Goal: Task Accomplishment & Management: Use online tool/utility

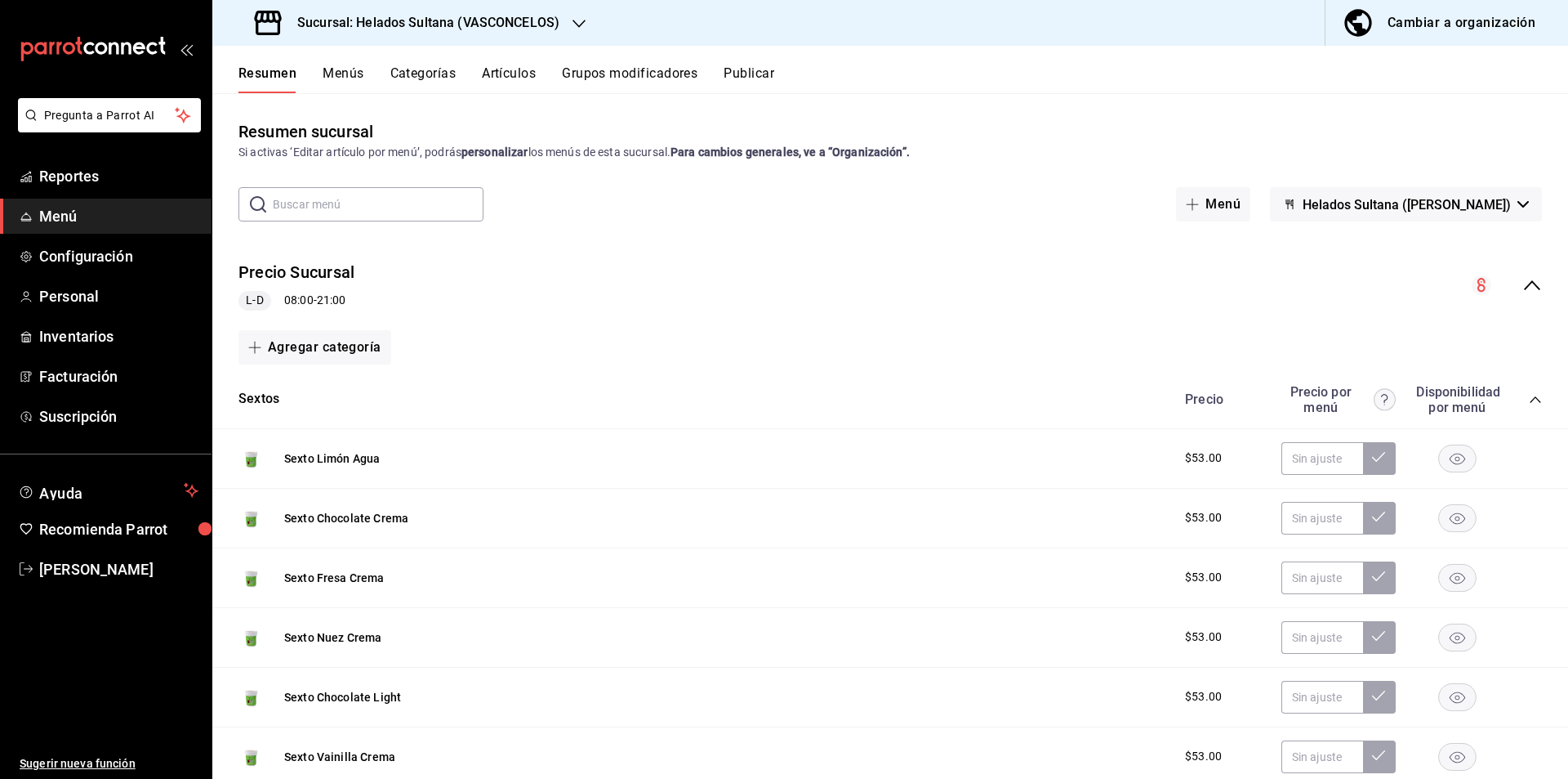
click at [1524, 285] on icon "collapse-menu-row" at bounding box center [1532, 285] width 16 height 10
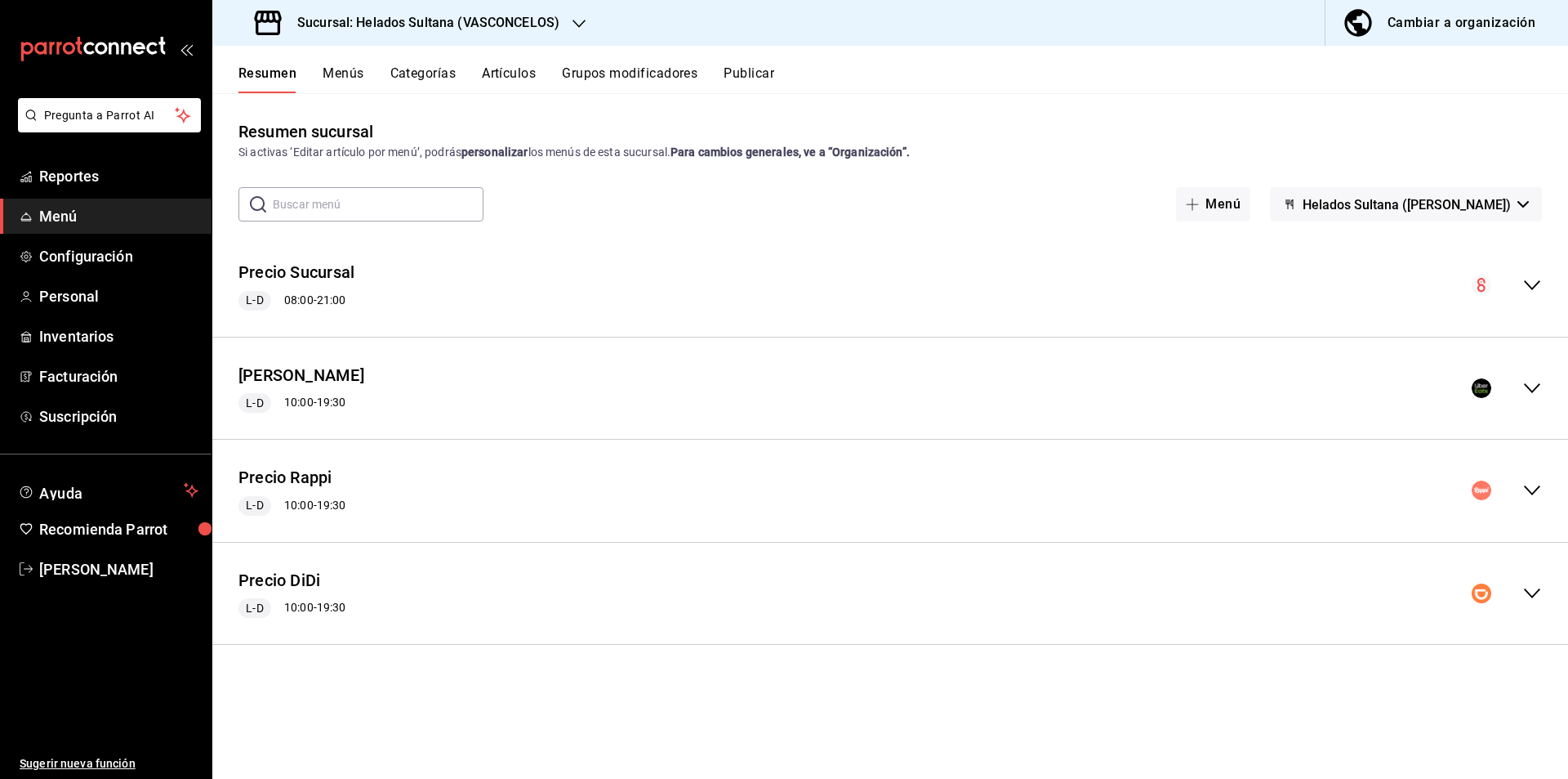
click at [1531, 385] on icon "collapse-menu-row" at bounding box center [1532, 388] width 20 height 20
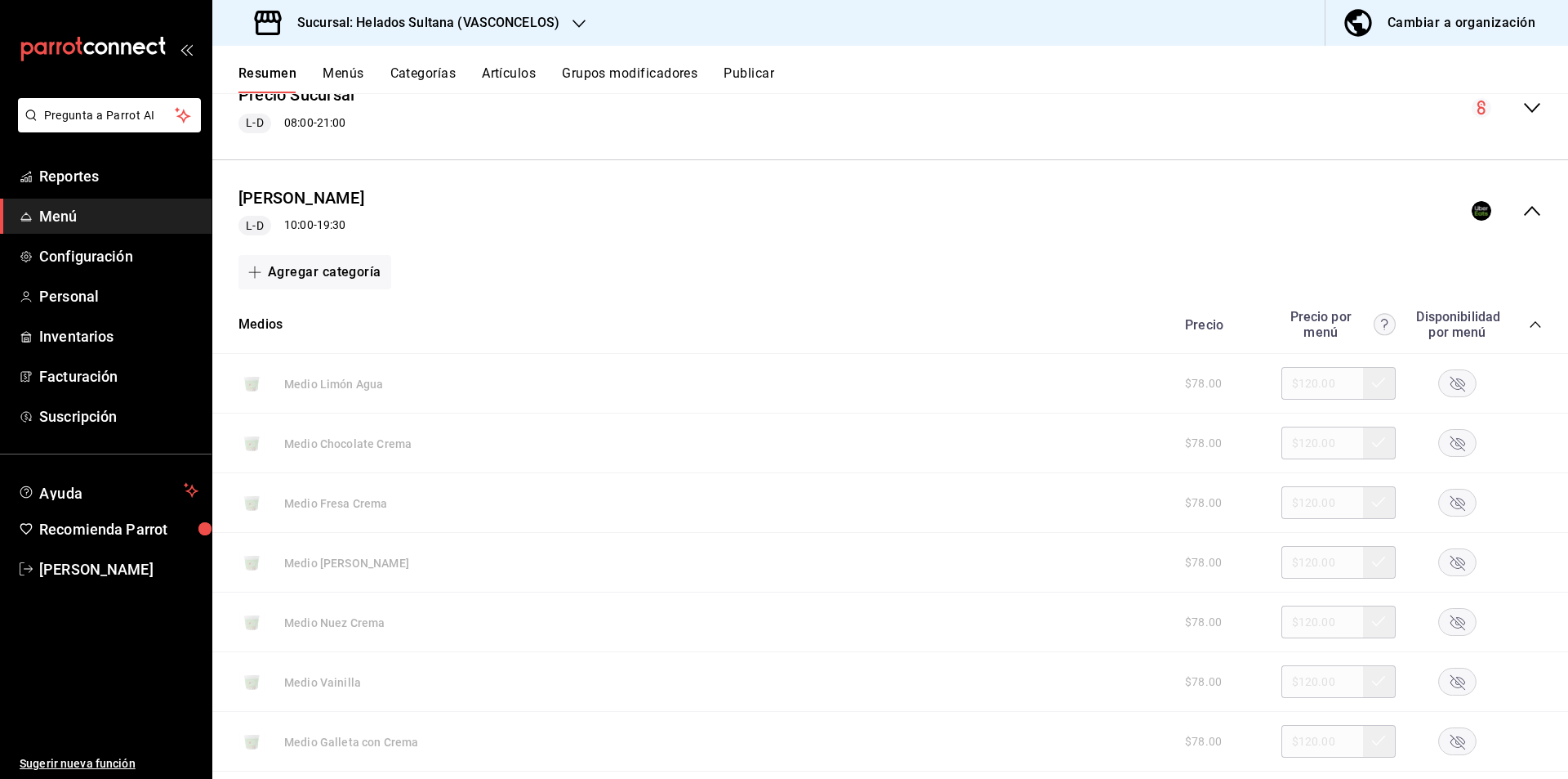
scroll to position [196, 0]
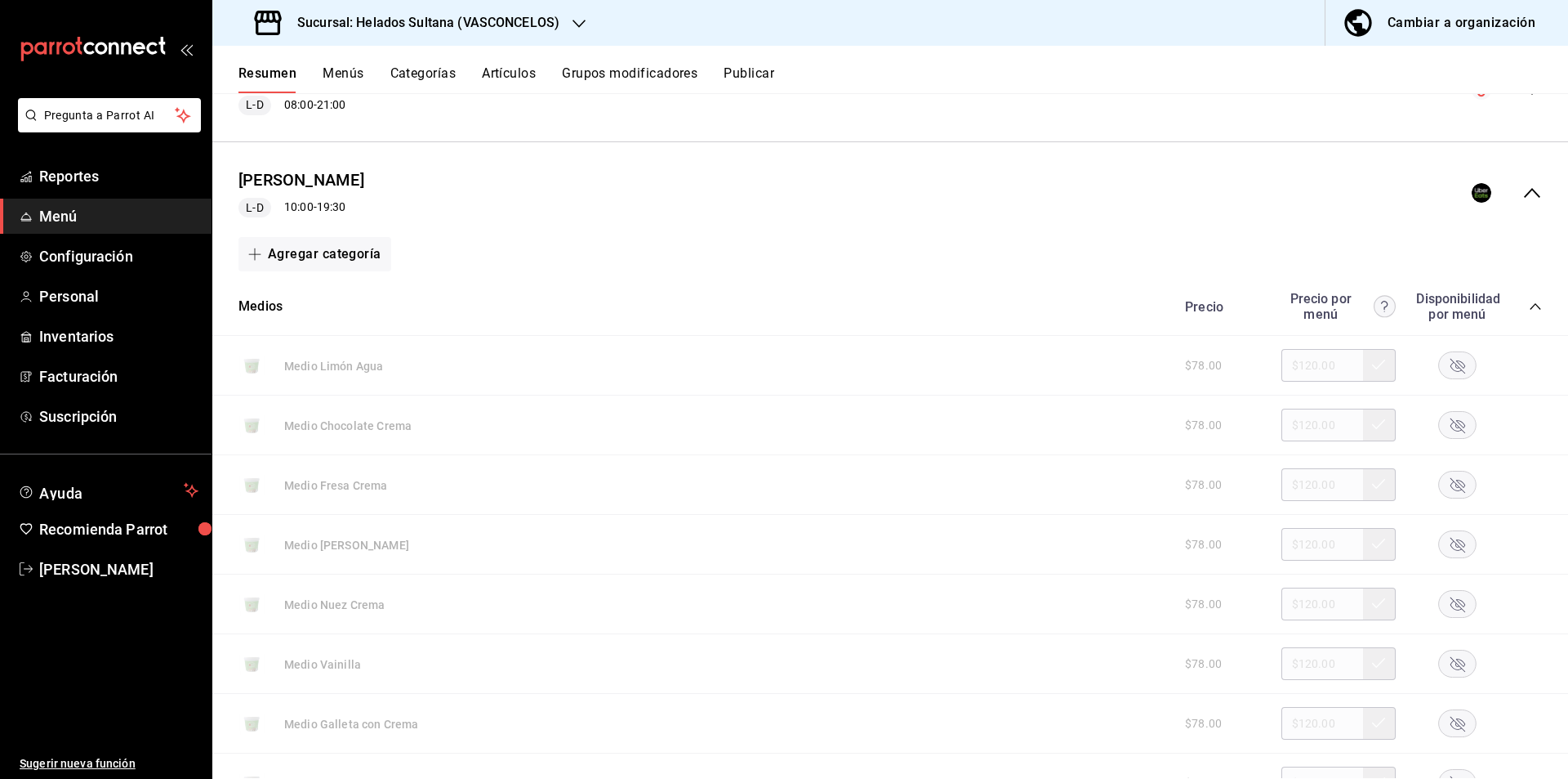
click at [1529, 305] on icon "collapse-category-row" at bounding box center [1536, 306] width 13 height 13
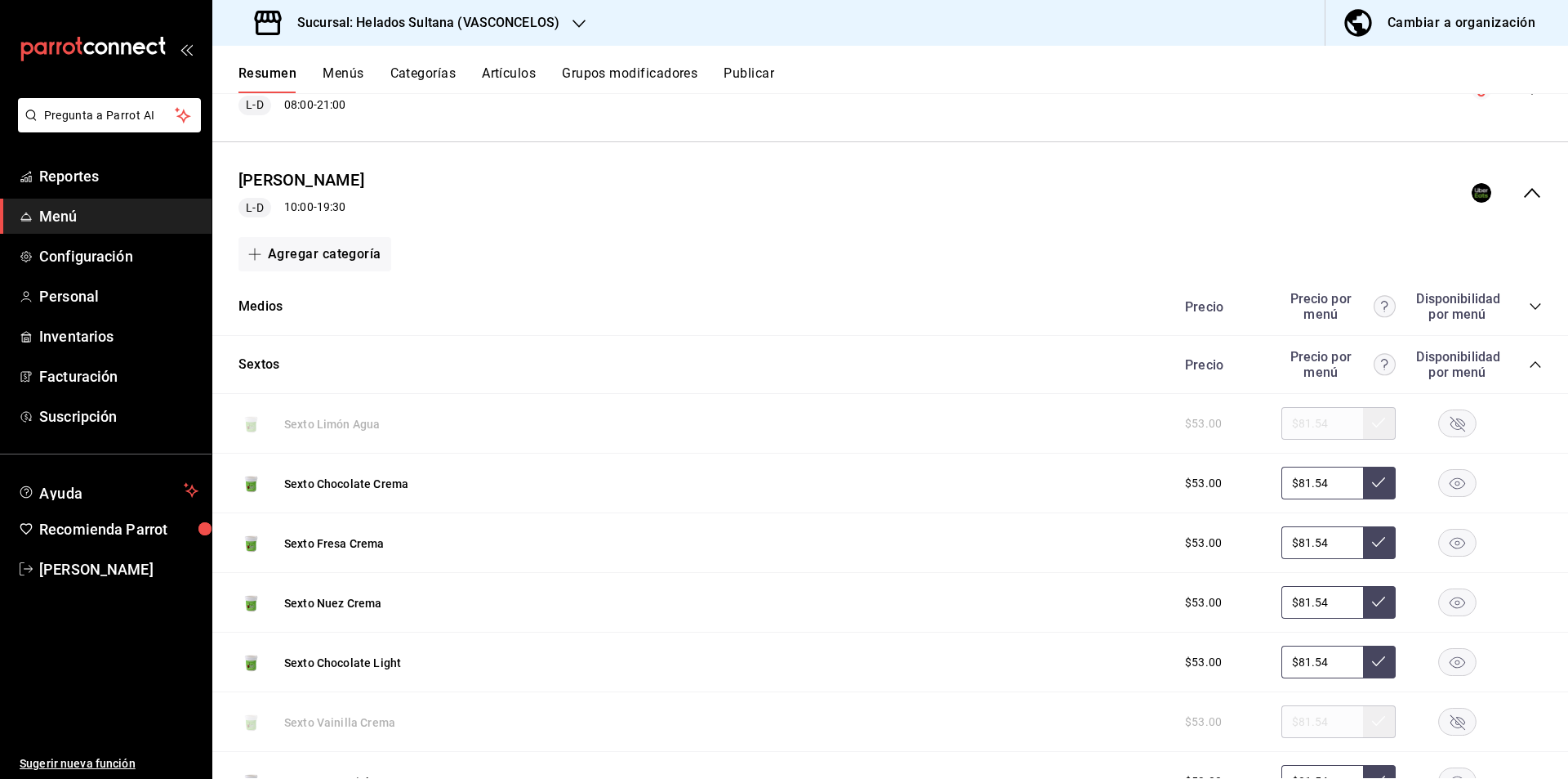
click at [1529, 367] on icon "collapse-category-row" at bounding box center [1536, 365] width 13 height 13
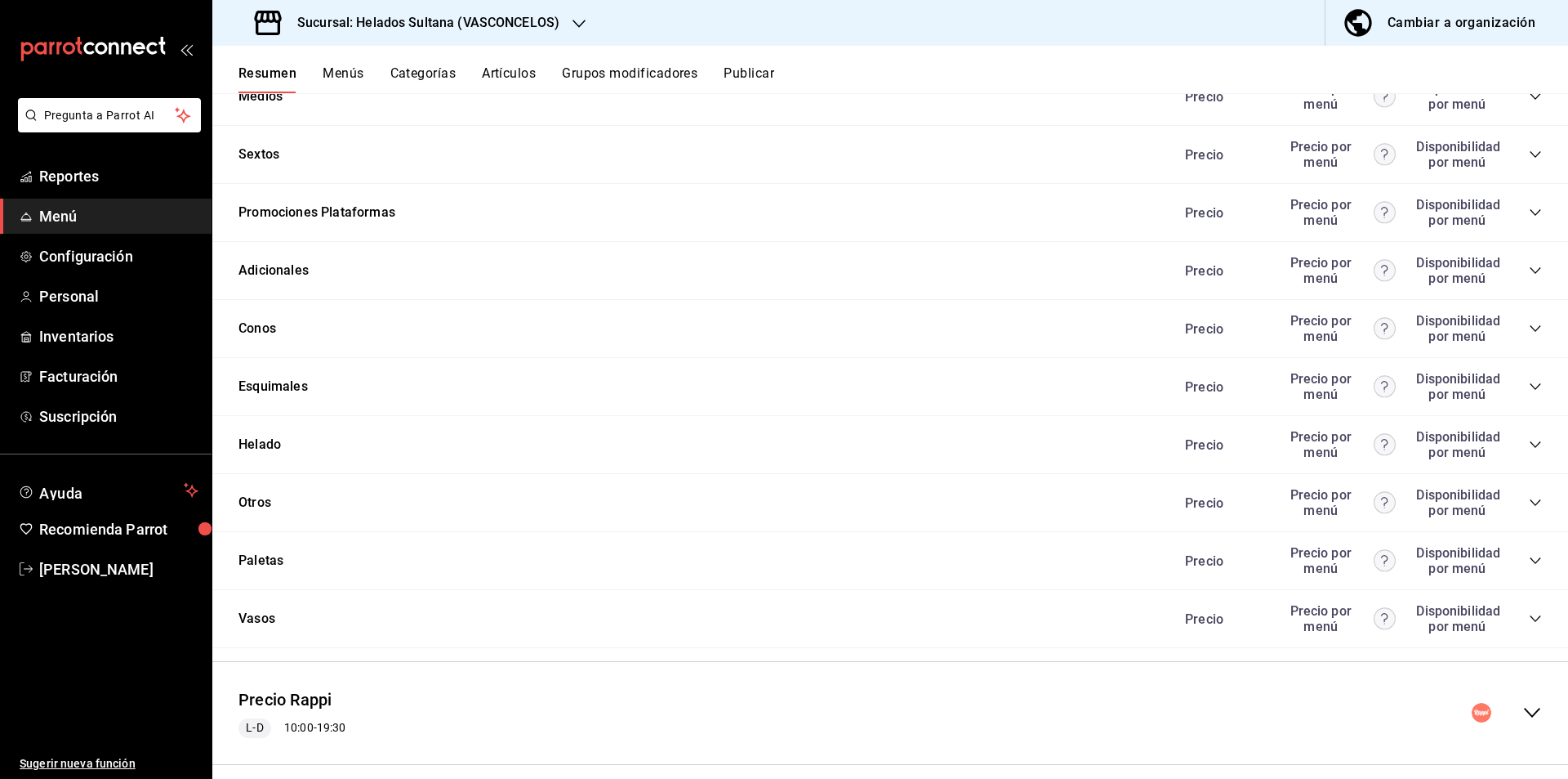
scroll to position [527, 0]
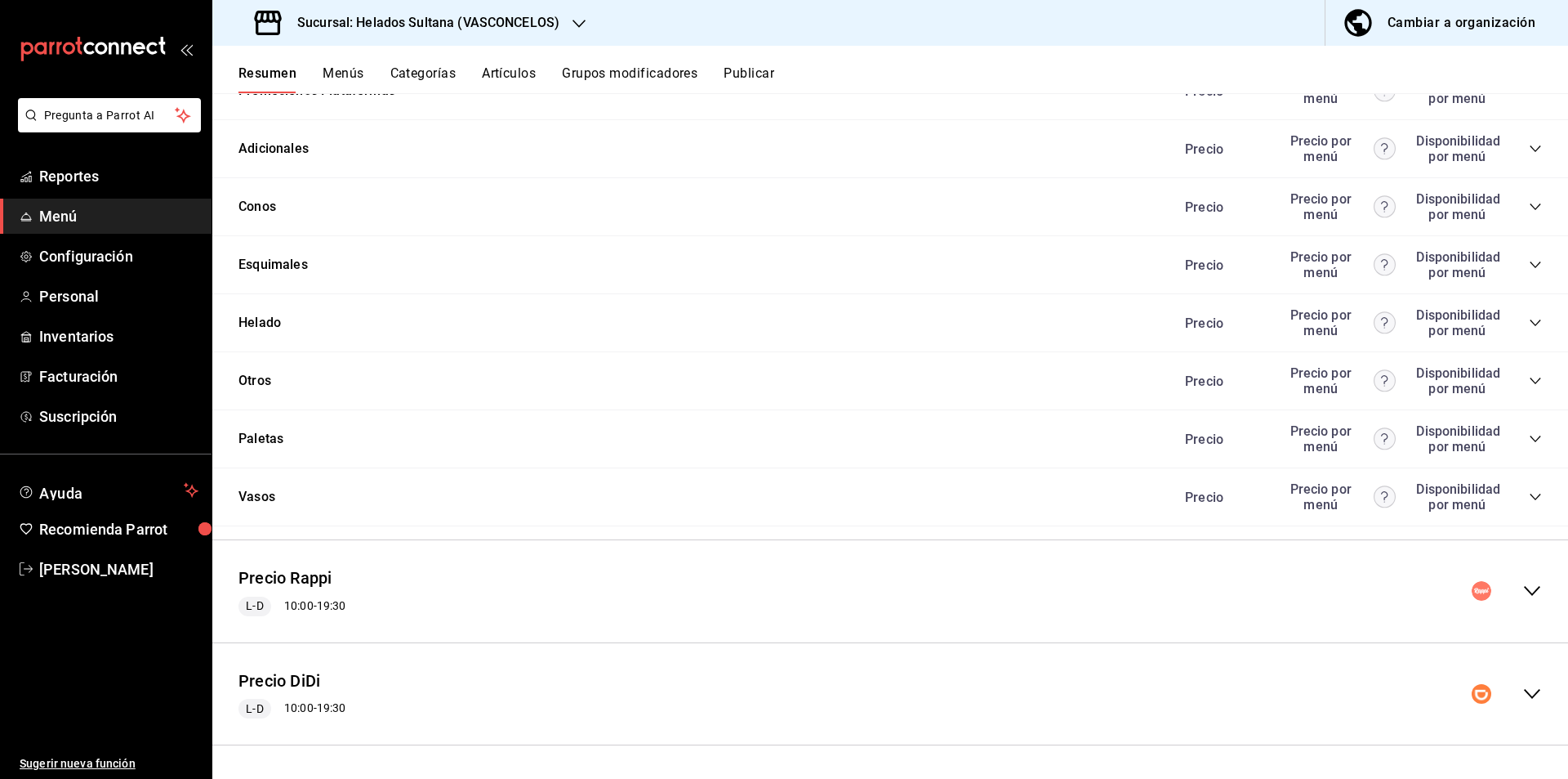
click at [1529, 326] on icon "collapse-category-row" at bounding box center [1536, 323] width 13 height 13
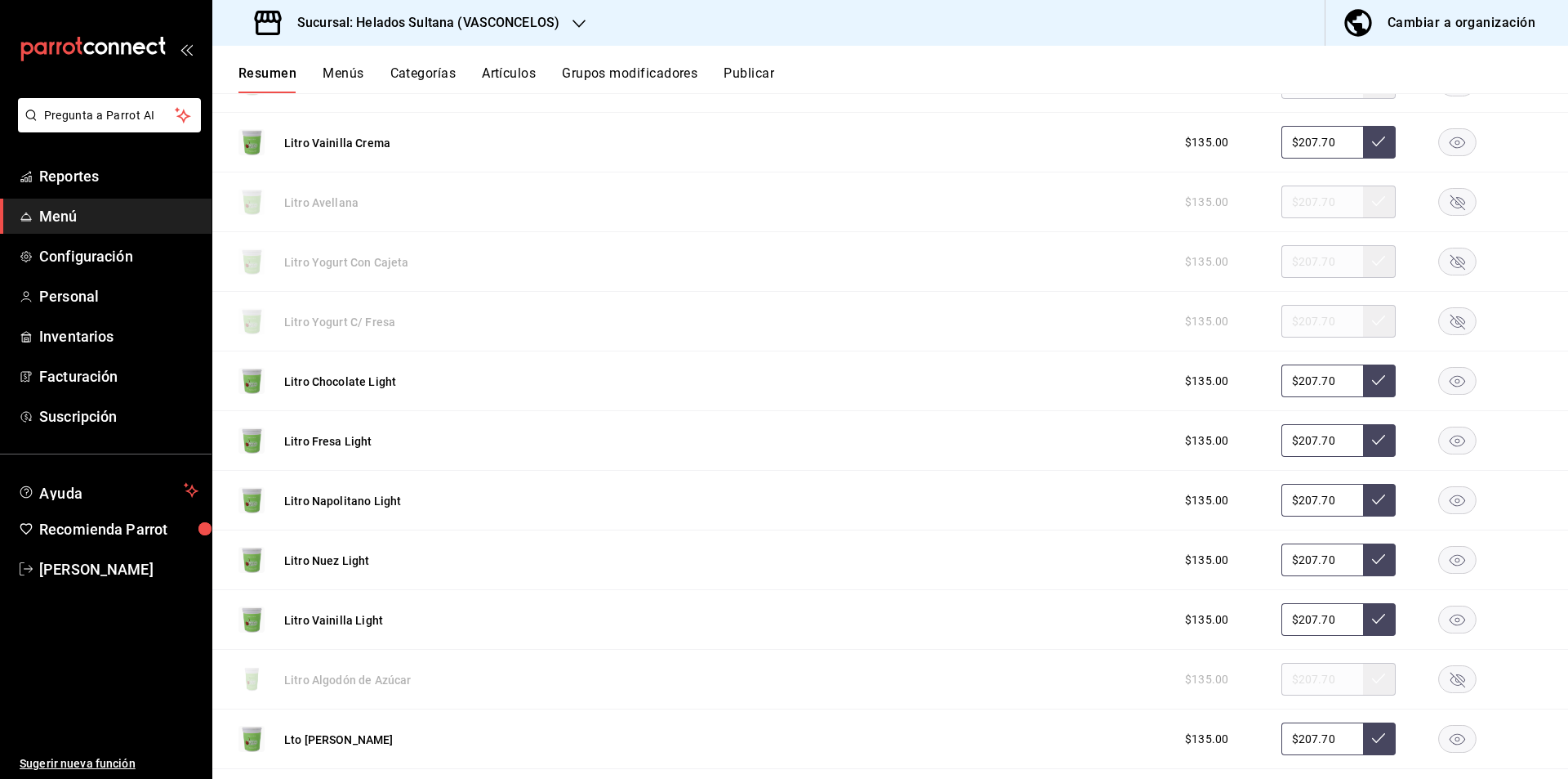
scroll to position [2276, 0]
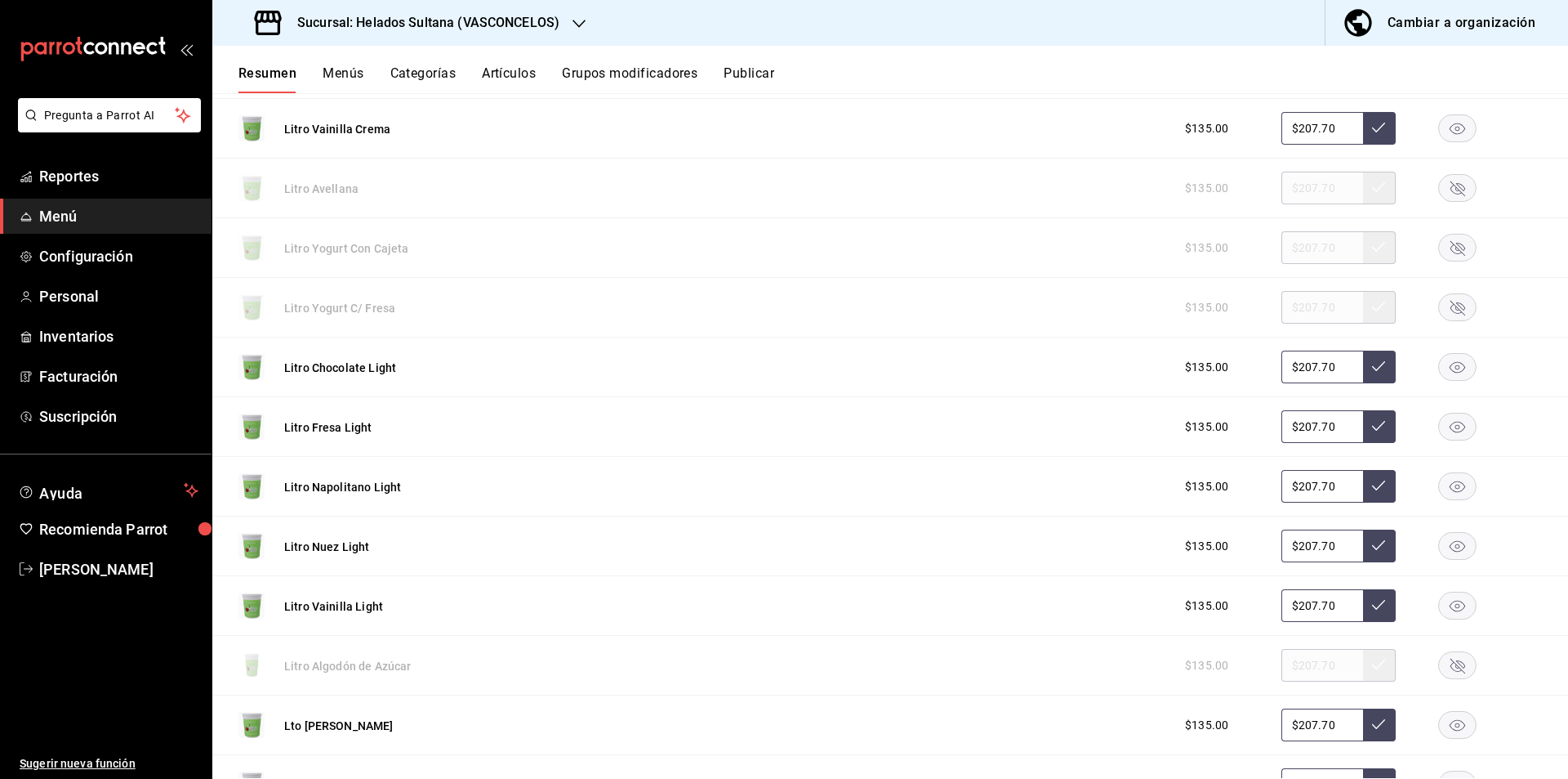
click at [1442, 609] on rect "button" at bounding box center [1457, 605] width 37 height 27
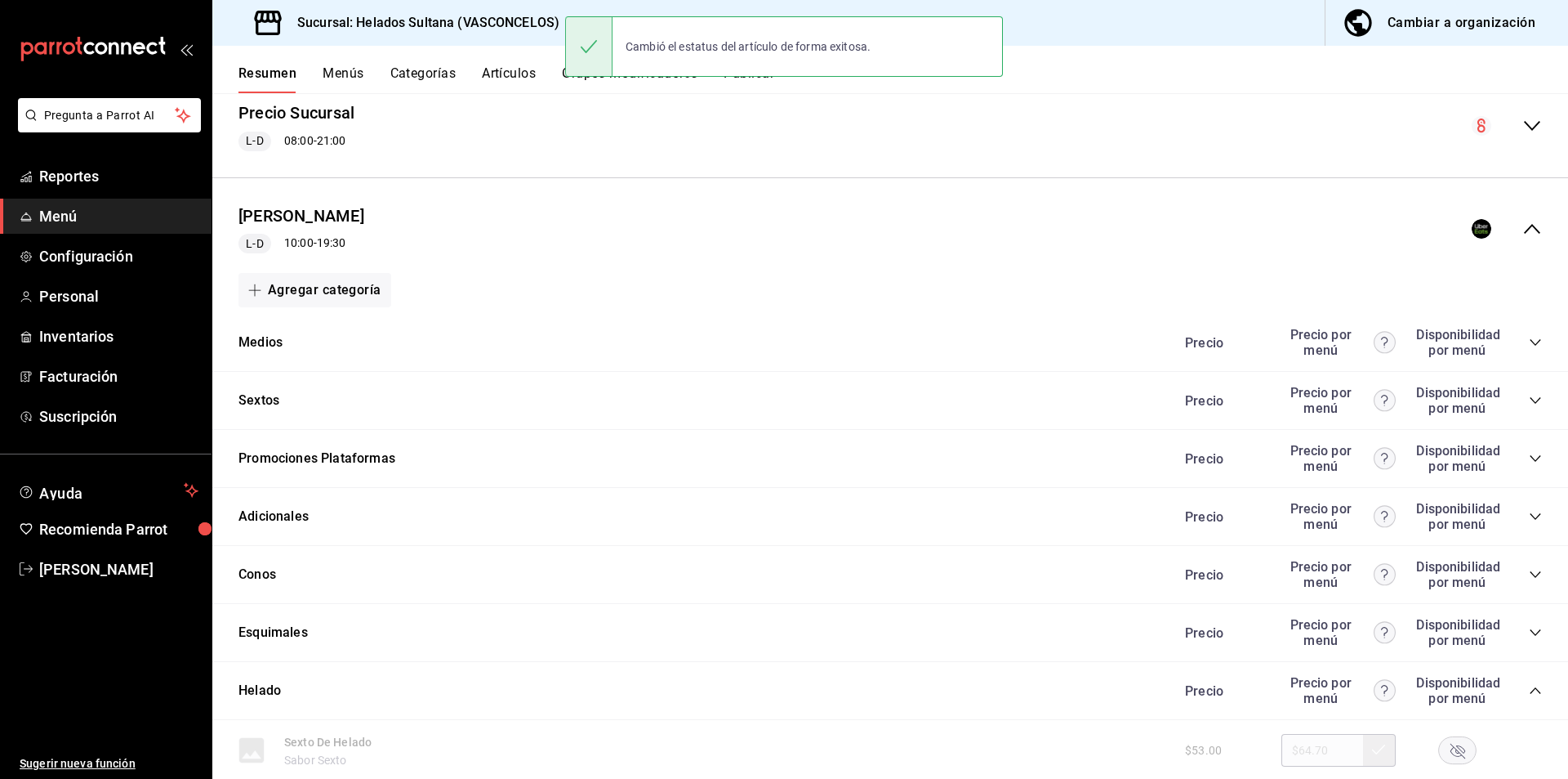
scroll to position [132, 0]
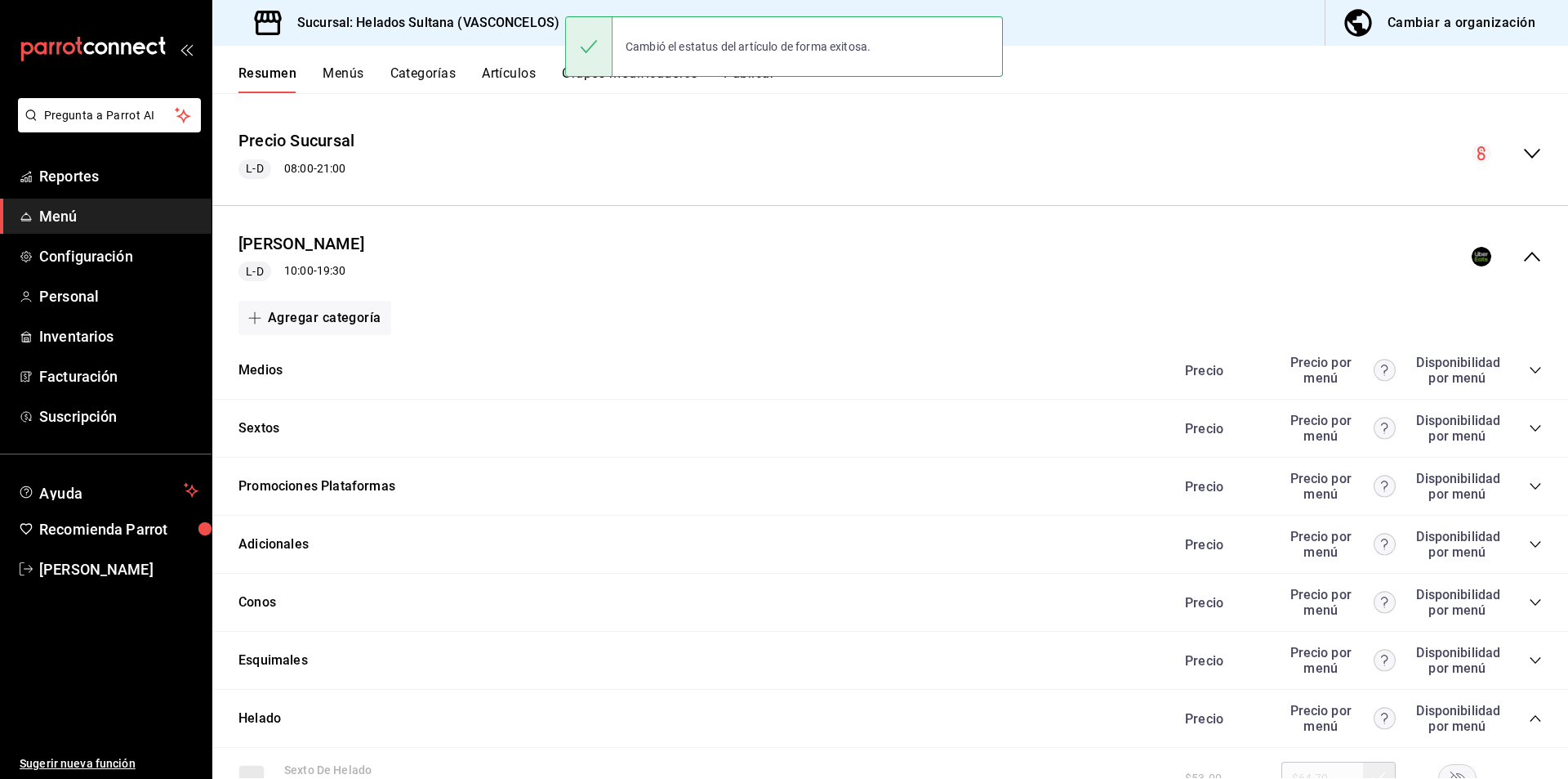
click at [1524, 278] on div "Precio Uber L-D 10:00 - 19:30" at bounding box center [890, 257] width 1356 height 76
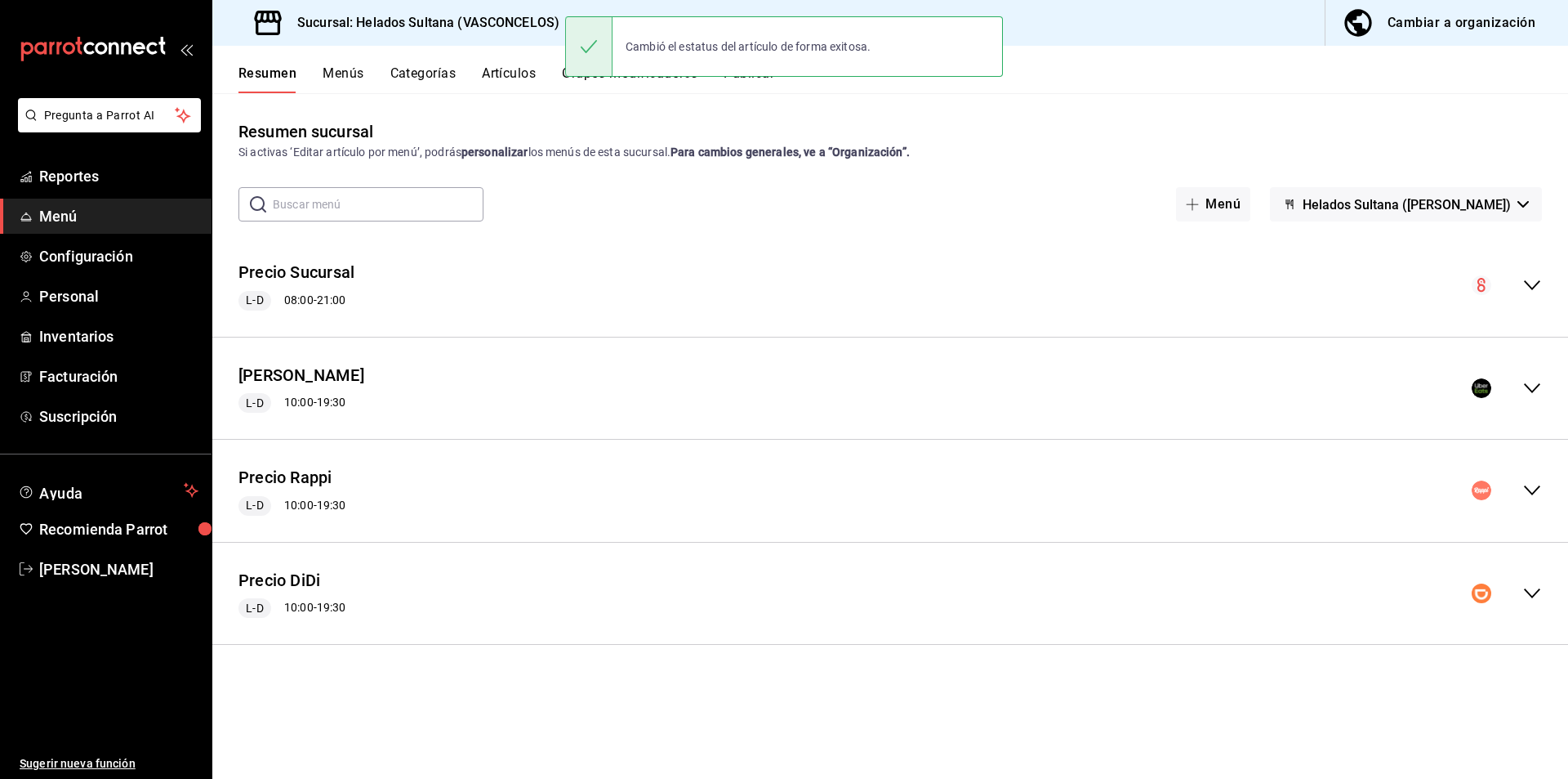
scroll to position [0, 0]
click at [1527, 479] on div "Precio Rappi L-D 10:00 - 19:30" at bounding box center [890, 491] width 1356 height 76
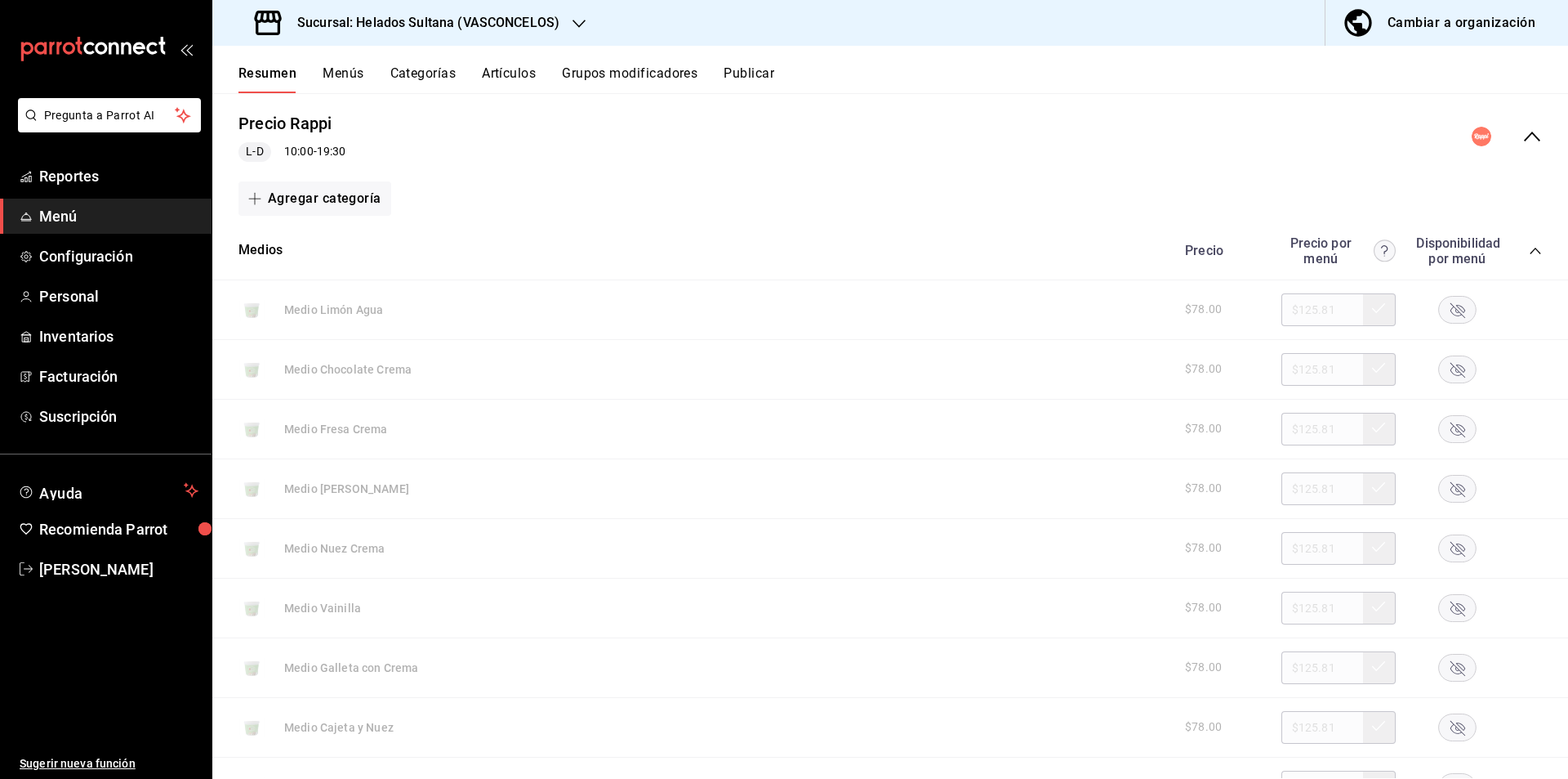
scroll to position [357, 0]
click at [1529, 246] on icon "collapse-category-row" at bounding box center [1536, 247] width 13 height 13
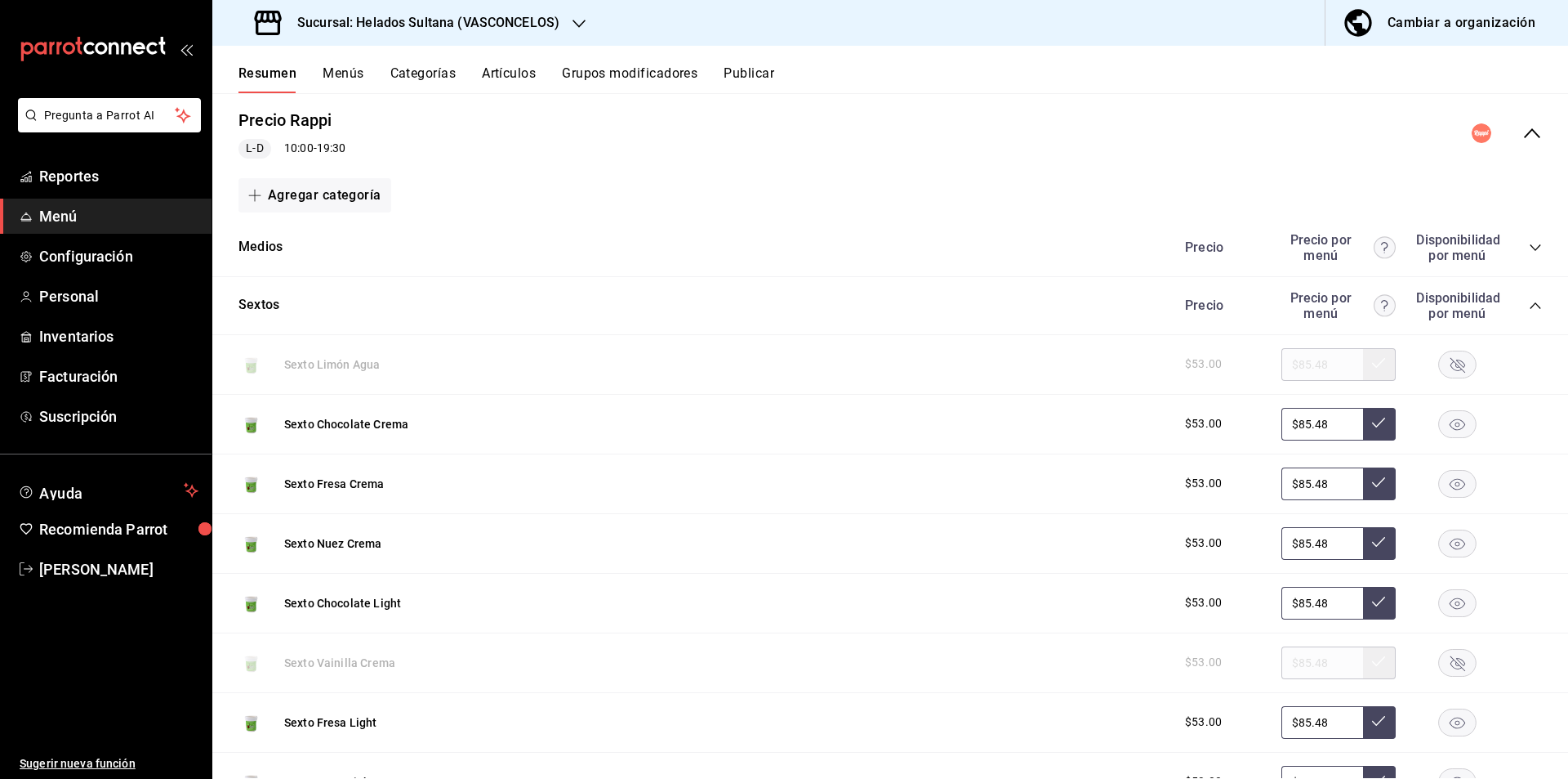
click at [1529, 300] on icon "collapse-category-row" at bounding box center [1536, 305] width 13 height 13
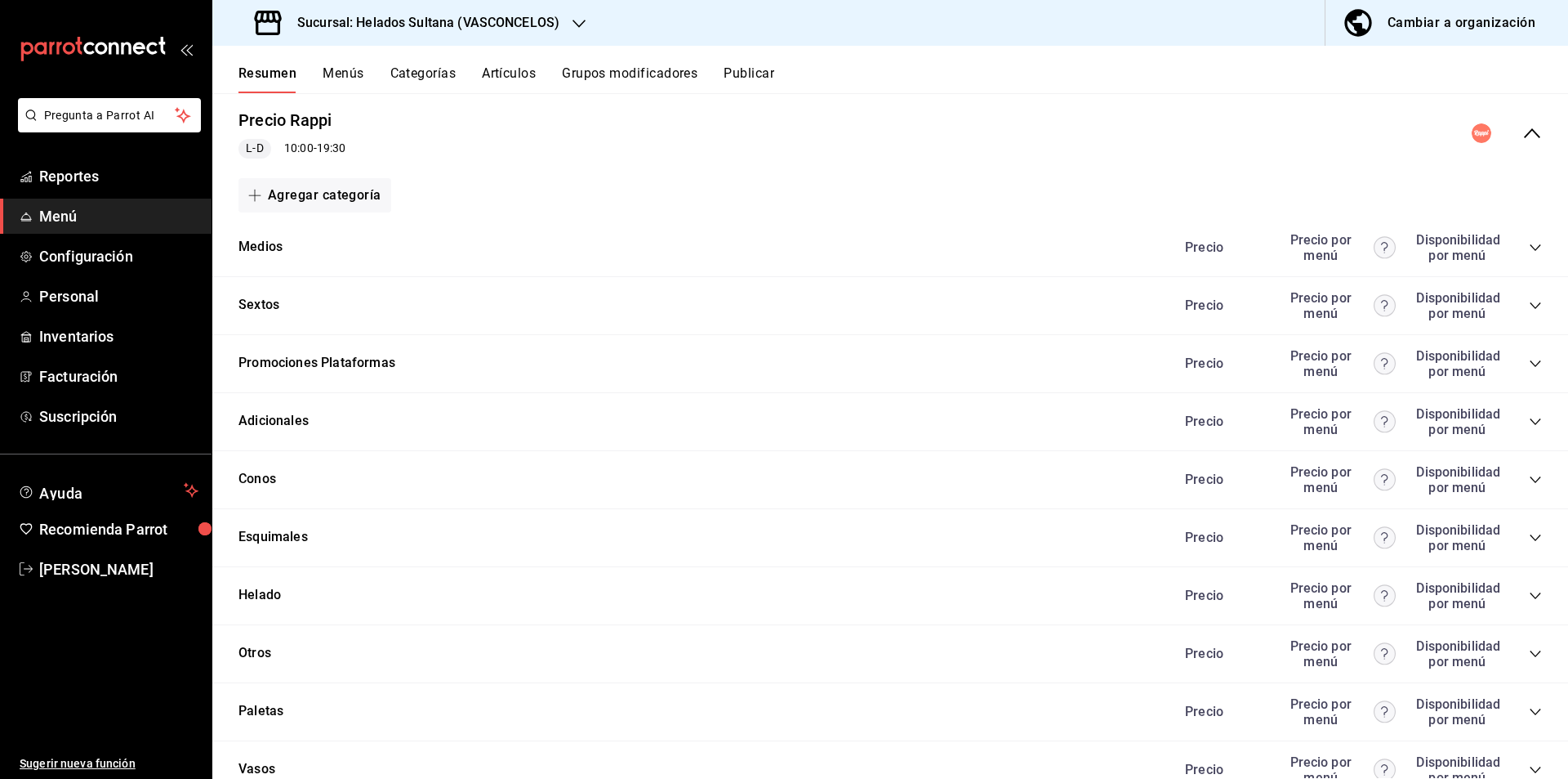
scroll to position [527, 0]
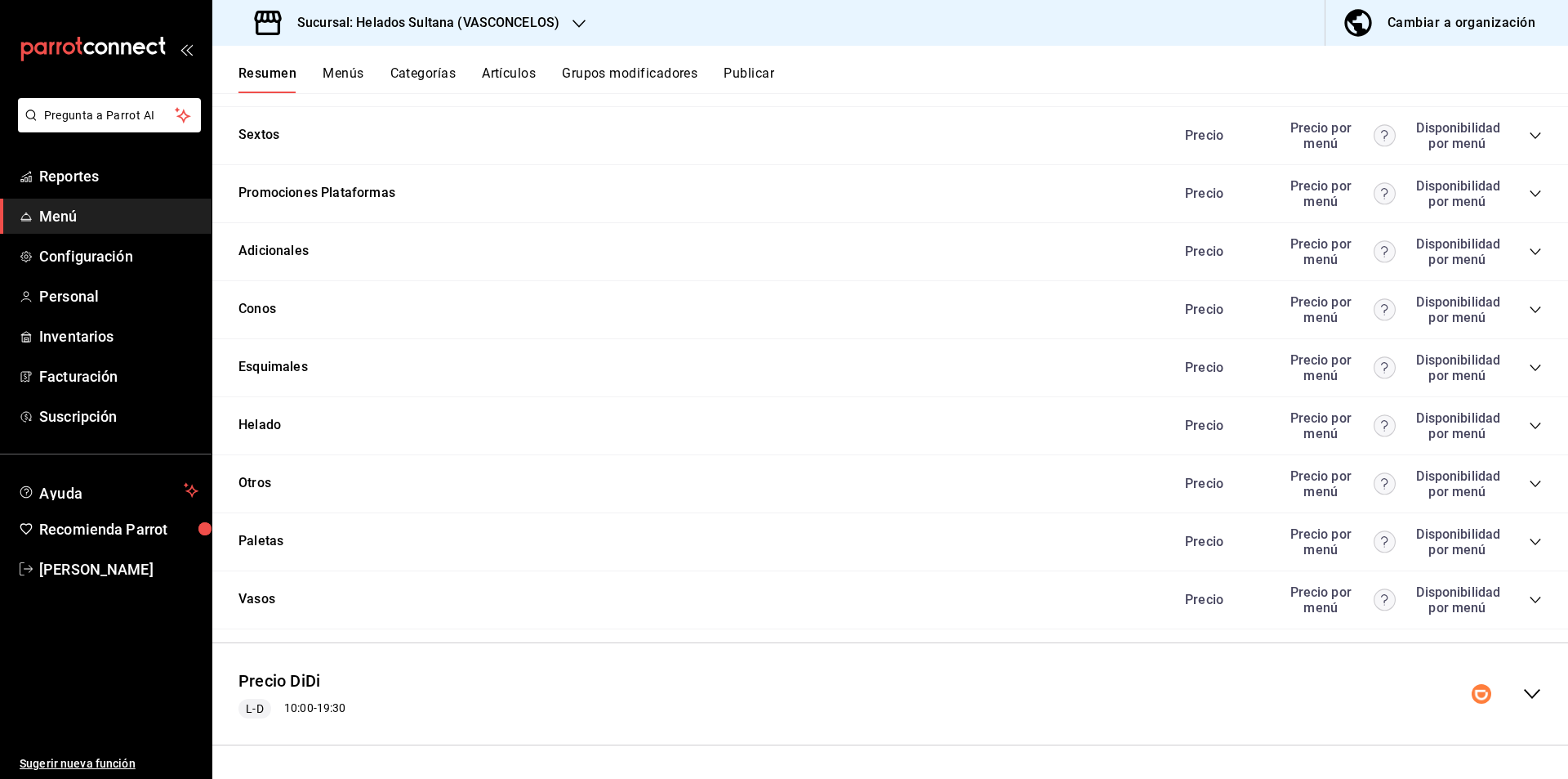
click at [1529, 424] on icon "collapse-category-row" at bounding box center [1536, 426] width 13 height 13
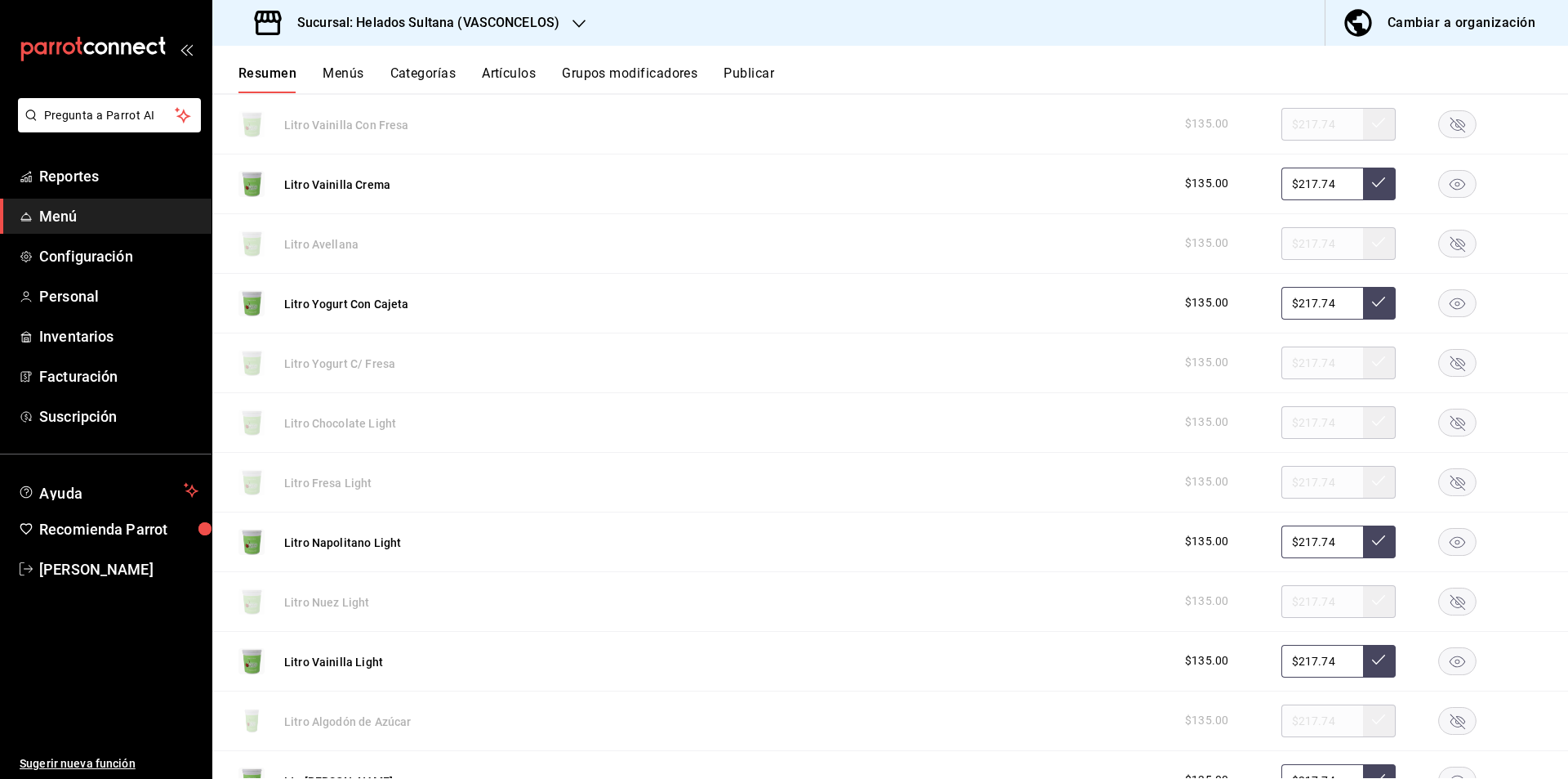
scroll to position [2506, 0]
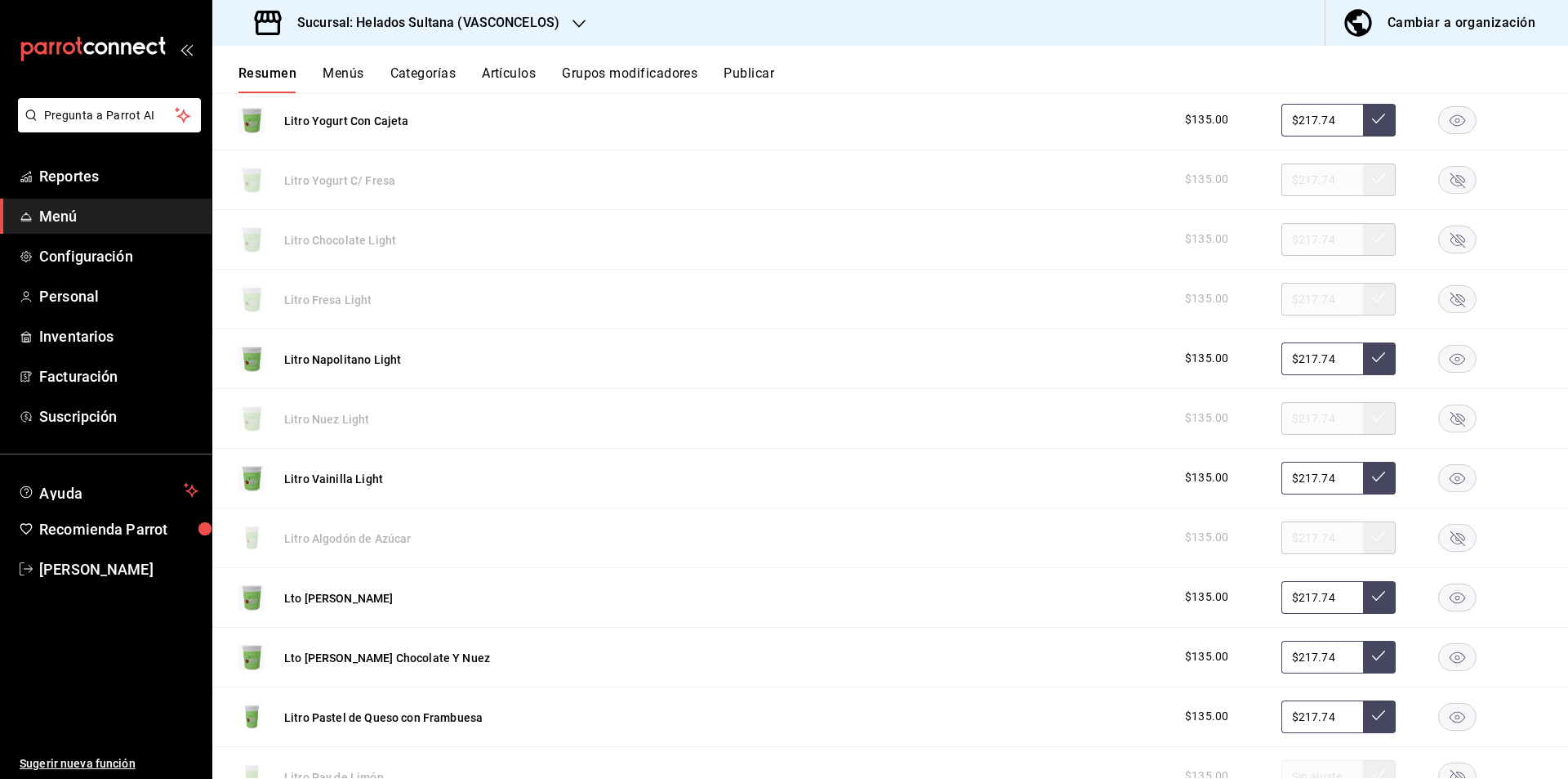
click at [1458, 478] on rect "button" at bounding box center [1457, 477] width 37 height 27
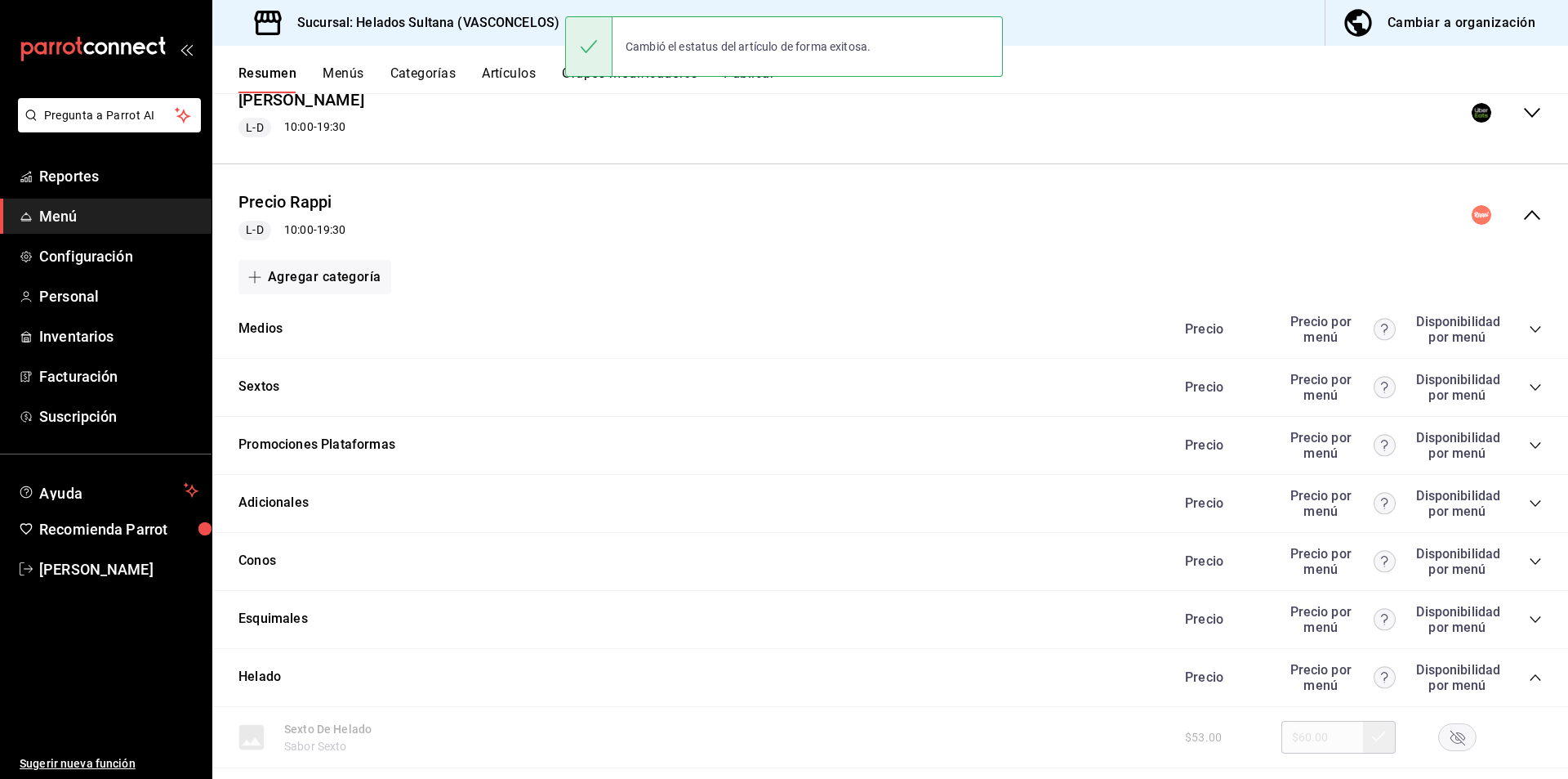
scroll to position [0, 0]
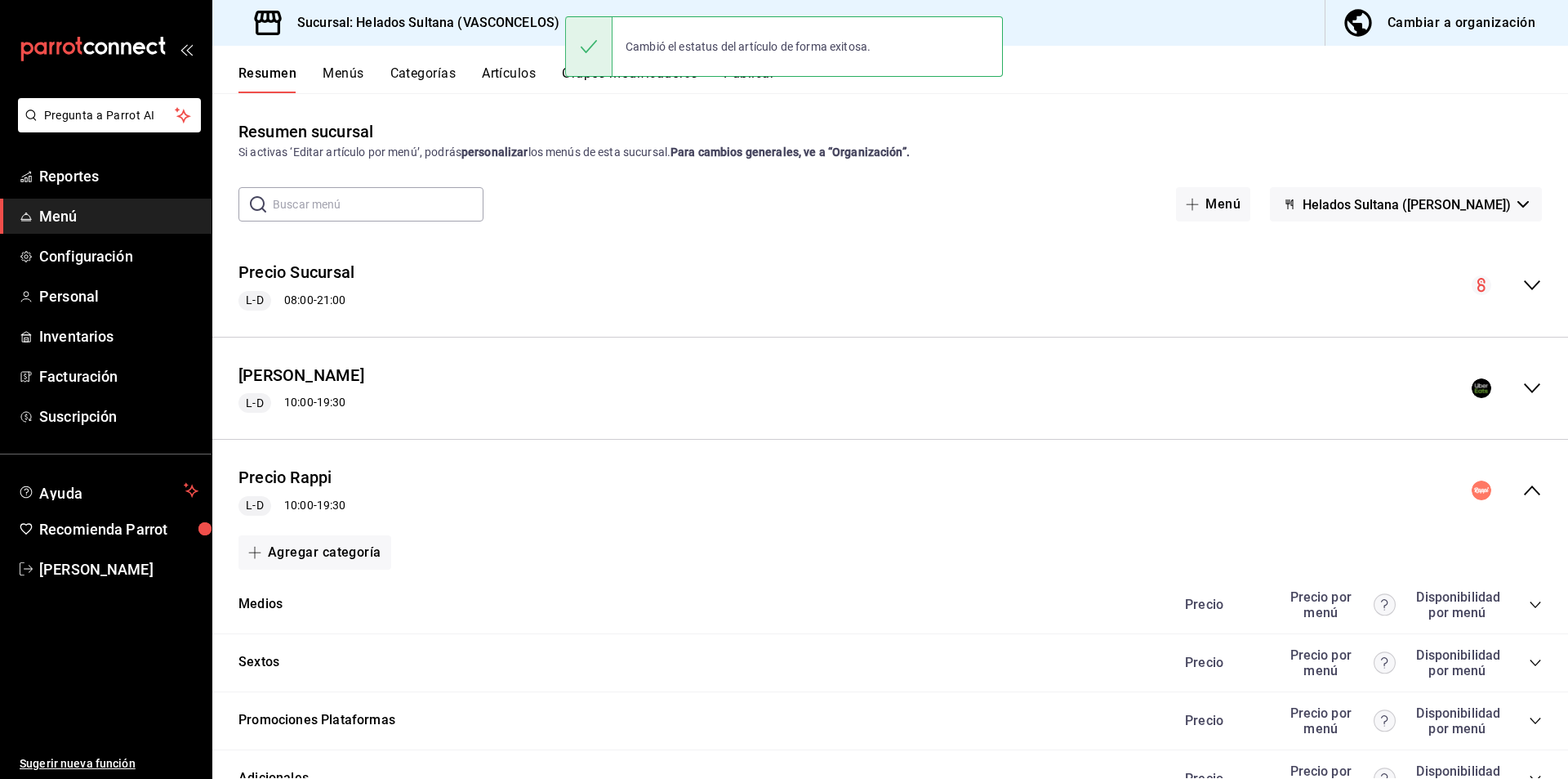
click at [1522, 487] on icon "collapse-menu-row" at bounding box center [1532, 490] width 20 height 20
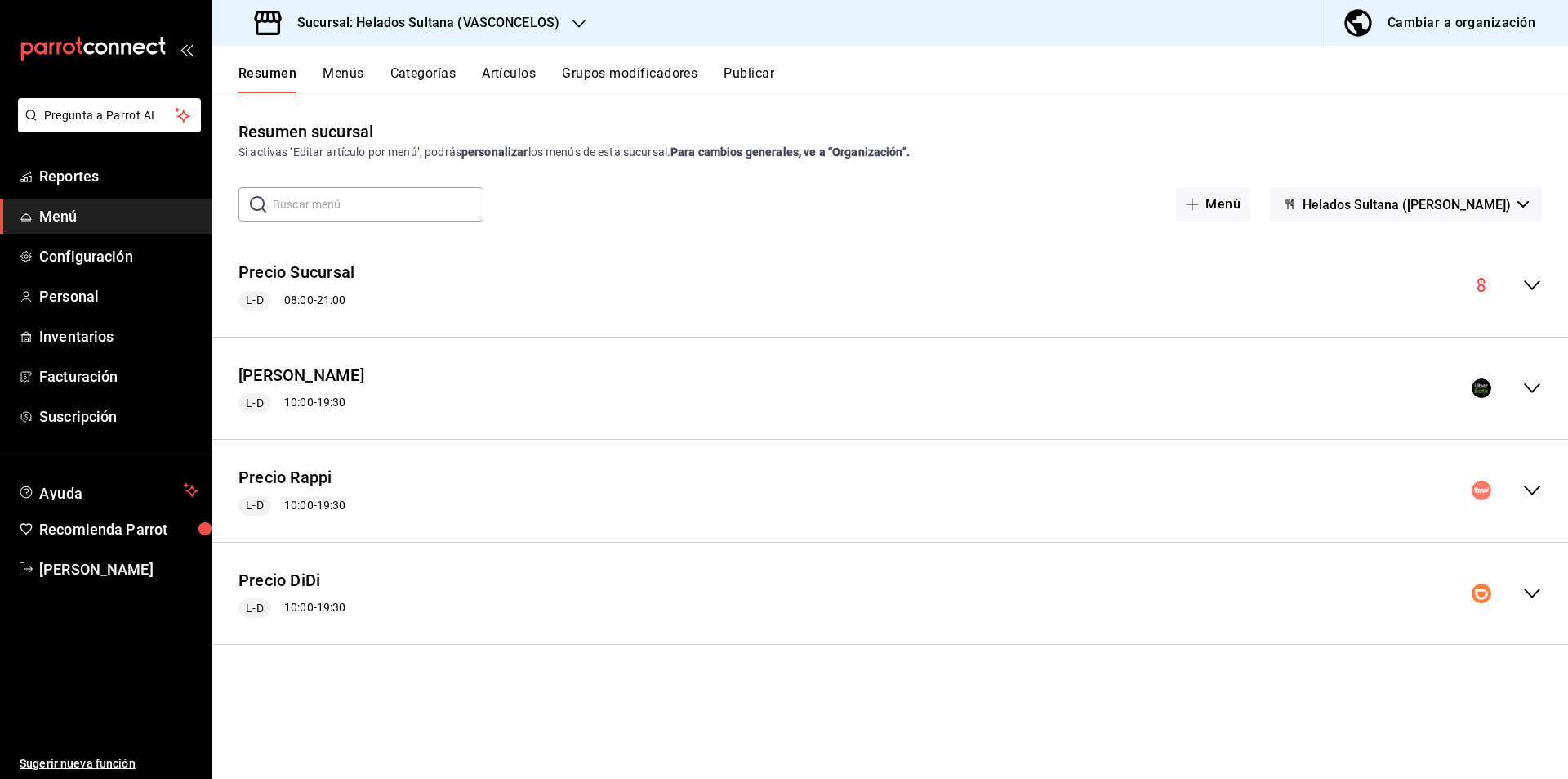
click at [1534, 579] on div "Precio DiDi L-D 10:00 - 19:30" at bounding box center [890, 594] width 1356 height 76
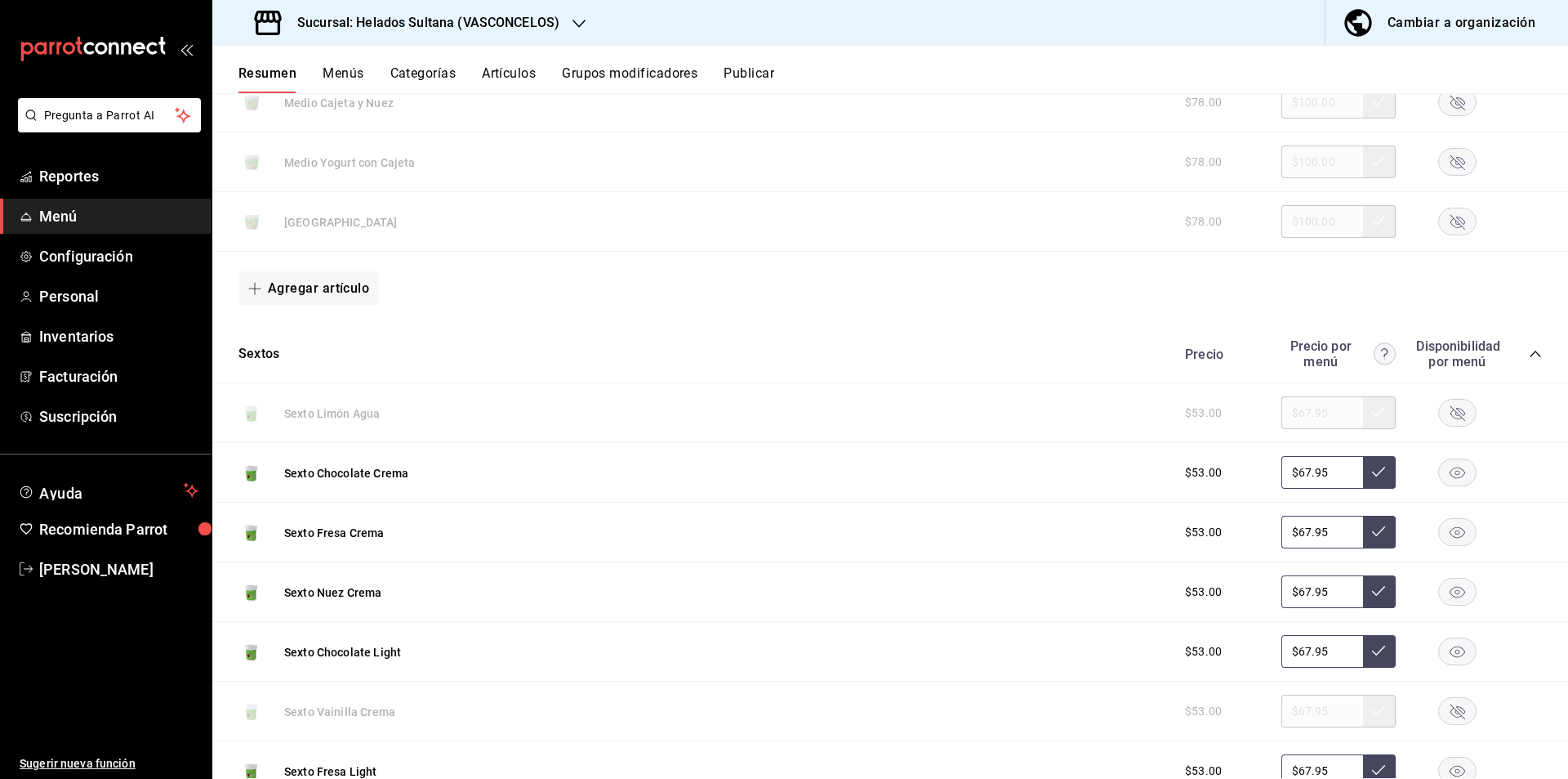
scroll to position [1078, 0]
click at [1529, 355] on icon "collapse-category-row" at bounding box center [1536, 357] width 13 height 13
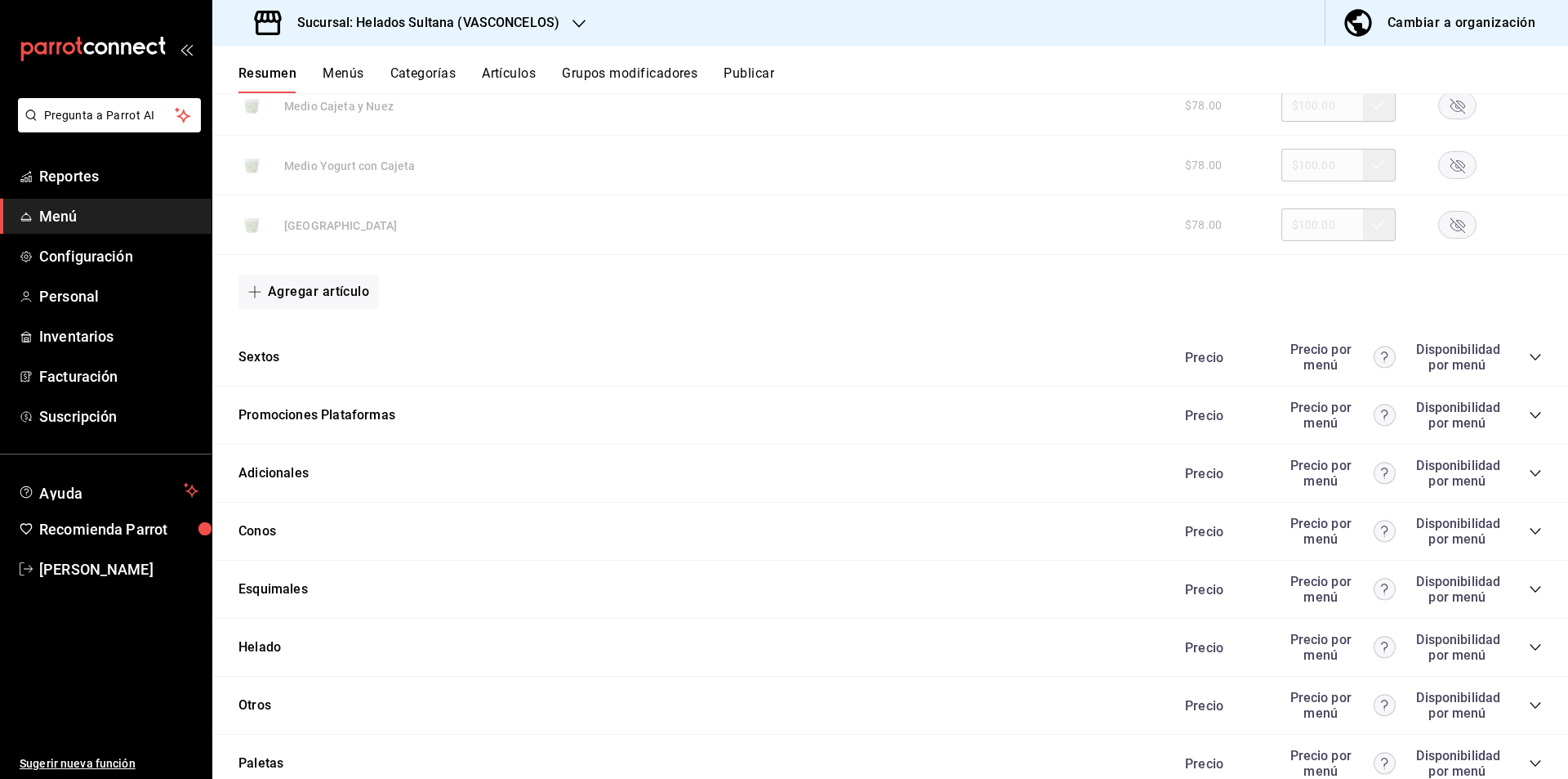
scroll to position [1197, 0]
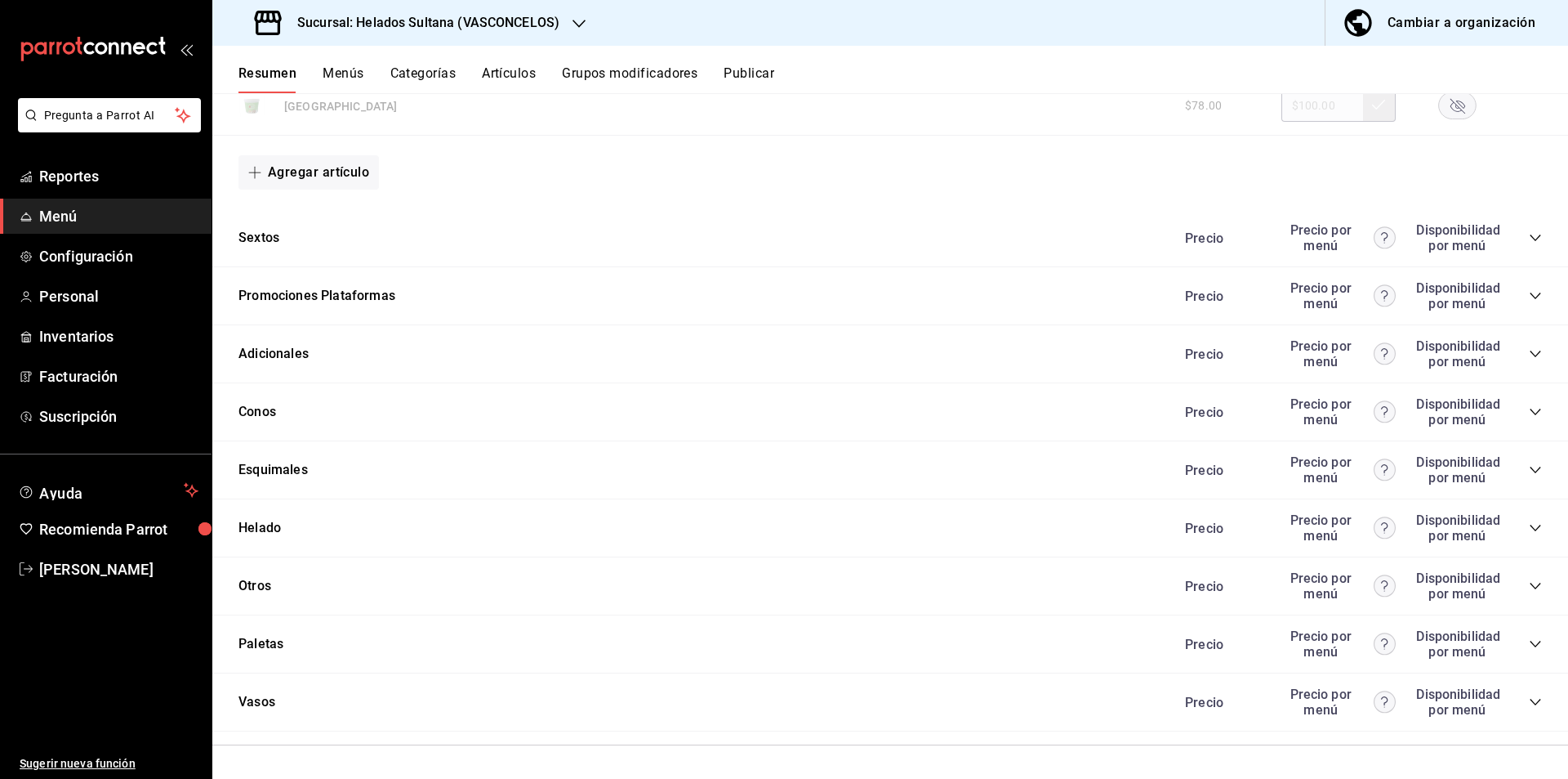
click at [1530, 527] on icon "collapse-category-row" at bounding box center [1535, 527] width 10 height 7
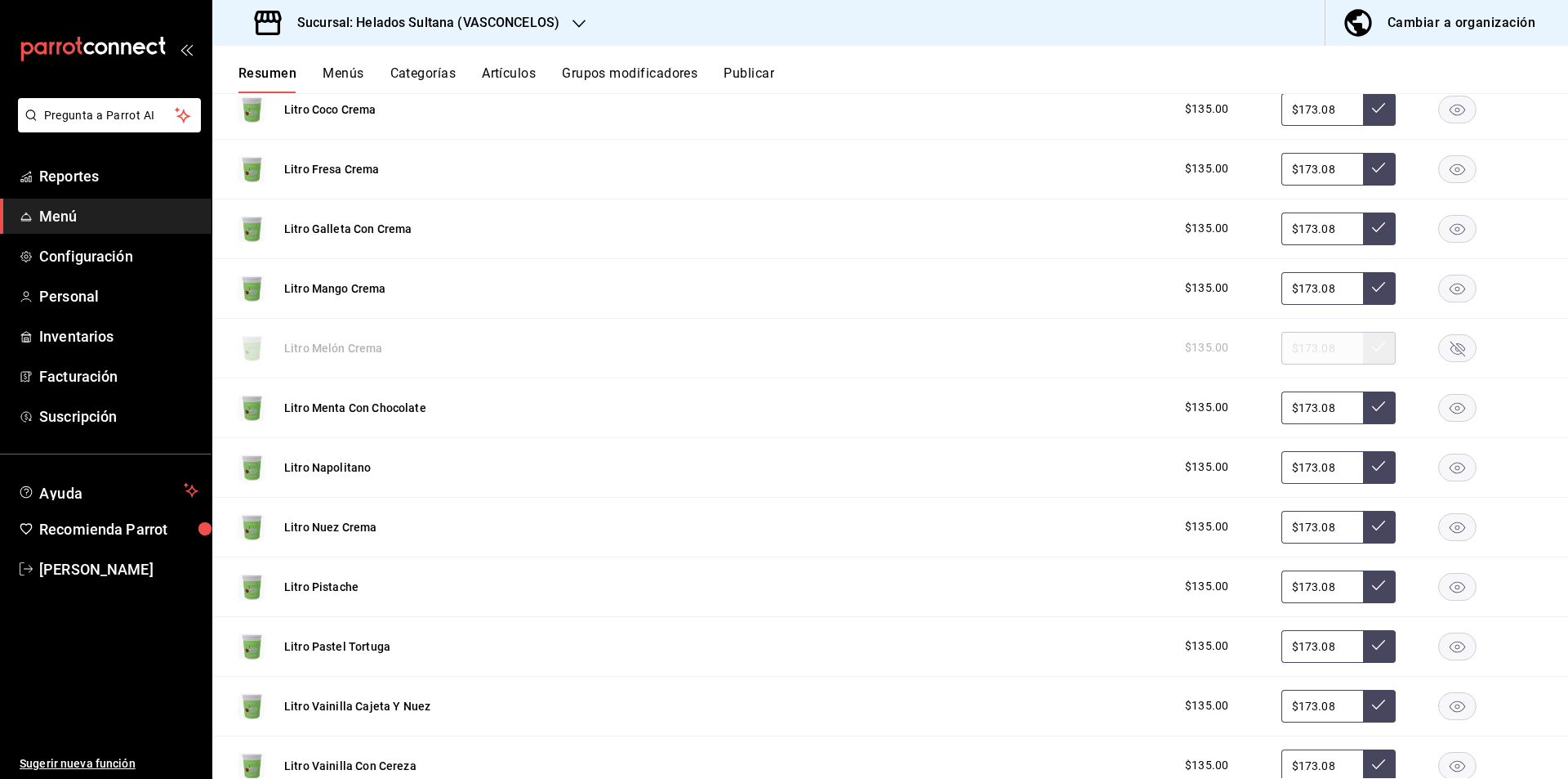
scroll to position [2994, 0]
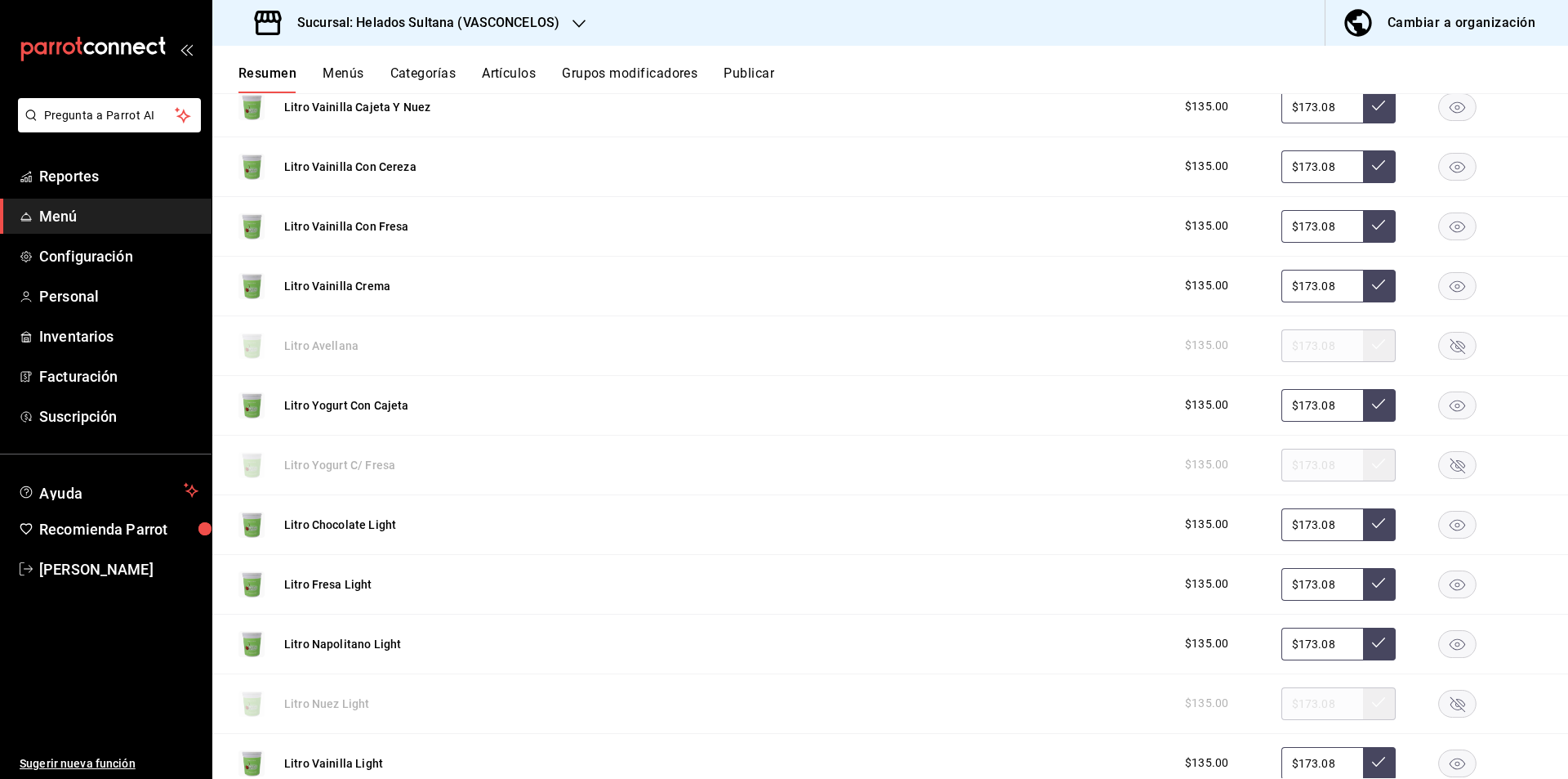
click at [1452, 757] on rect "button" at bounding box center [1457, 763] width 37 height 27
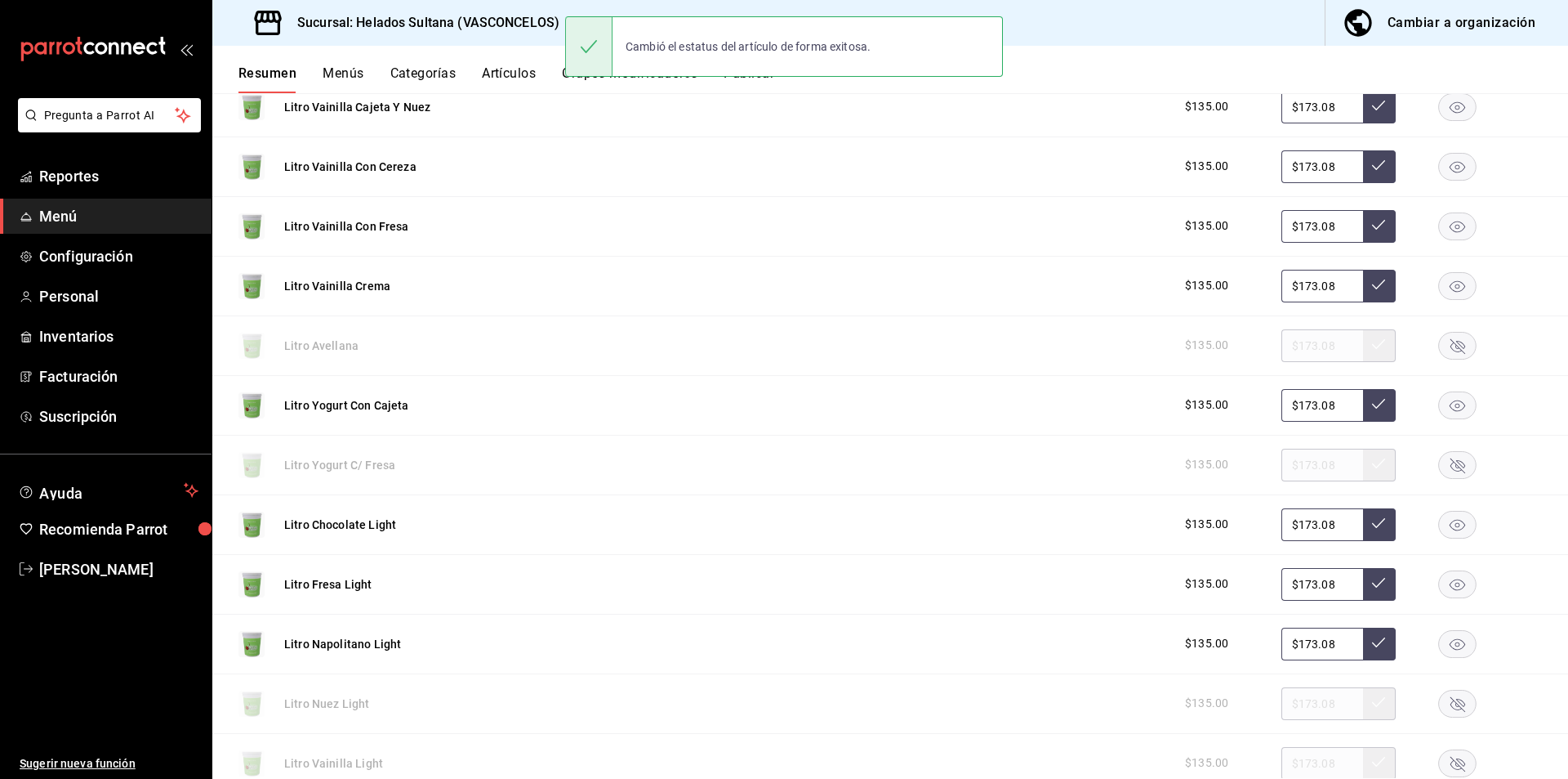
click at [743, 88] on button "Publicar" at bounding box center [748, 78] width 51 height 28
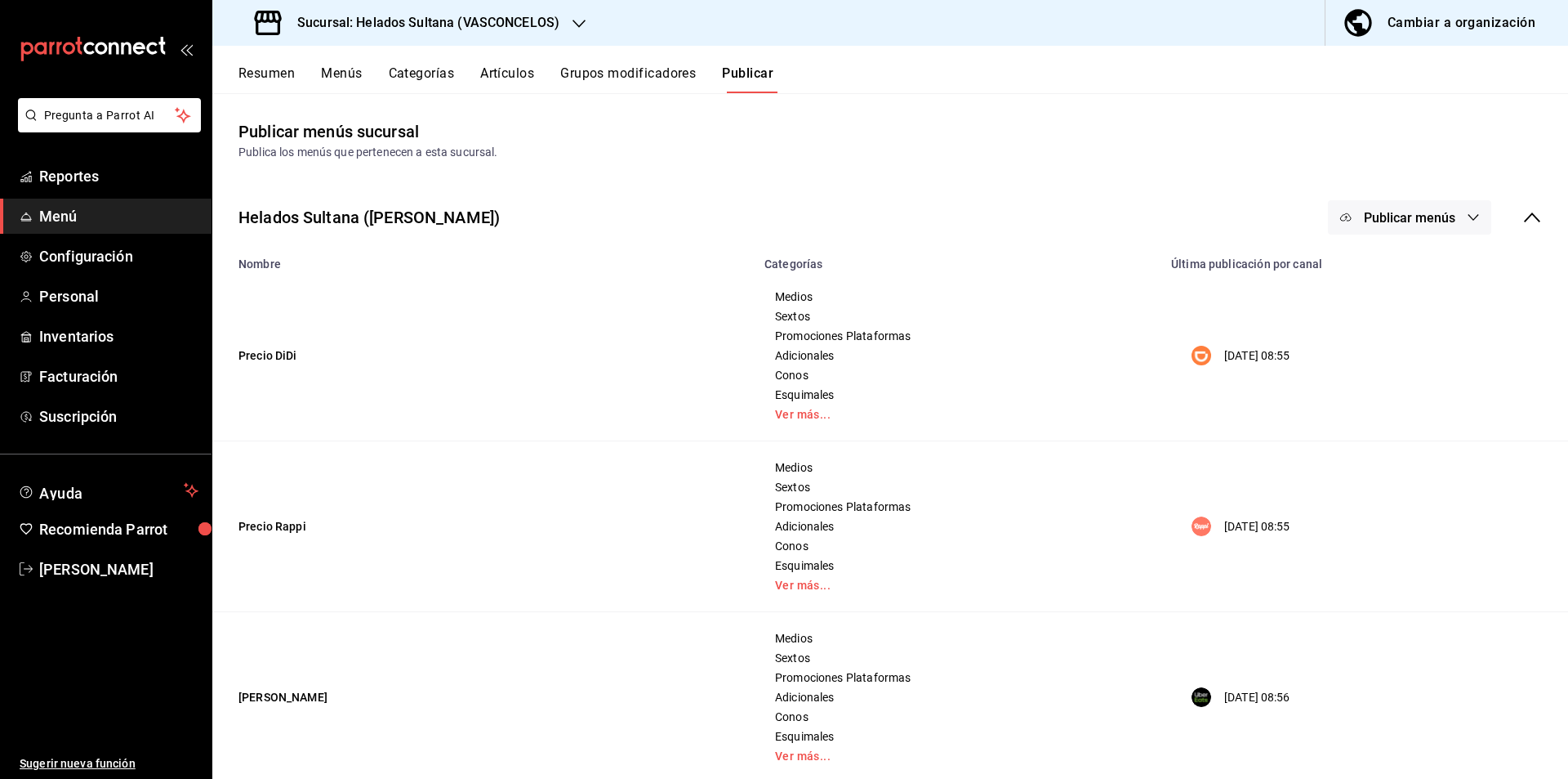
click at [1412, 219] on span "Publicar menús" at bounding box center [1410, 218] width 92 height 15
click at [1386, 263] on span "DiDi Food" at bounding box center [1421, 271] width 78 height 17
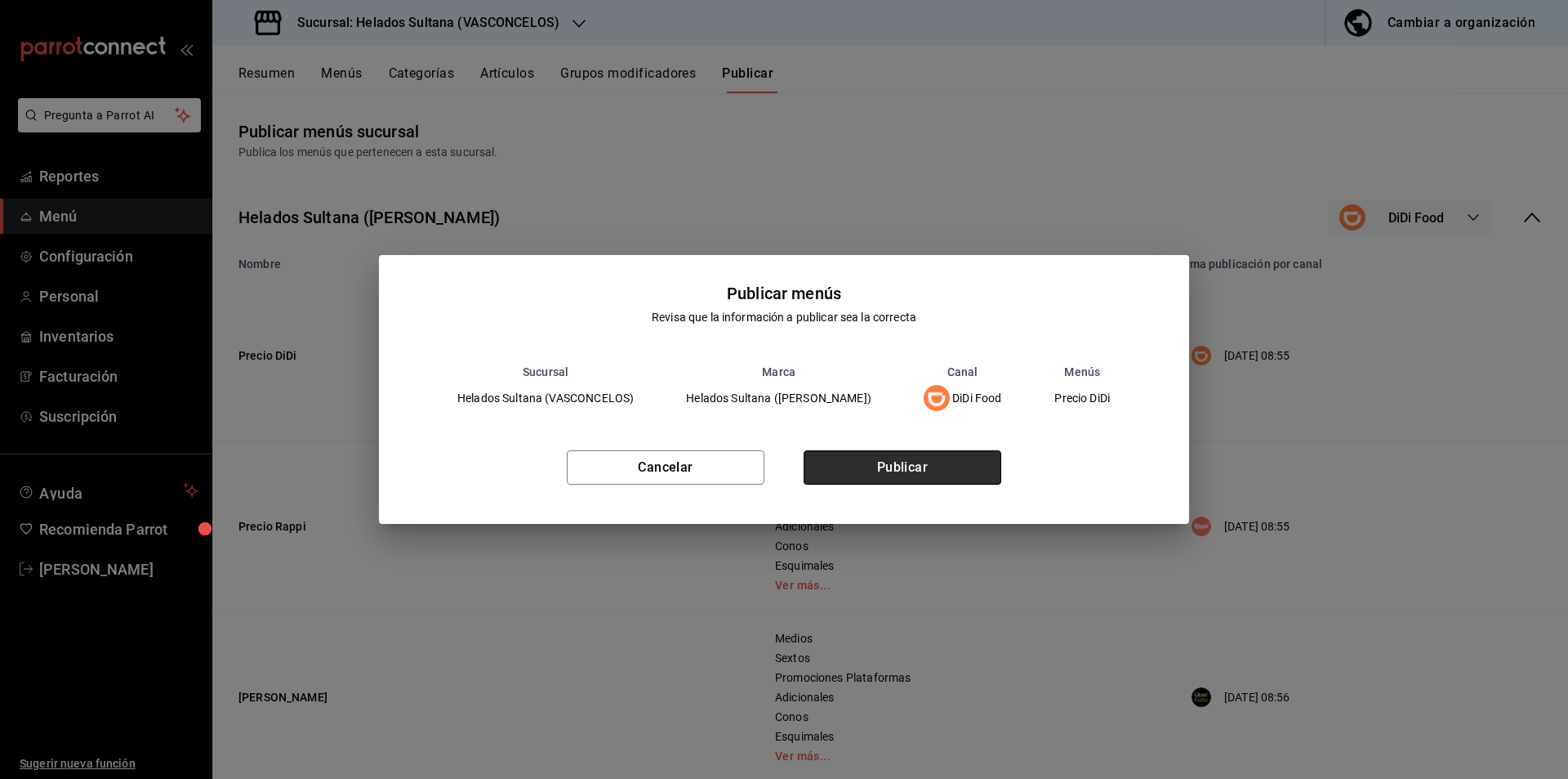
click at [883, 462] on button "Publicar" at bounding box center [902, 468] width 198 height 34
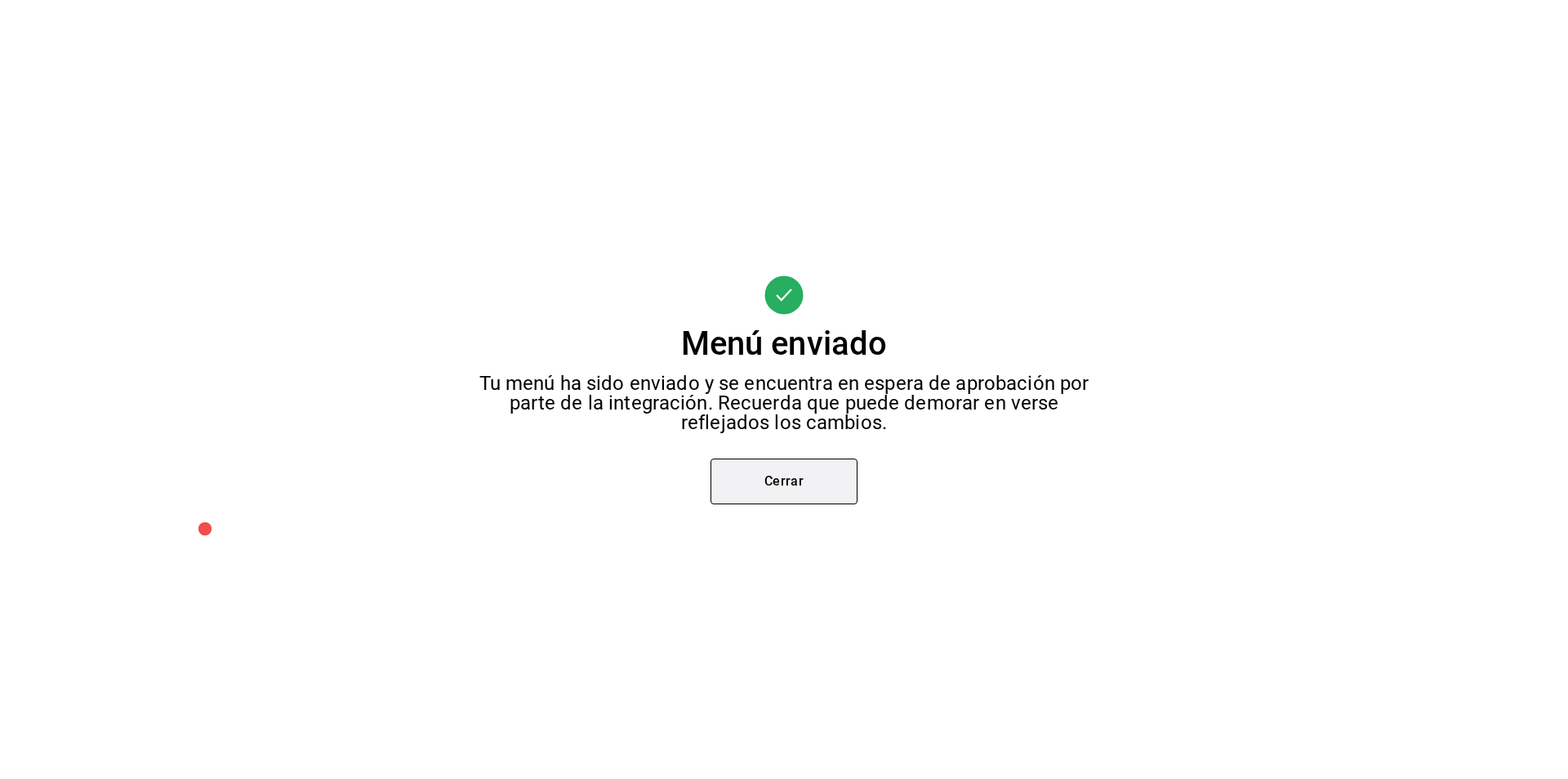
click at [745, 465] on button "Cerrar" at bounding box center [784, 481] width 147 height 46
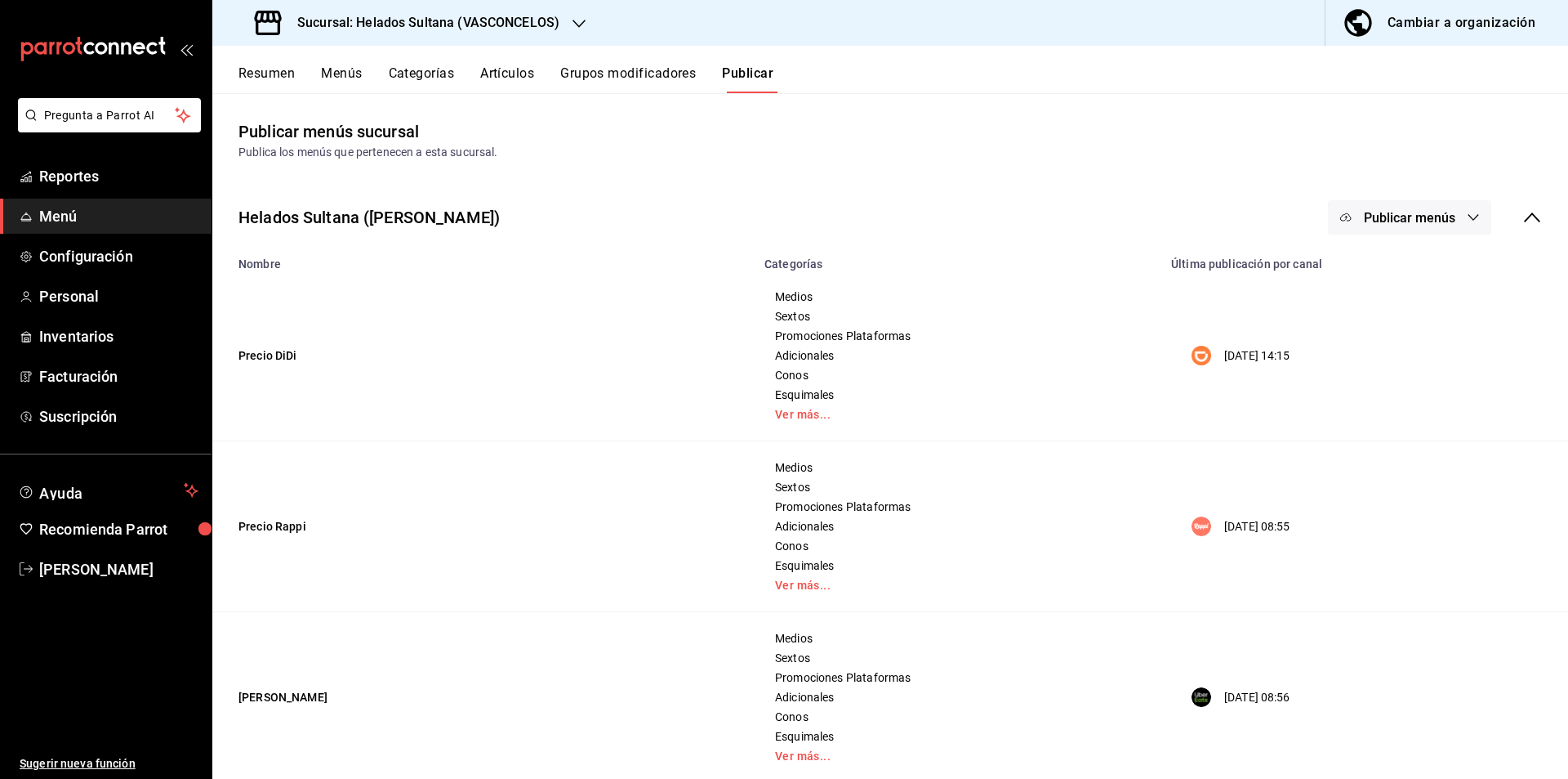
click at [1399, 225] on button "Publicar menús" at bounding box center [1410, 218] width 163 height 34
click at [1368, 303] on li "Rappi" at bounding box center [1397, 316] width 150 height 46
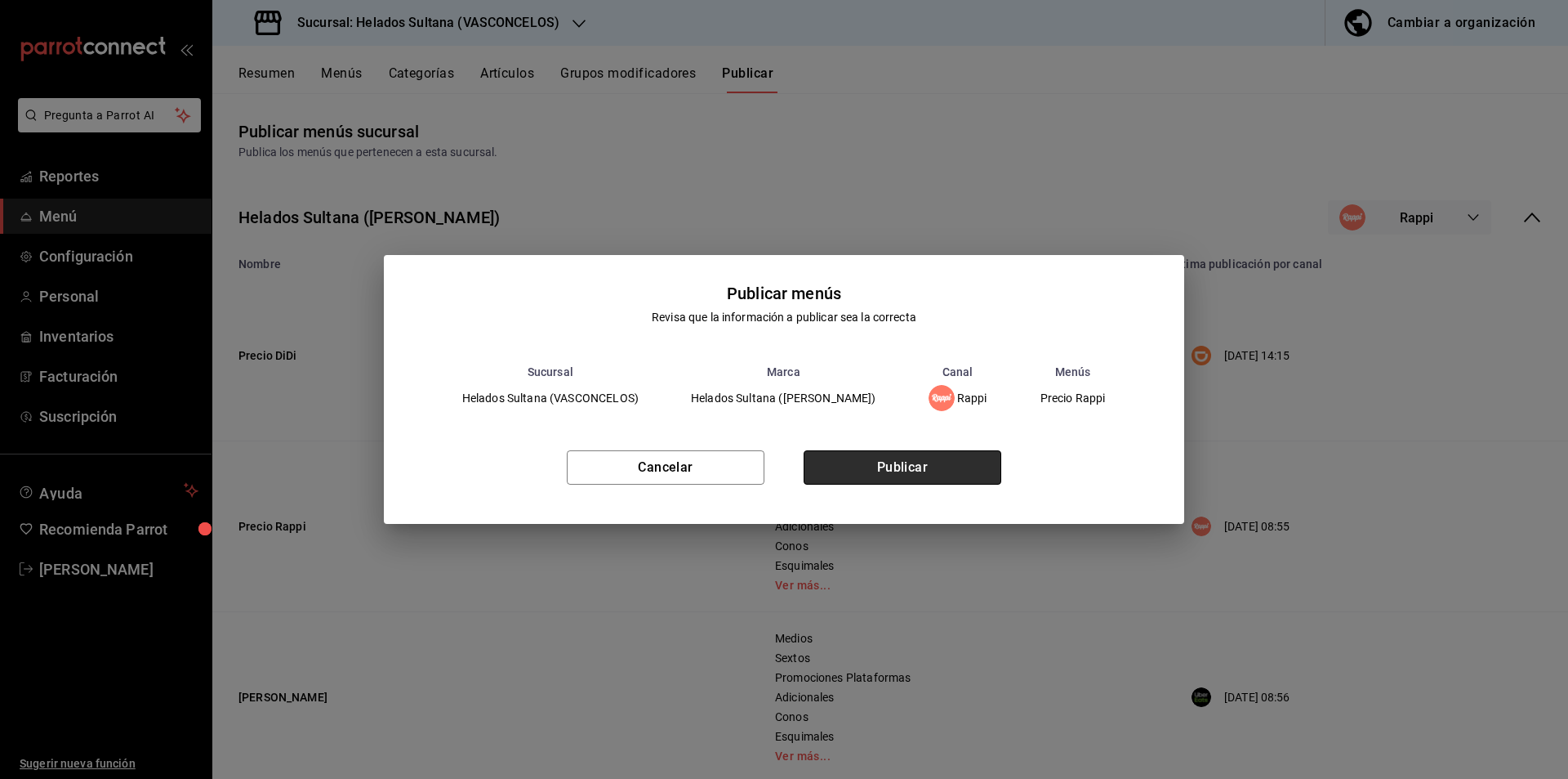
click at [838, 473] on button "Publicar" at bounding box center [902, 468] width 198 height 34
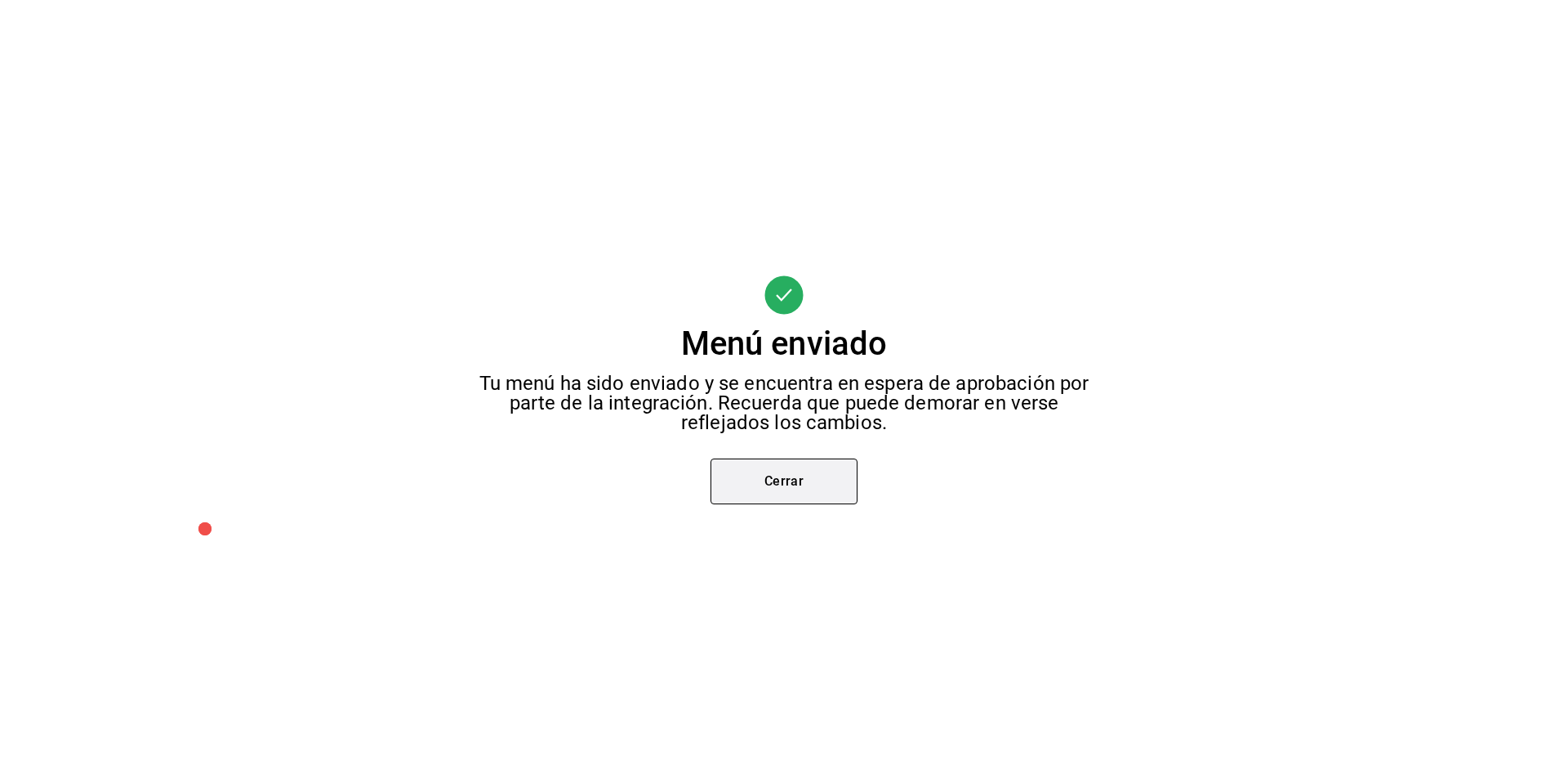
click at [750, 489] on button "Cerrar" at bounding box center [784, 481] width 147 height 46
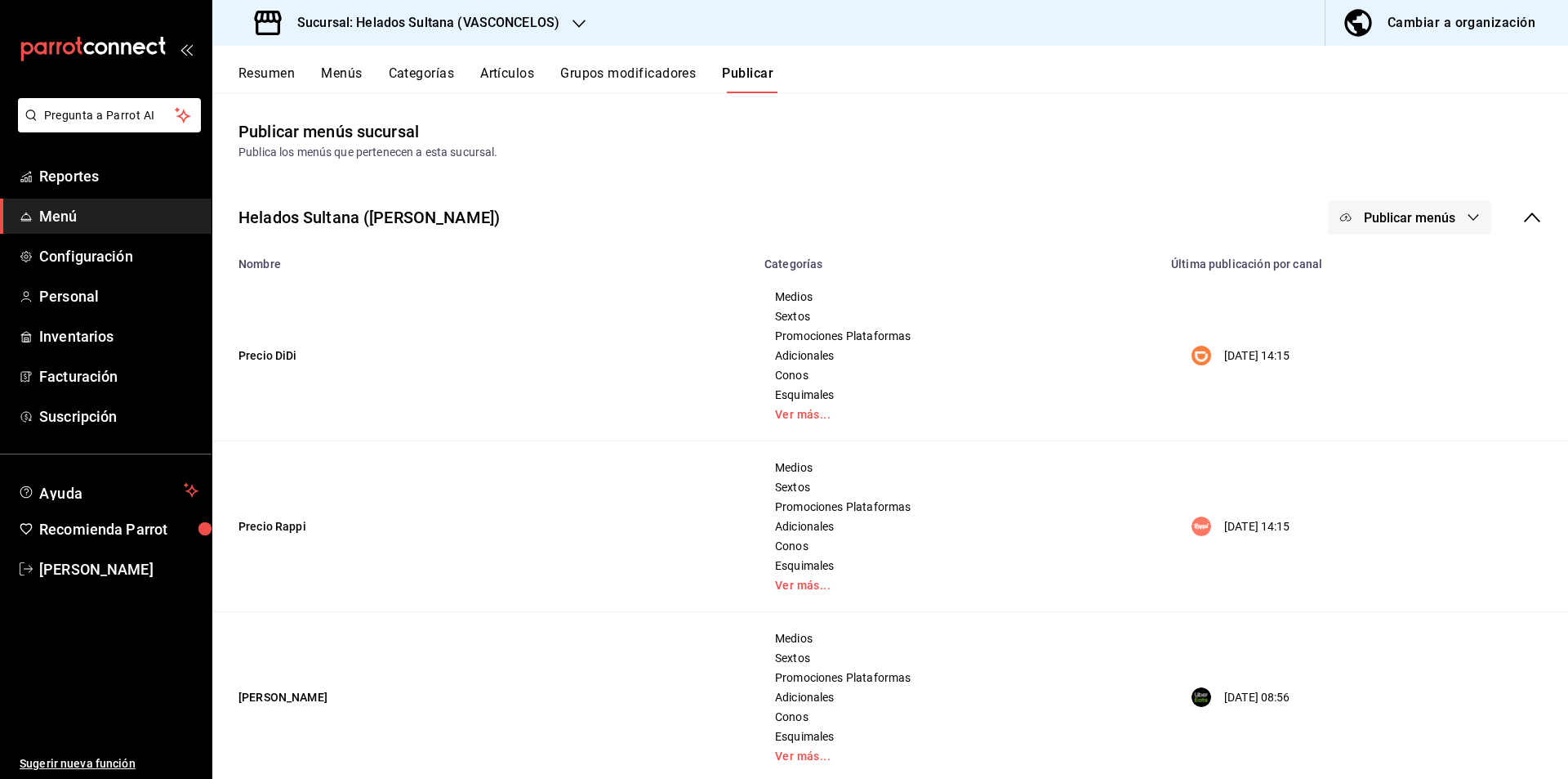
click at [1399, 213] on span "Publicar menús" at bounding box center [1410, 218] width 92 height 15
click at [1374, 347] on li "Uber Eats" at bounding box center [1397, 362] width 150 height 46
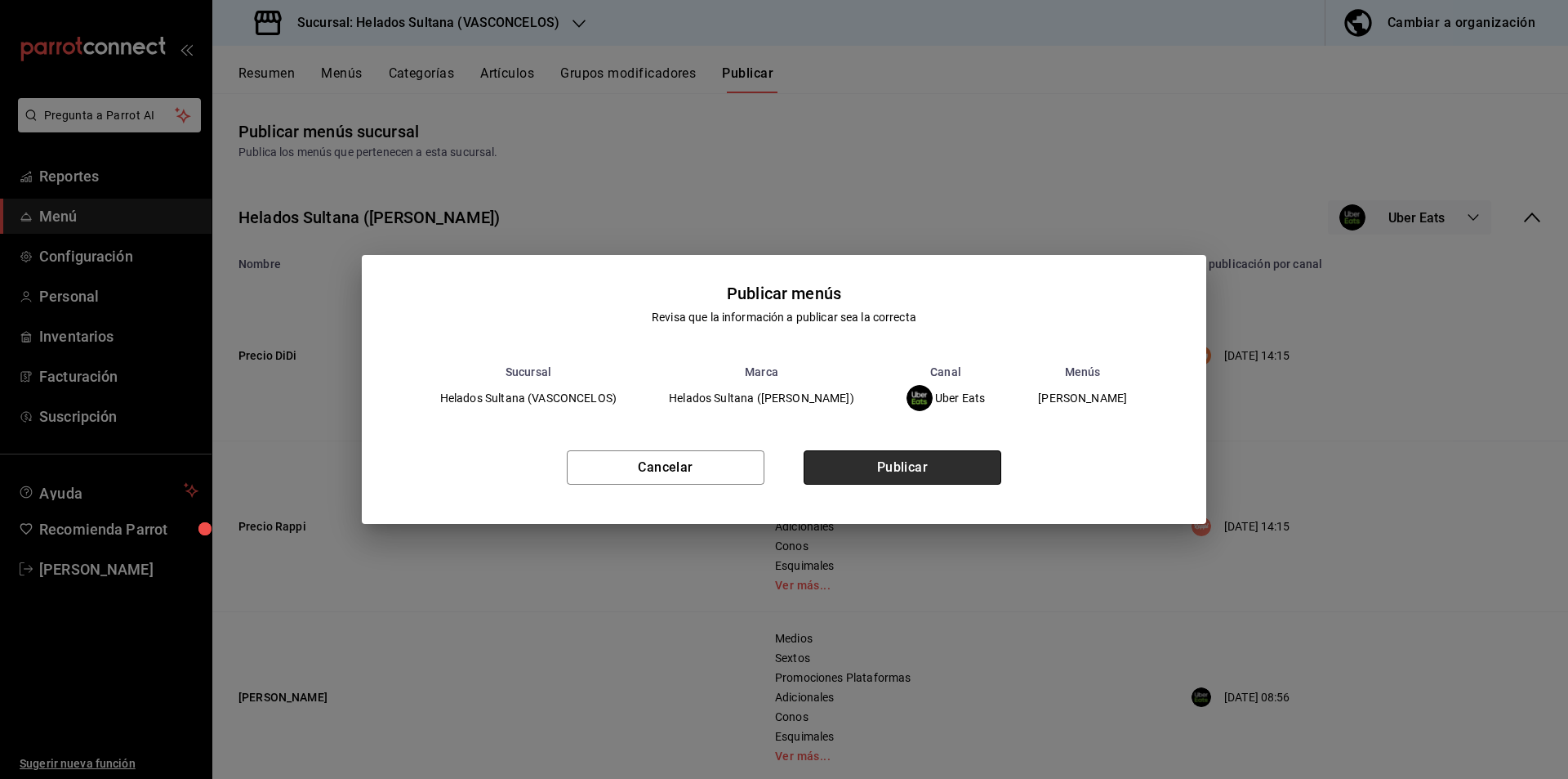
click at [927, 468] on button "Publicar" at bounding box center [902, 468] width 198 height 34
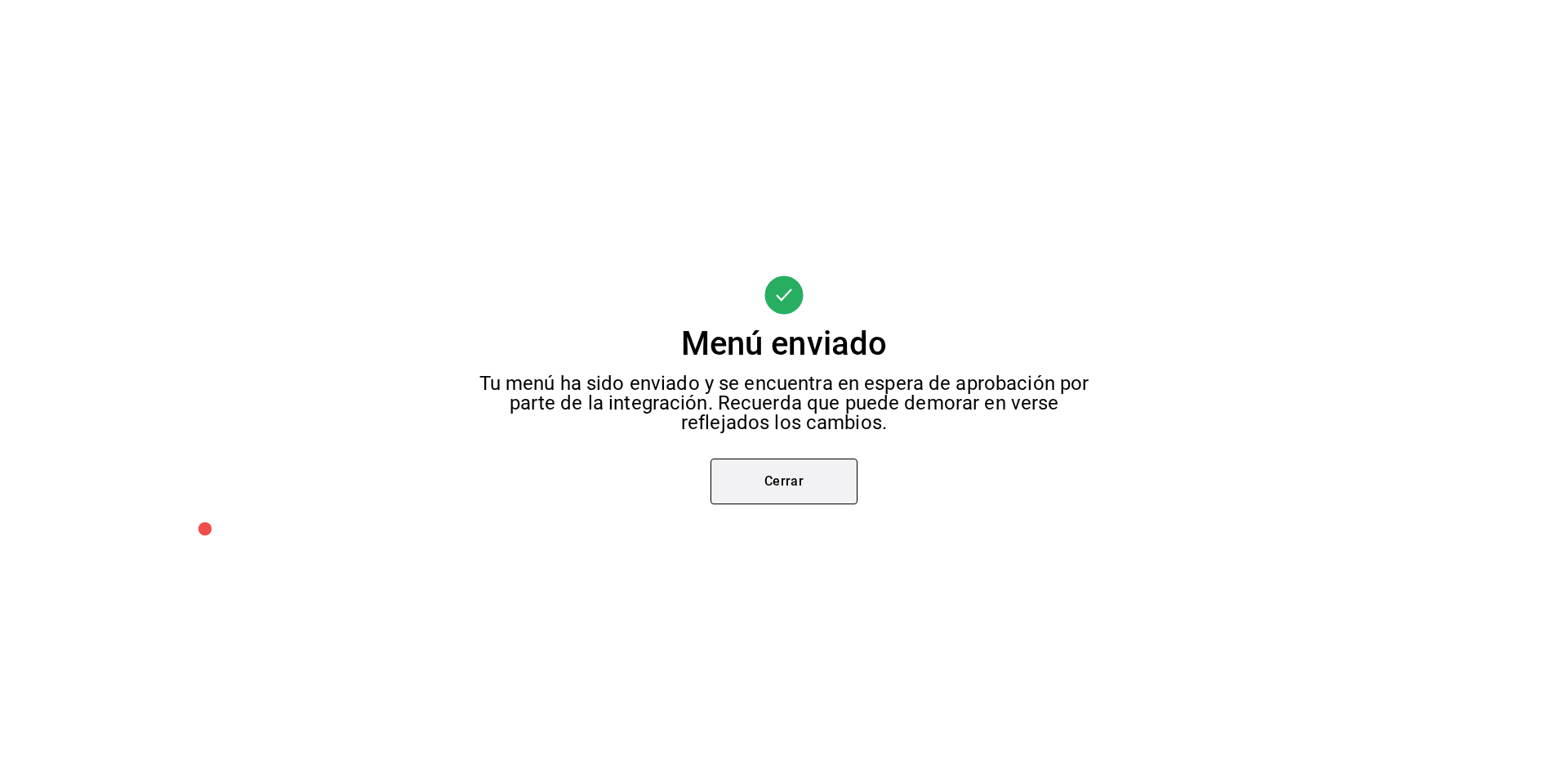
click at [827, 485] on button "Cerrar" at bounding box center [784, 481] width 147 height 46
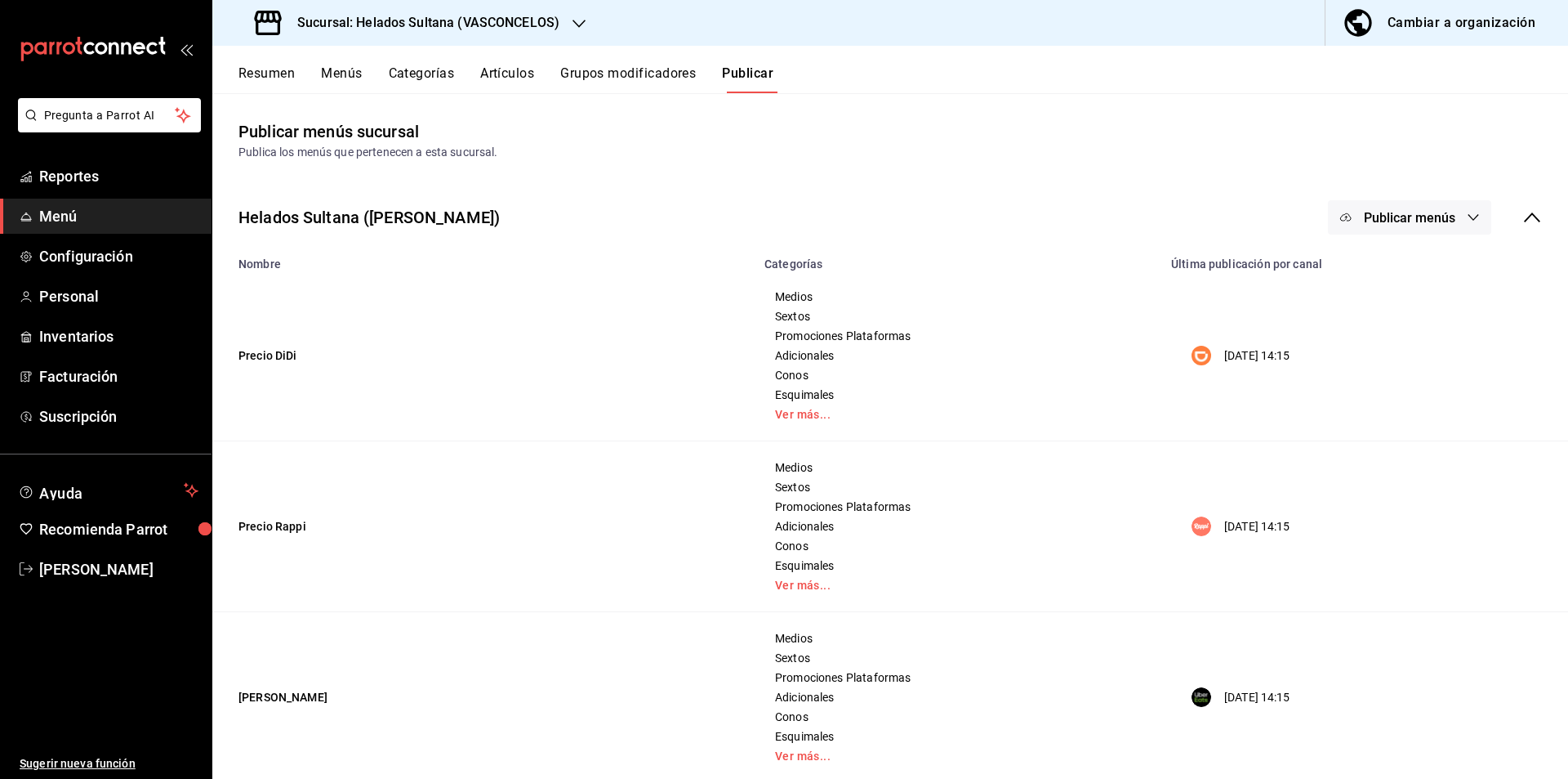
scroll to position [201, 0]
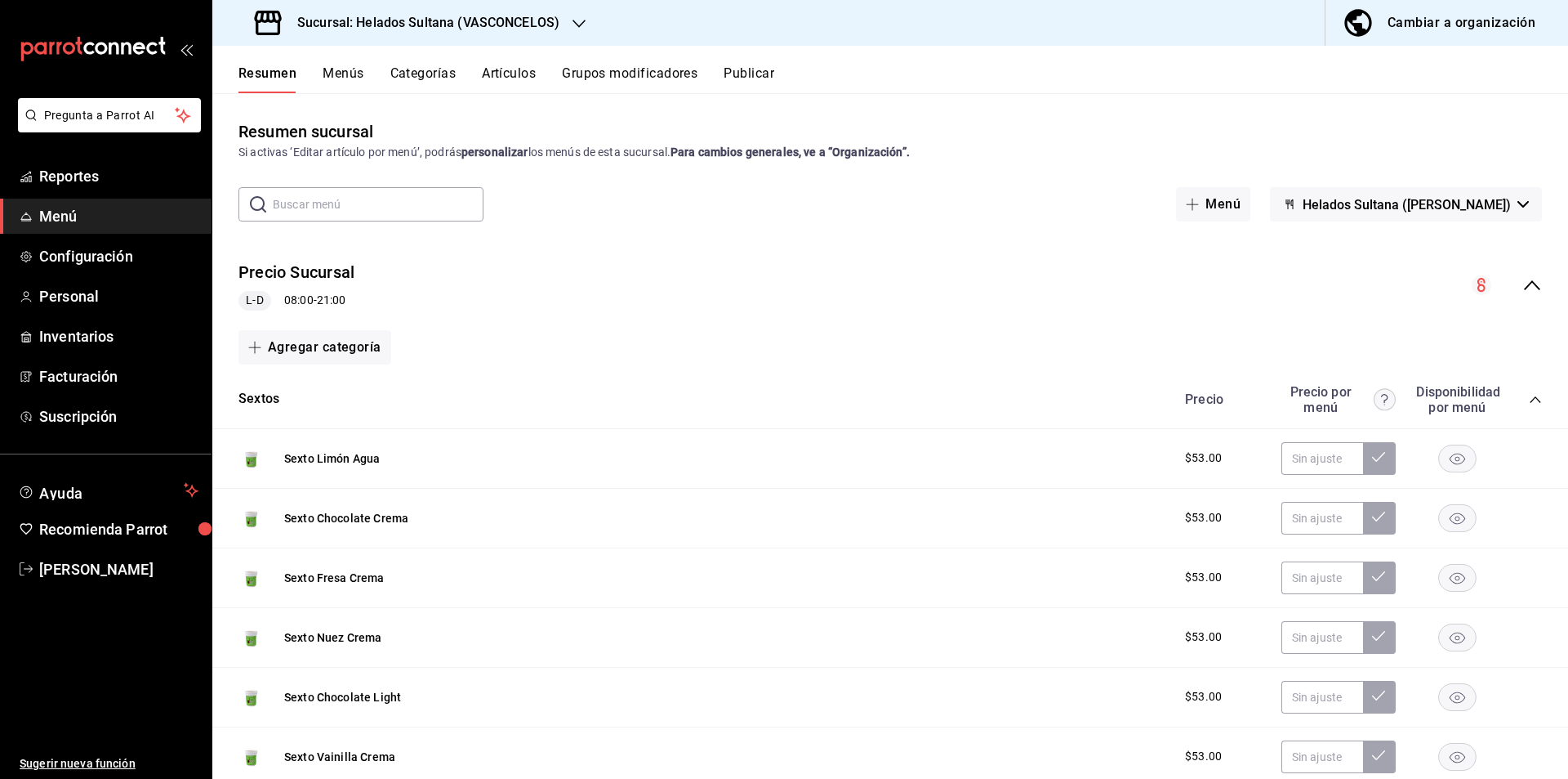
click at [1522, 281] on icon "collapse-menu-row" at bounding box center [1532, 284] width 20 height 20
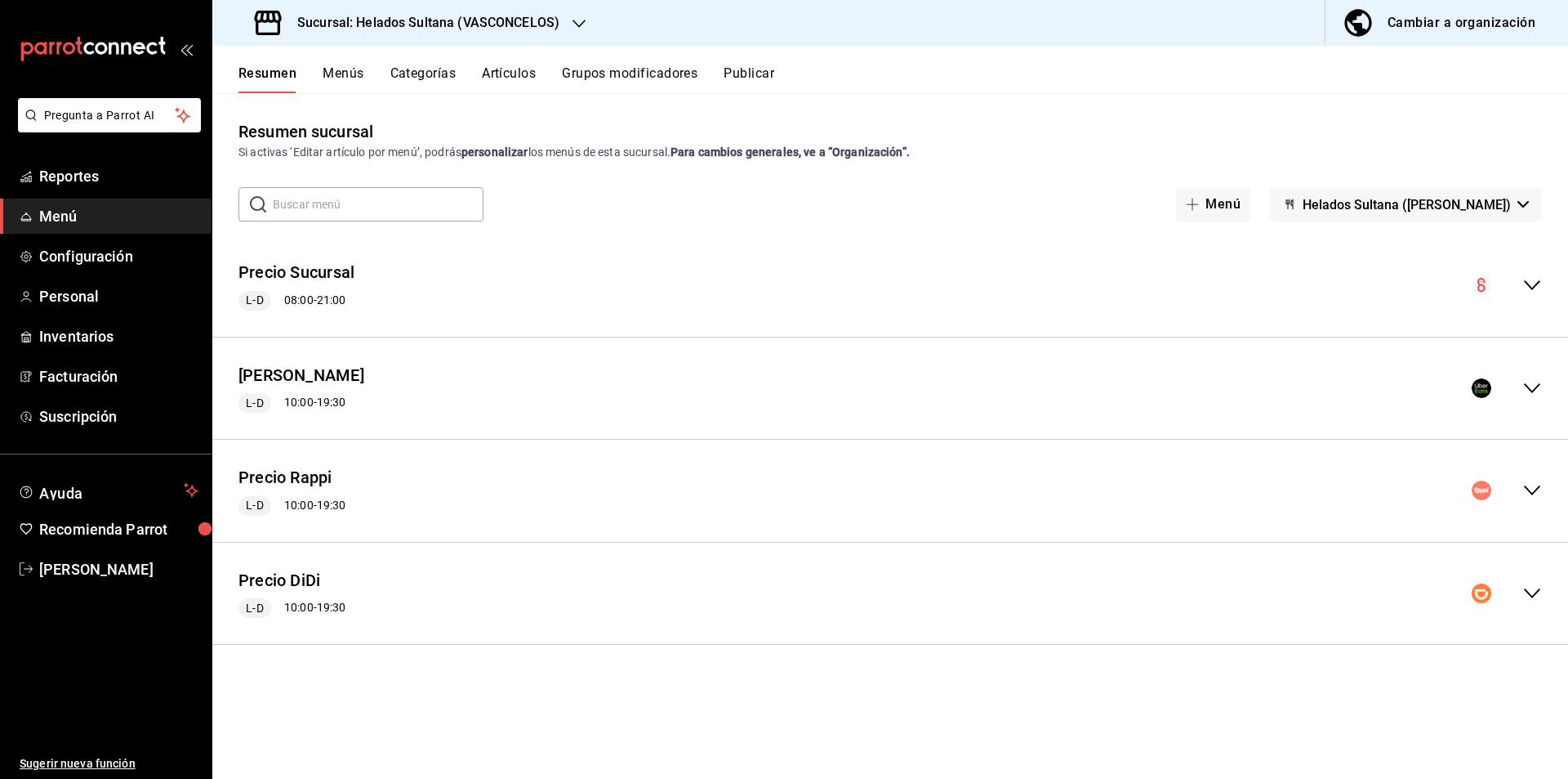
click at [1526, 373] on div "Precio Uber L-D 10:00 - 19:30" at bounding box center [890, 389] width 1356 height 76
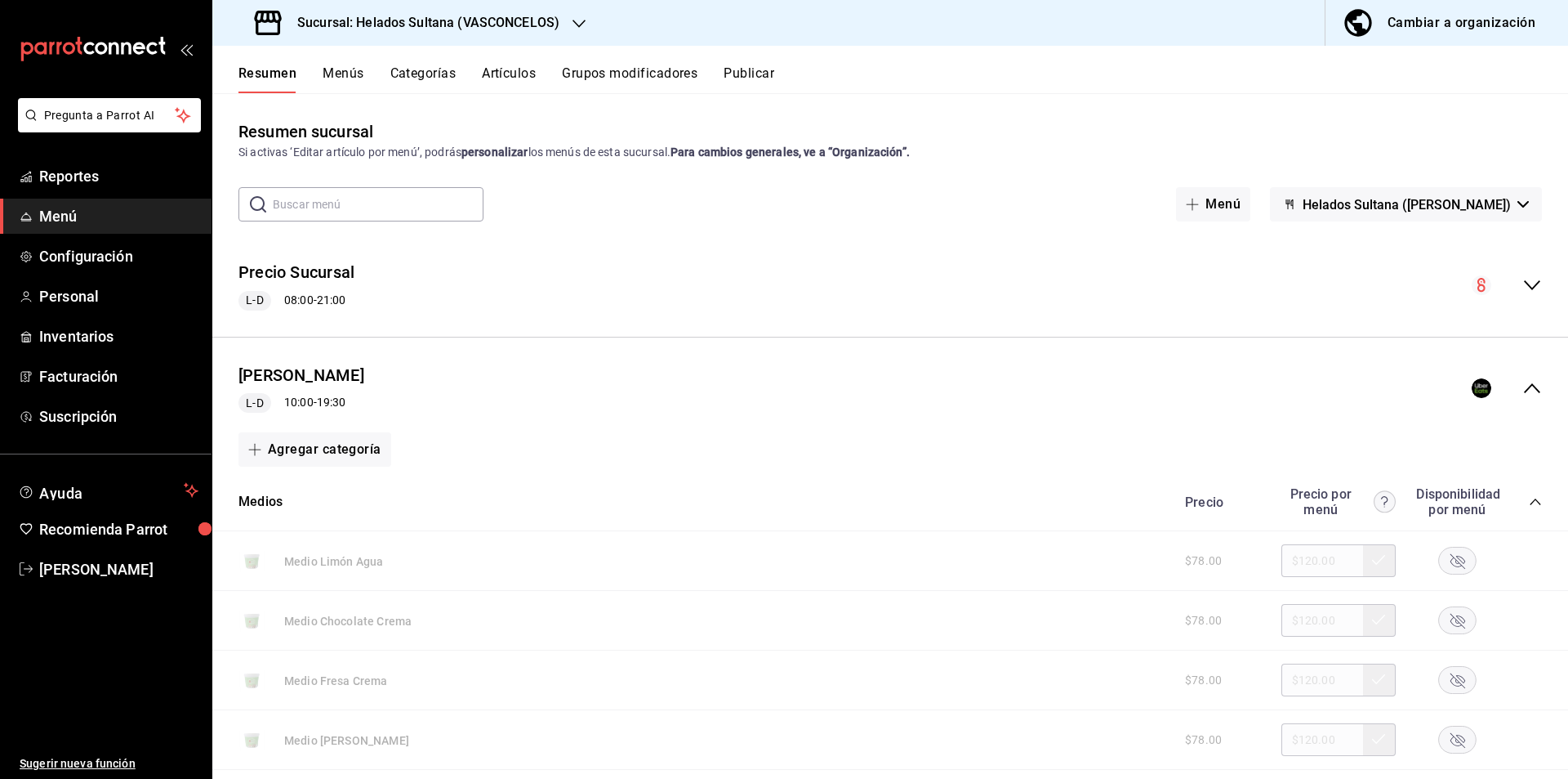
click at [1516, 495] on div "Precio Precio por menú Disponibilidad por menú" at bounding box center [1355, 501] width 373 height 32
click at [1529, 500] on icon "collapse-category-row" at bounding box center [1536, 502] width 13 height 13
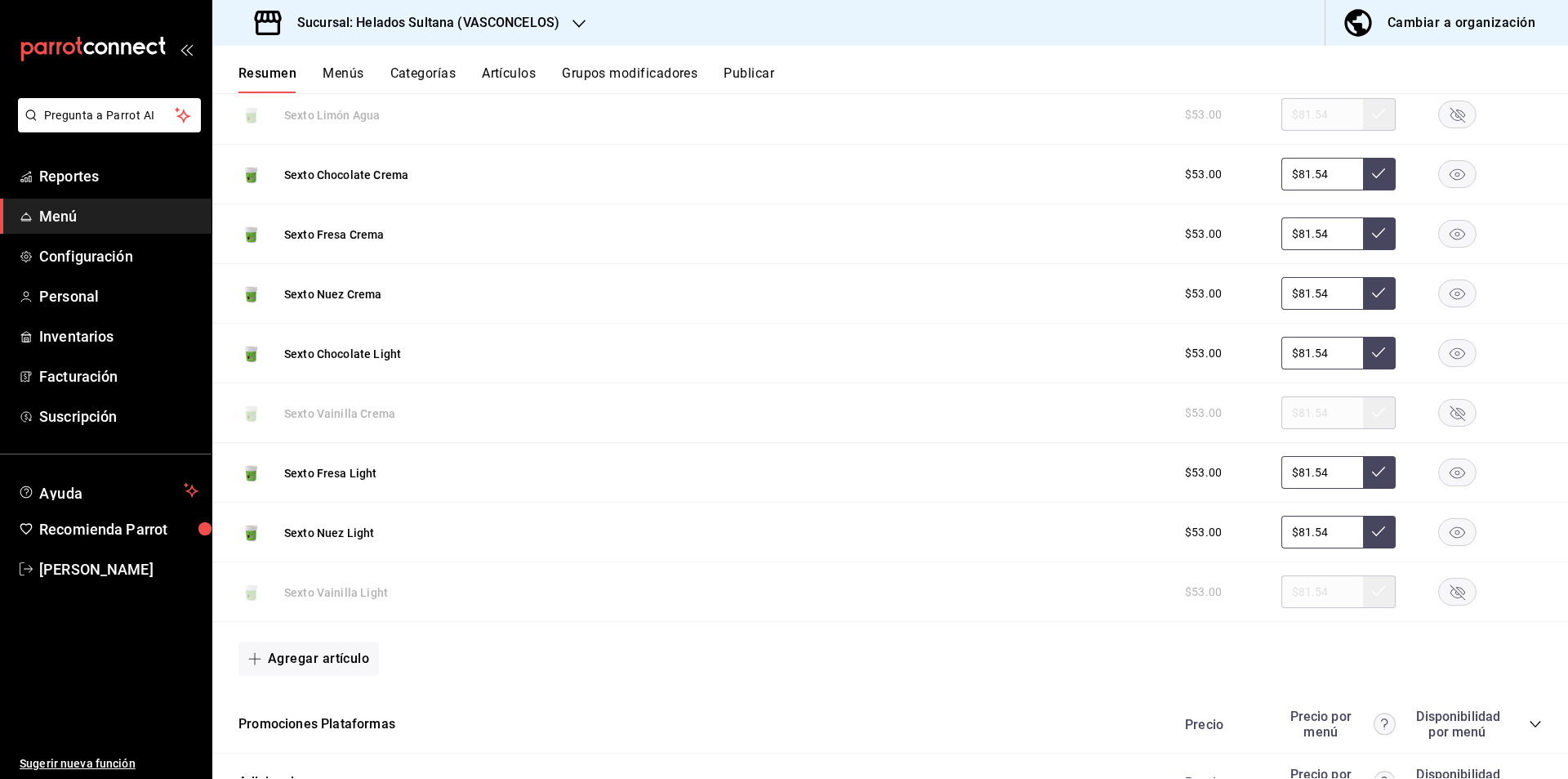
scroll to position [486, 0]
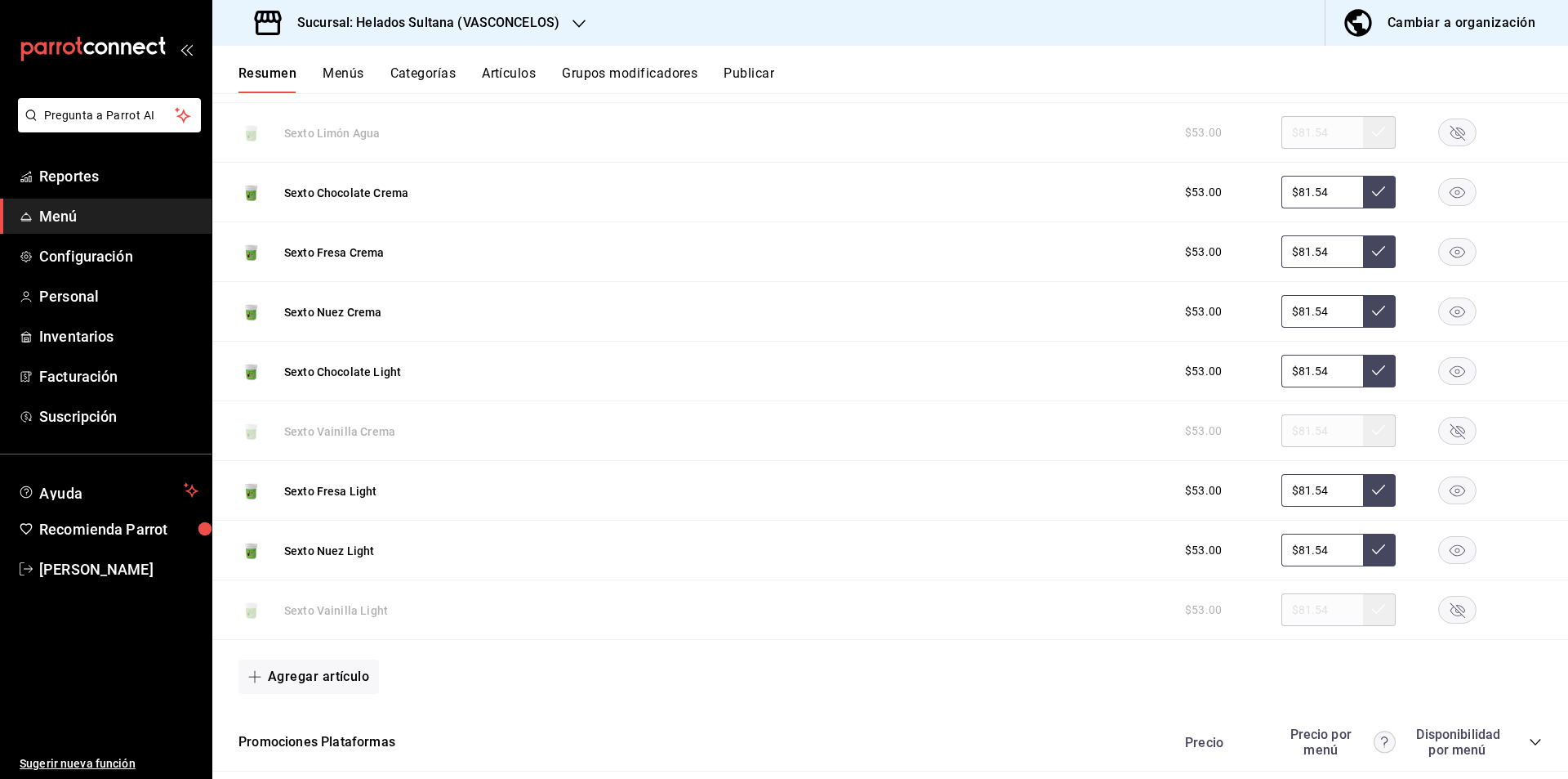
click at [1442, 369] on rect "button" at bounding box center [1457, 371] width 37 height 27
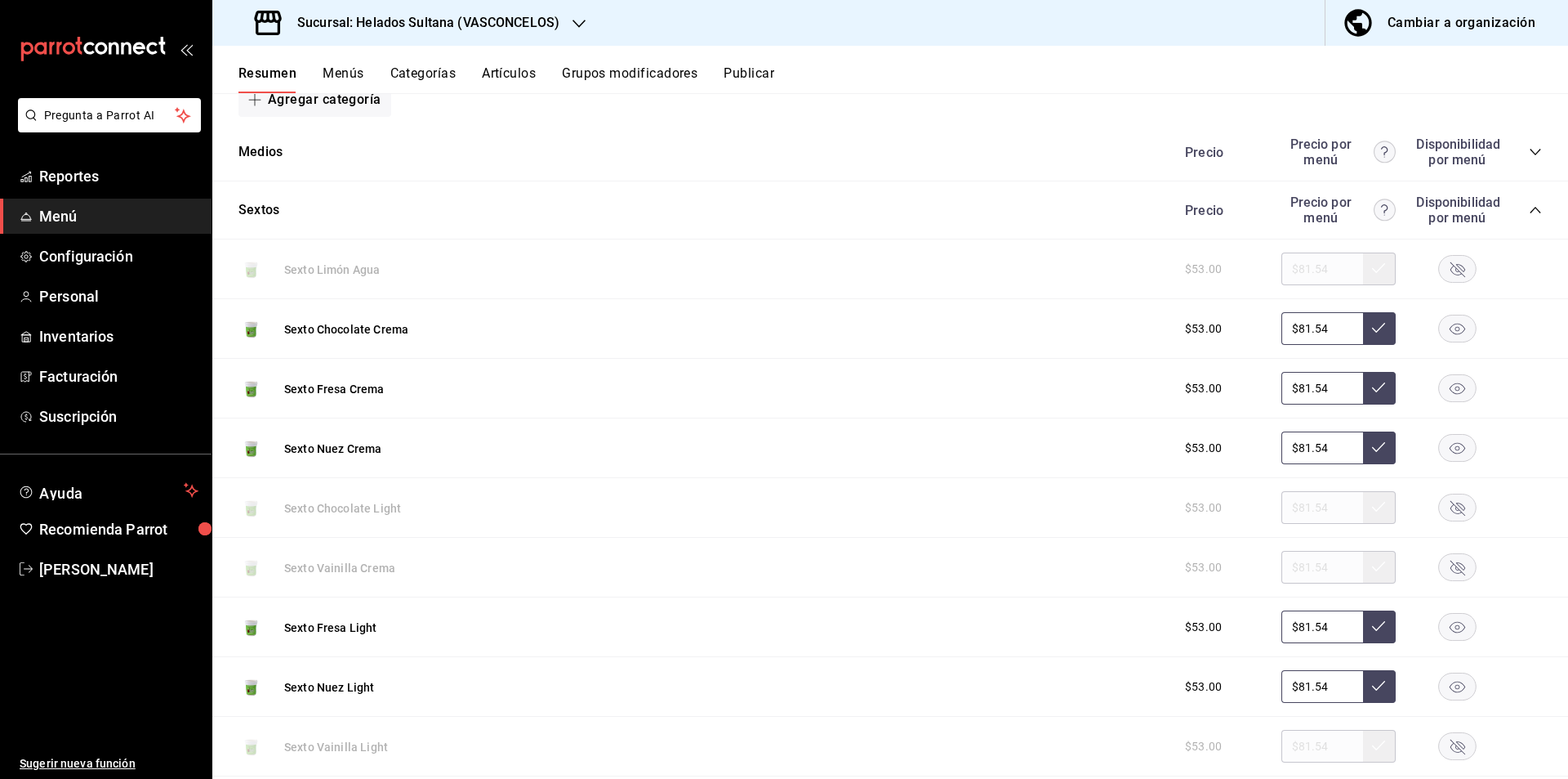
scroll to position [137, 0]
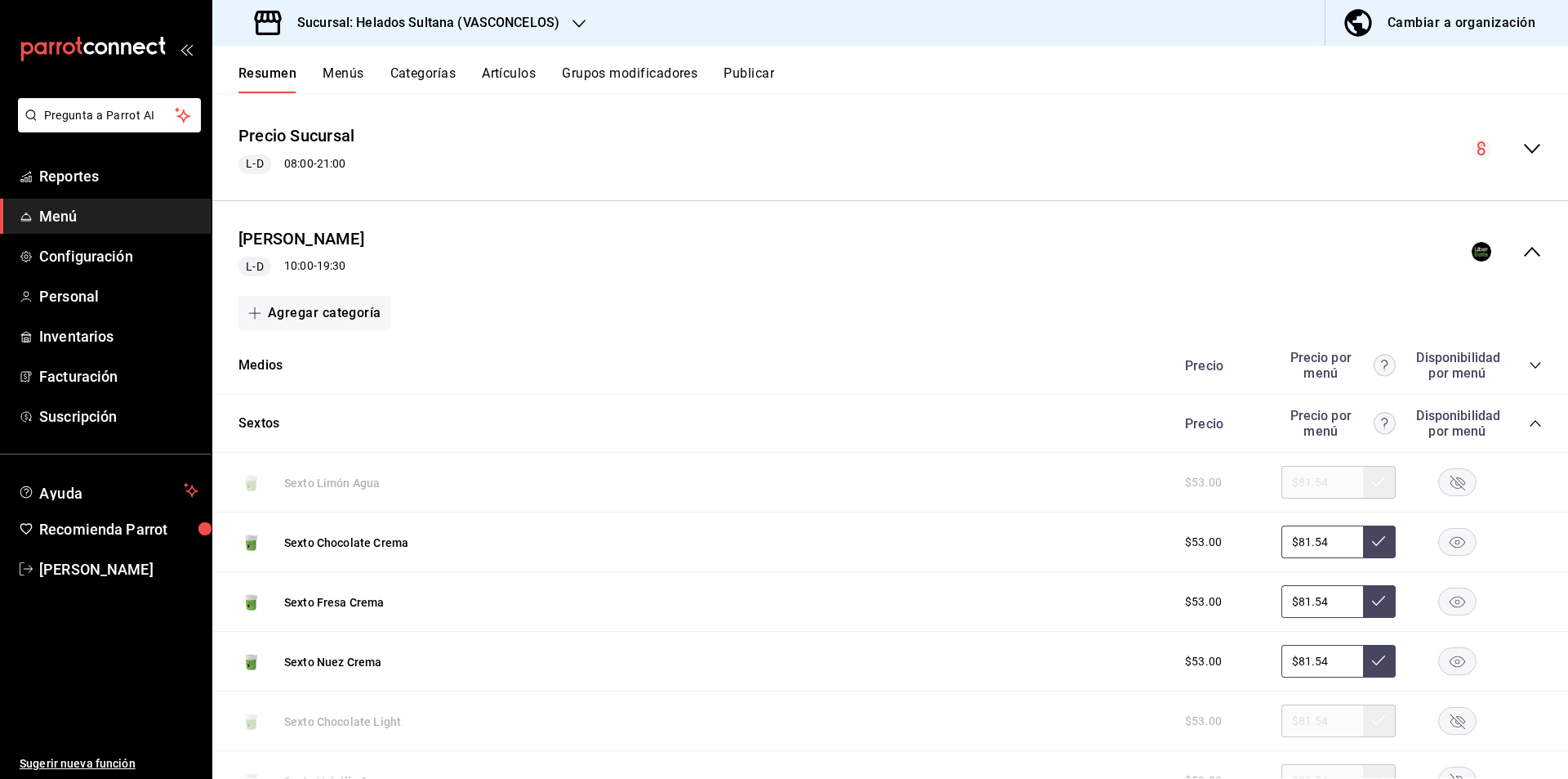
click at [1503, 251] on div "collapse-menu-row" at bounding box center [1507, 251] width 71 height 20
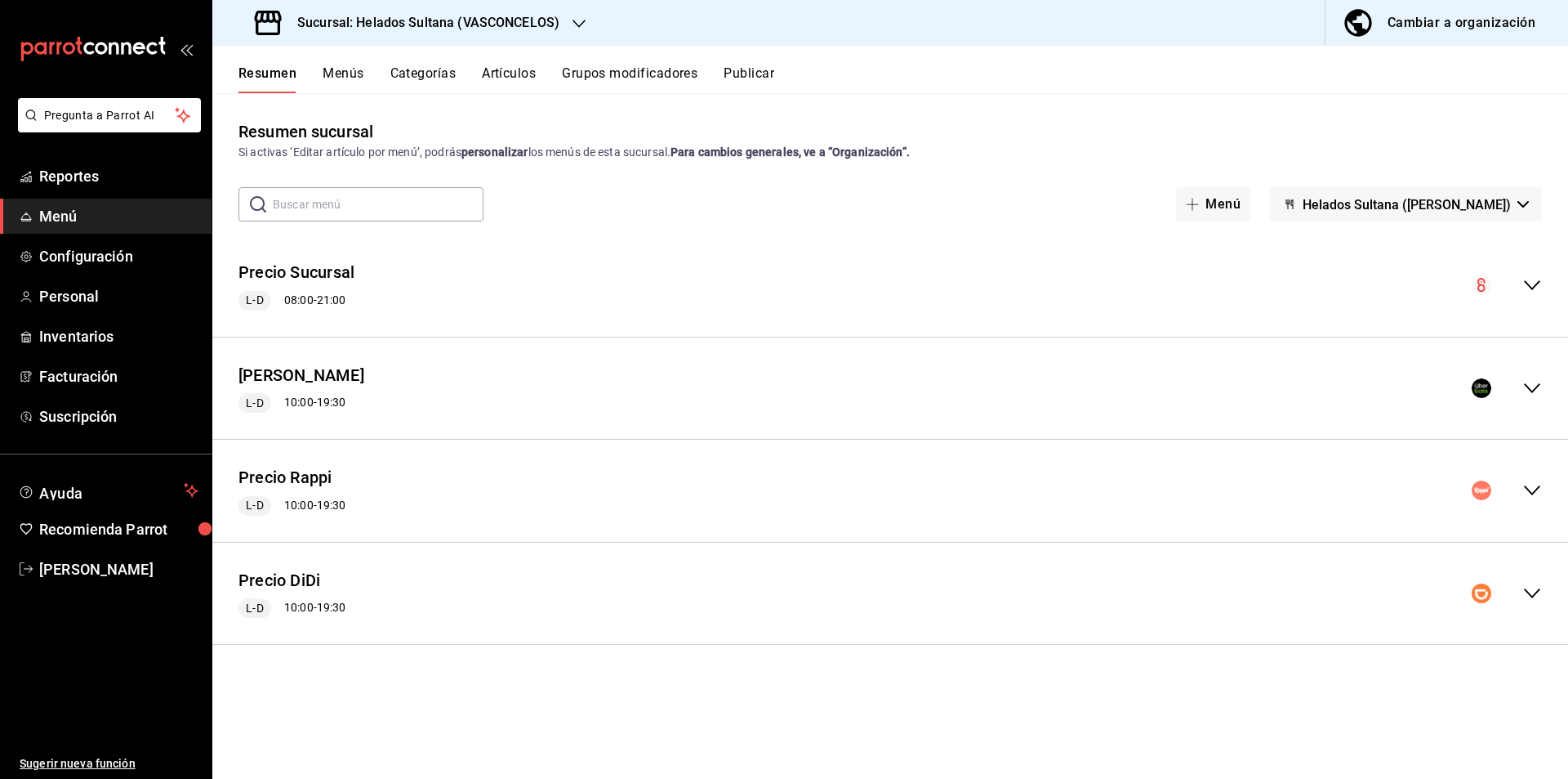
scroll to position [0, 0]
click at [1519, 479] on div "Precio Rappi L-D 10:00 - 19:30" at bounding box center [890, 491] width 1356 height 76
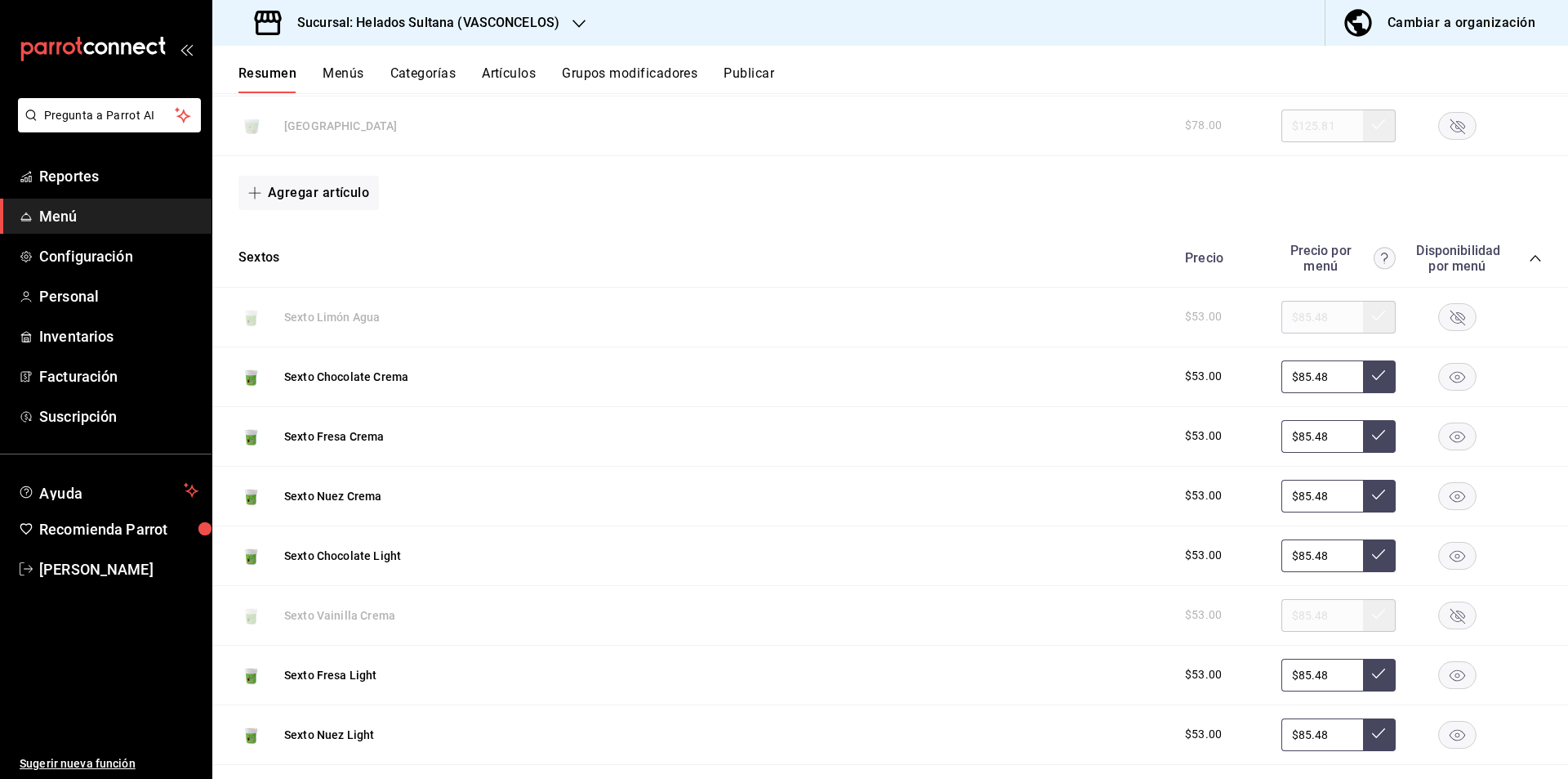
scroll to position [1249, 0]
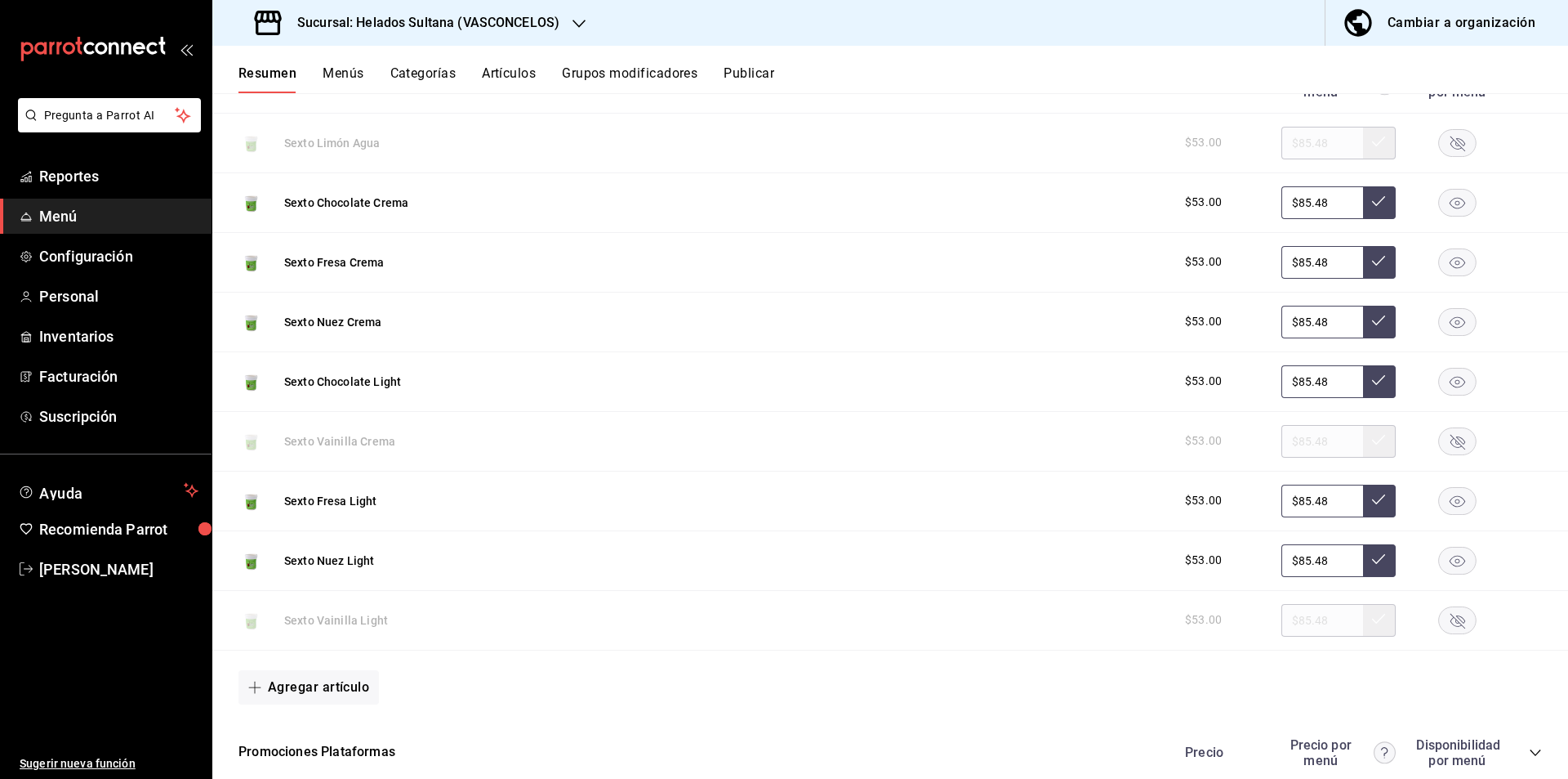
click at [1448, 388] on rect "button" at bounding box center [1457, 381] width 37 height 27
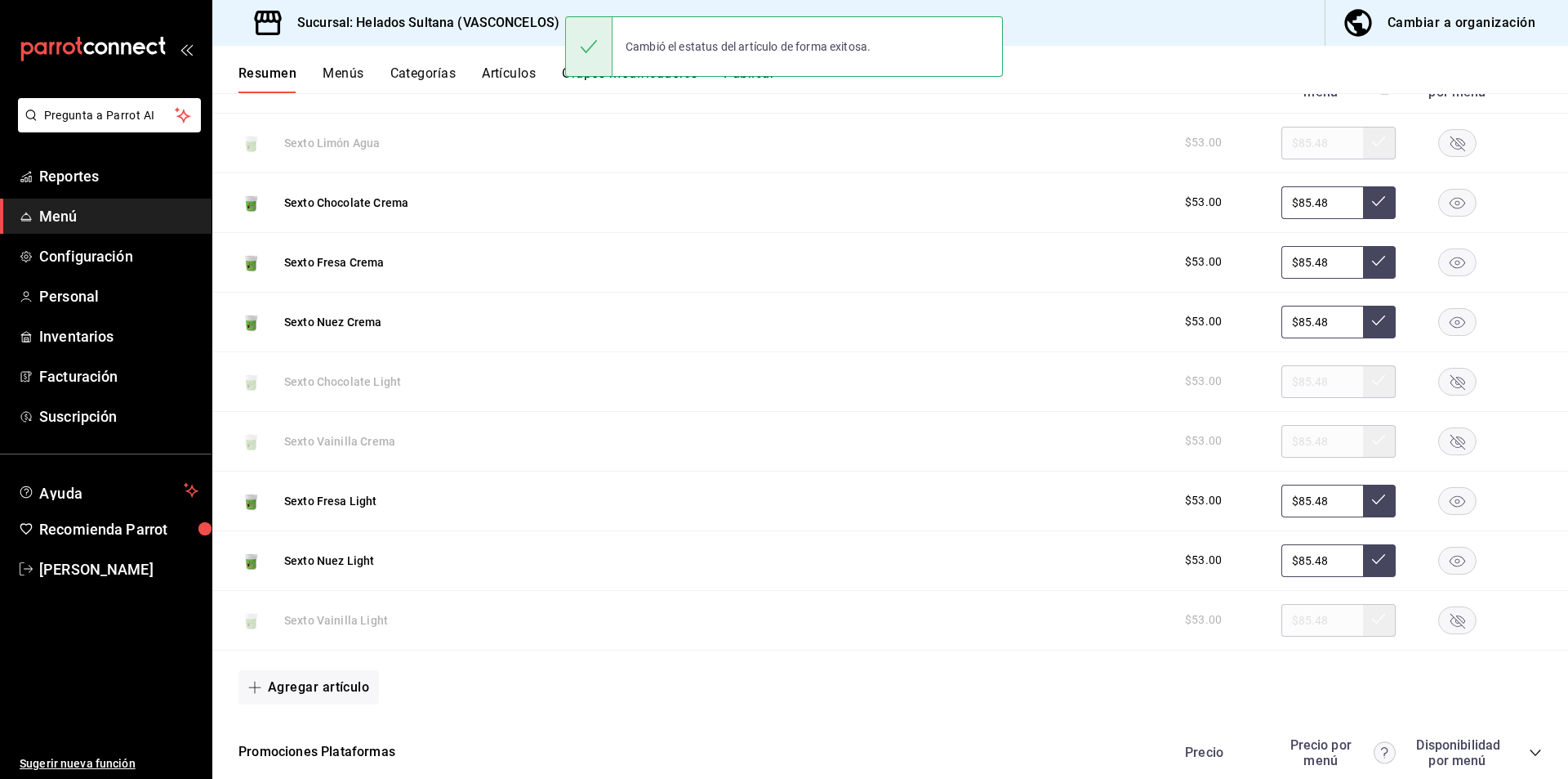
scroll to position [0, 0]
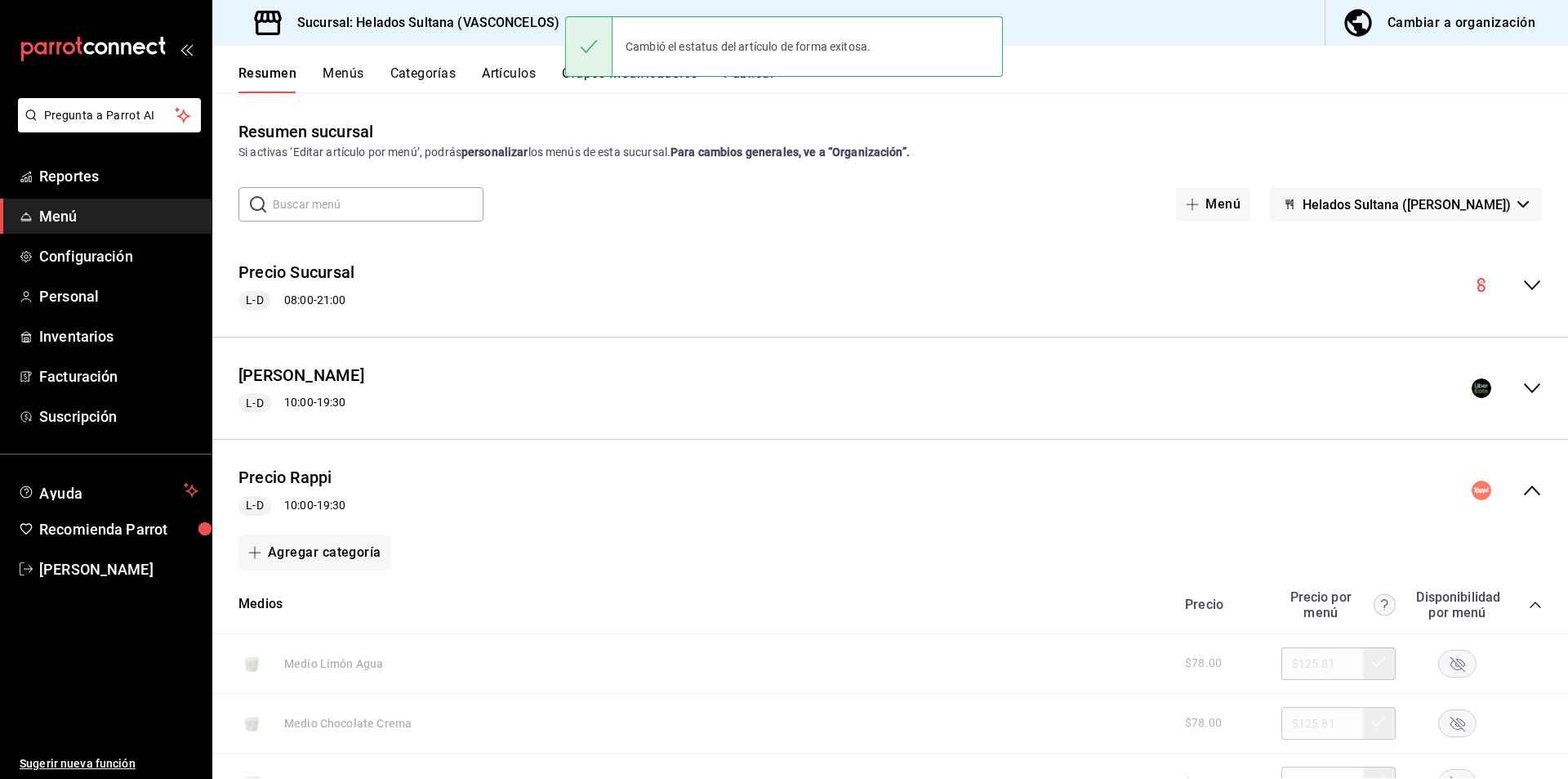
click at [1522, 488] on icon "collapse-menu-row" at bounding box center [1532, 490] width 20 height 20
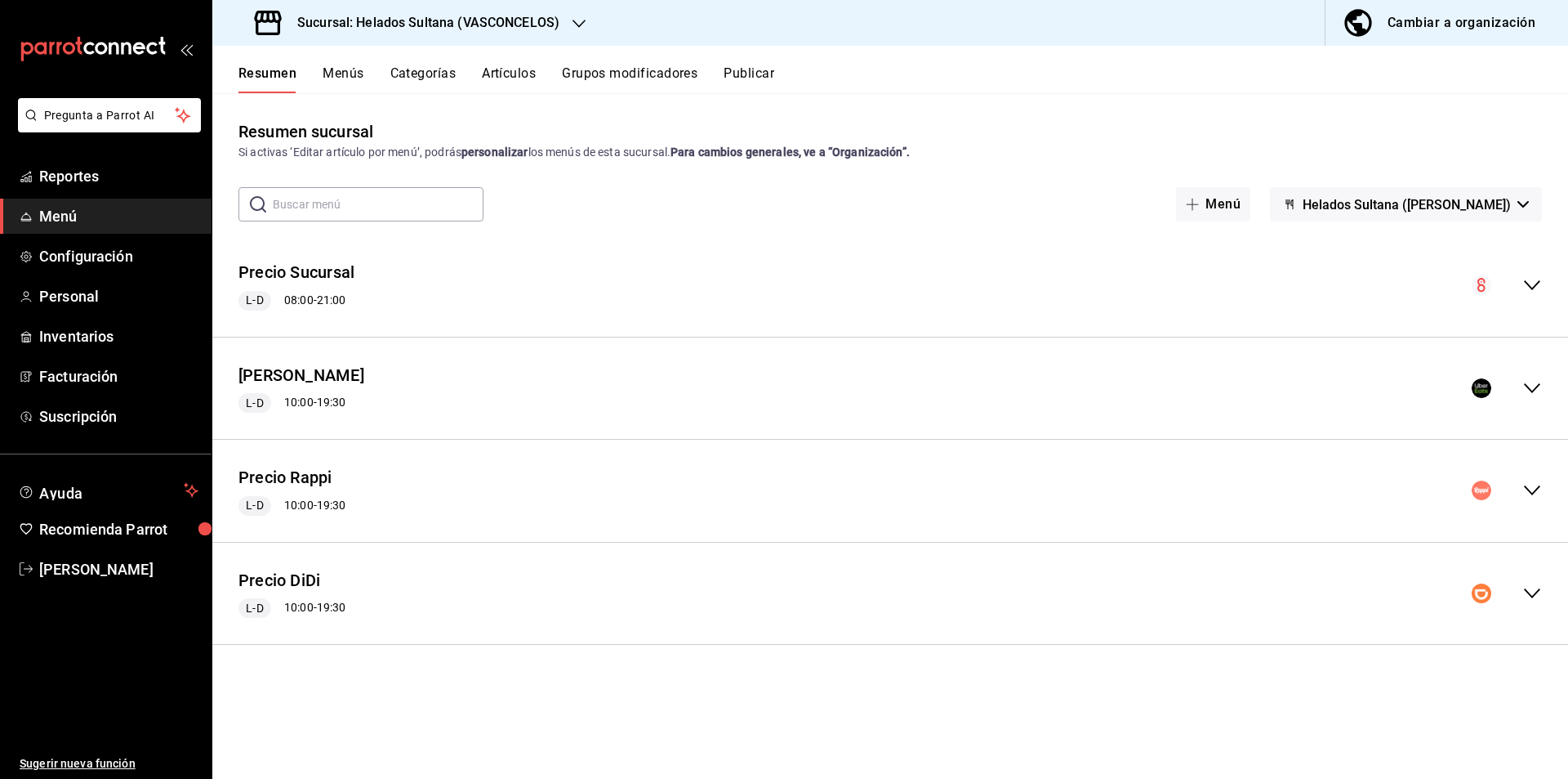
click at [1530, 590] on icon "collapse-menu-row" at bounding box center [1532, 593] width 20 height 20
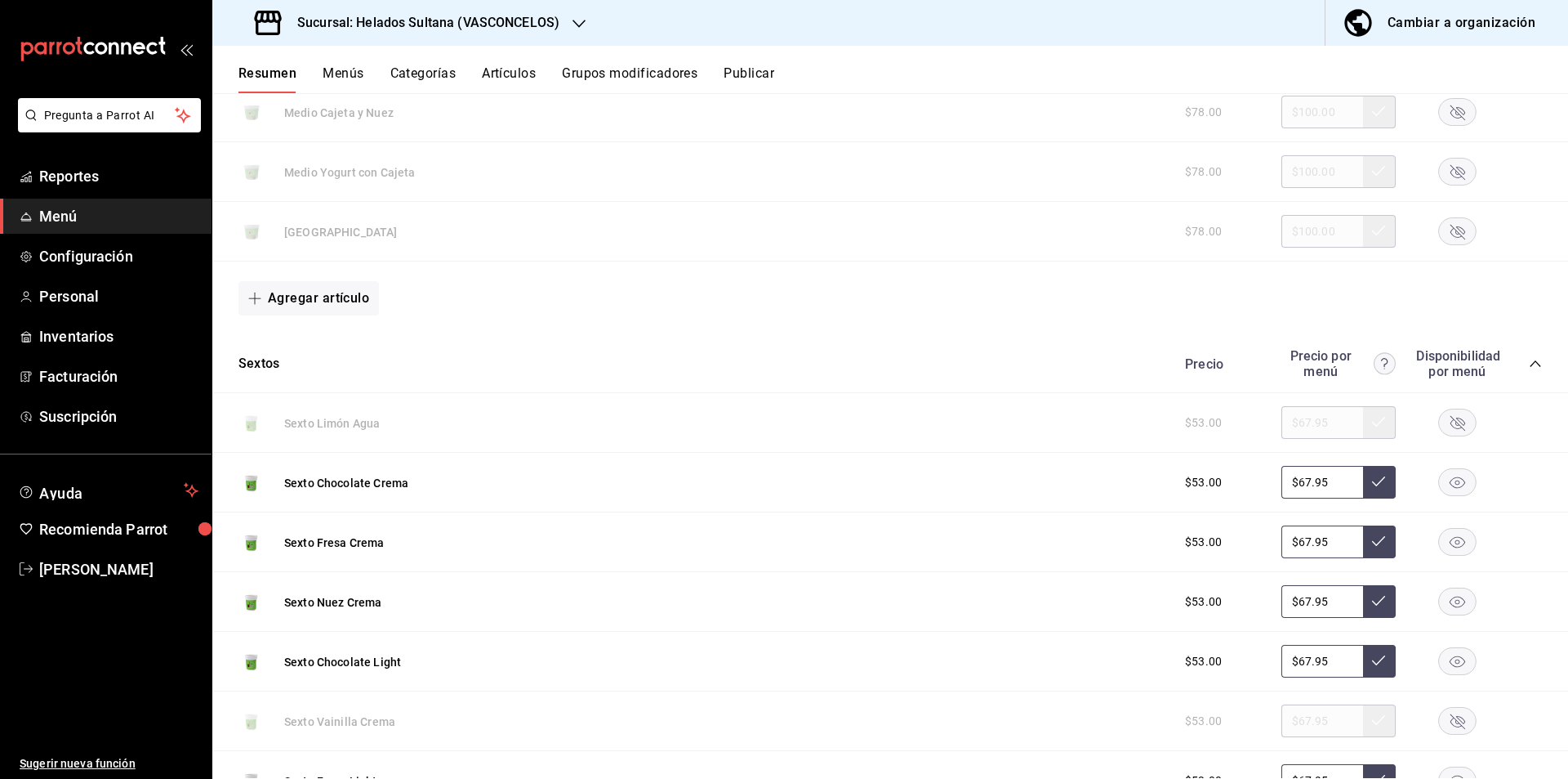
scroll to position [1217, 0]
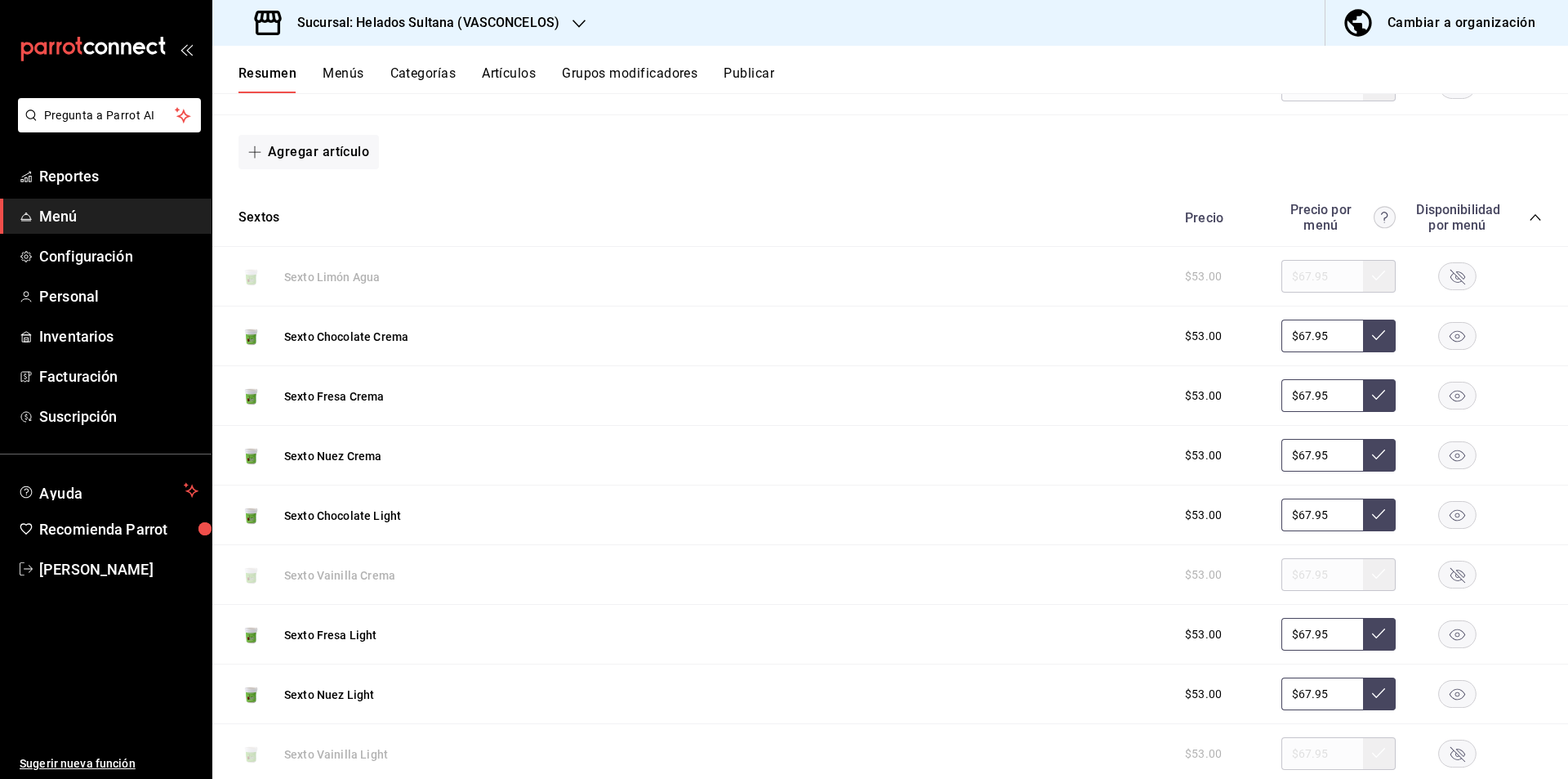
click at [1451, 518] on rect "button" at bounding box center [1457, 515] width 37 height 27
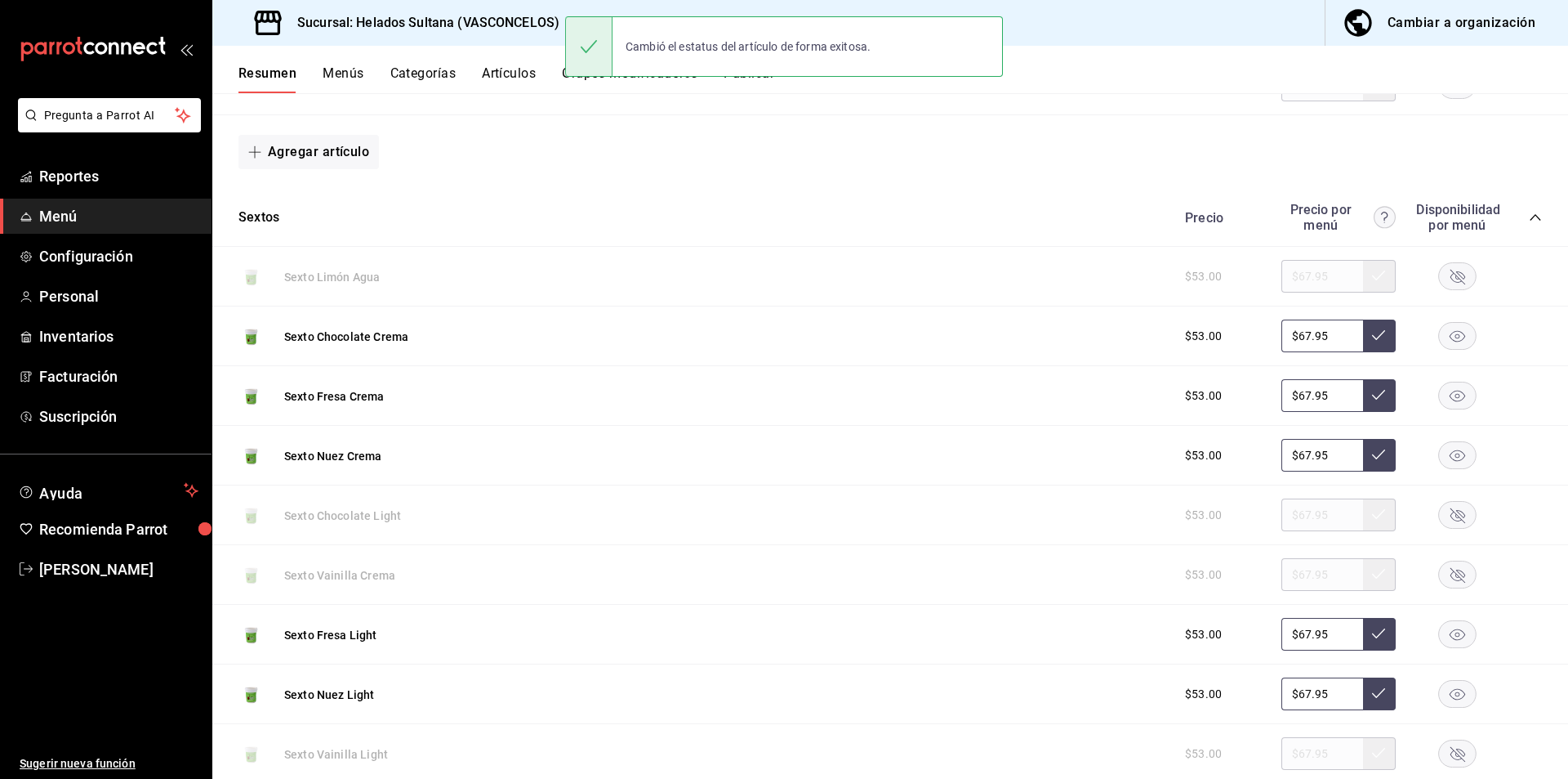
click at [750, 83] on button "Publicar" at bounding box center [748, 78] width 51 height 28
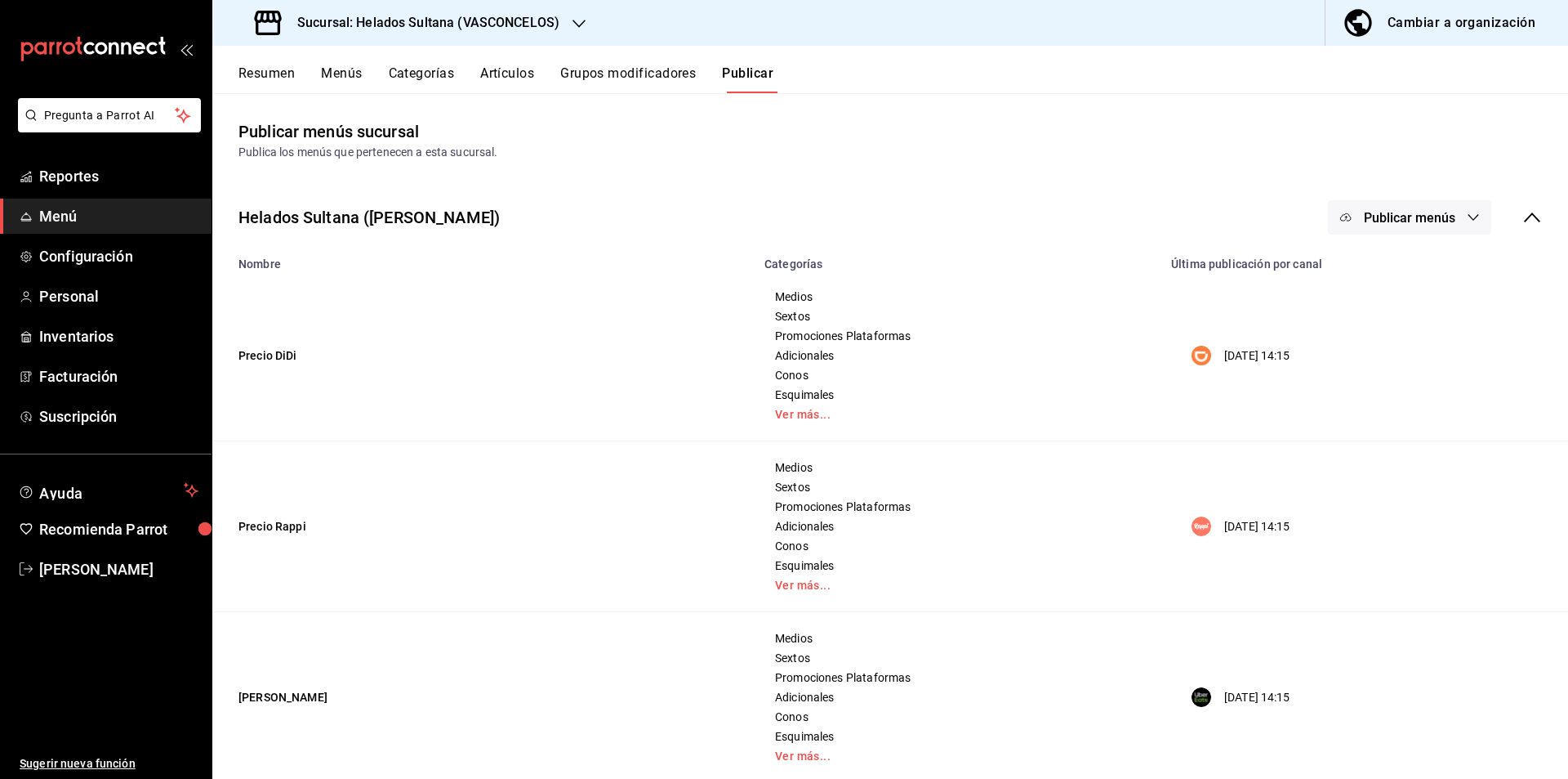
click at [1404, 225] on button "Publicar menús" at bounding box center [1410, 218] width 163 height 34
click at [1367, 264] on div at bounding box center [1359, 270] width 46 height 26
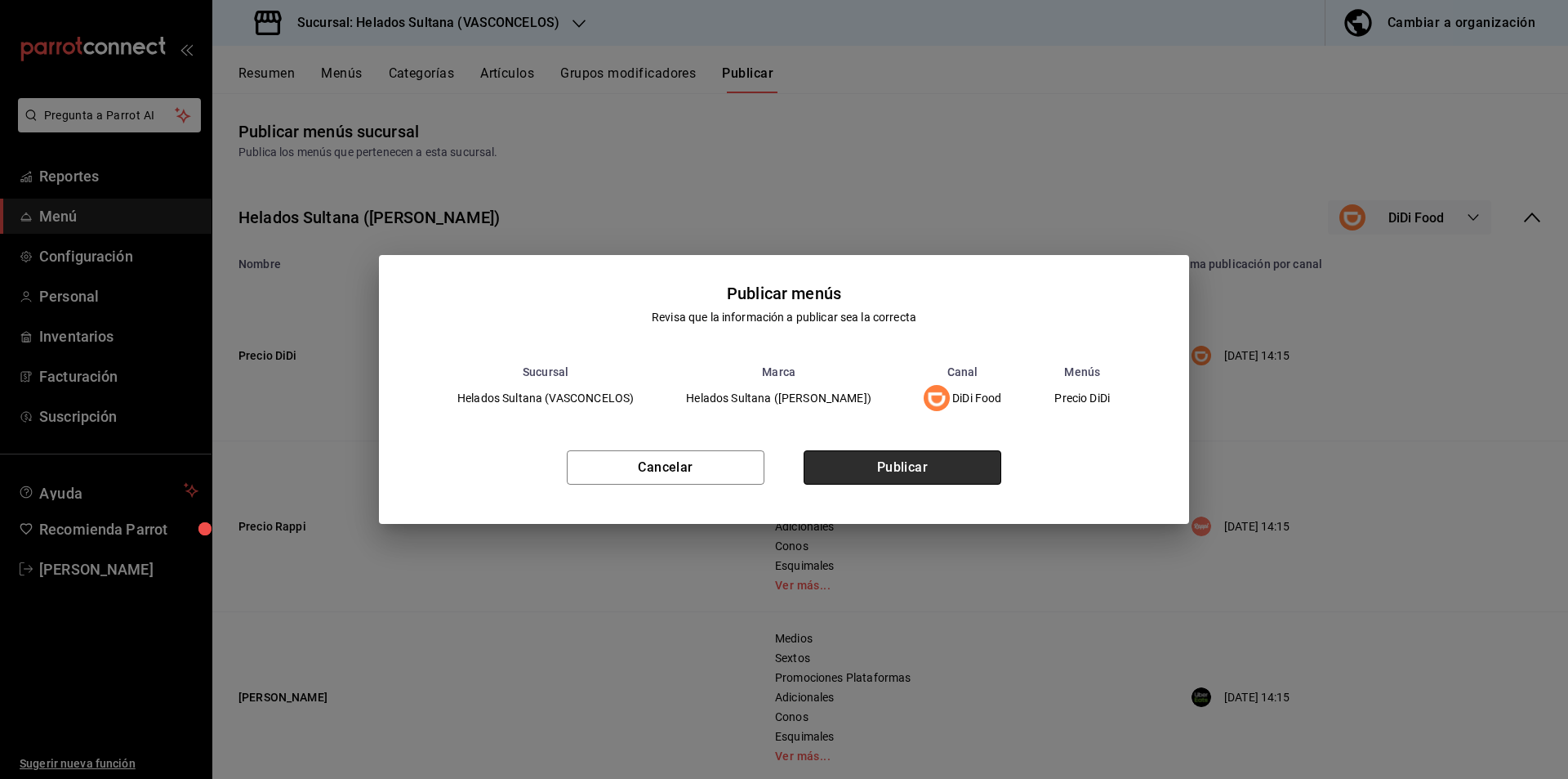
click at [879, 471] on button "Publicar" at bounding box center [902, 468] width 198 height 34
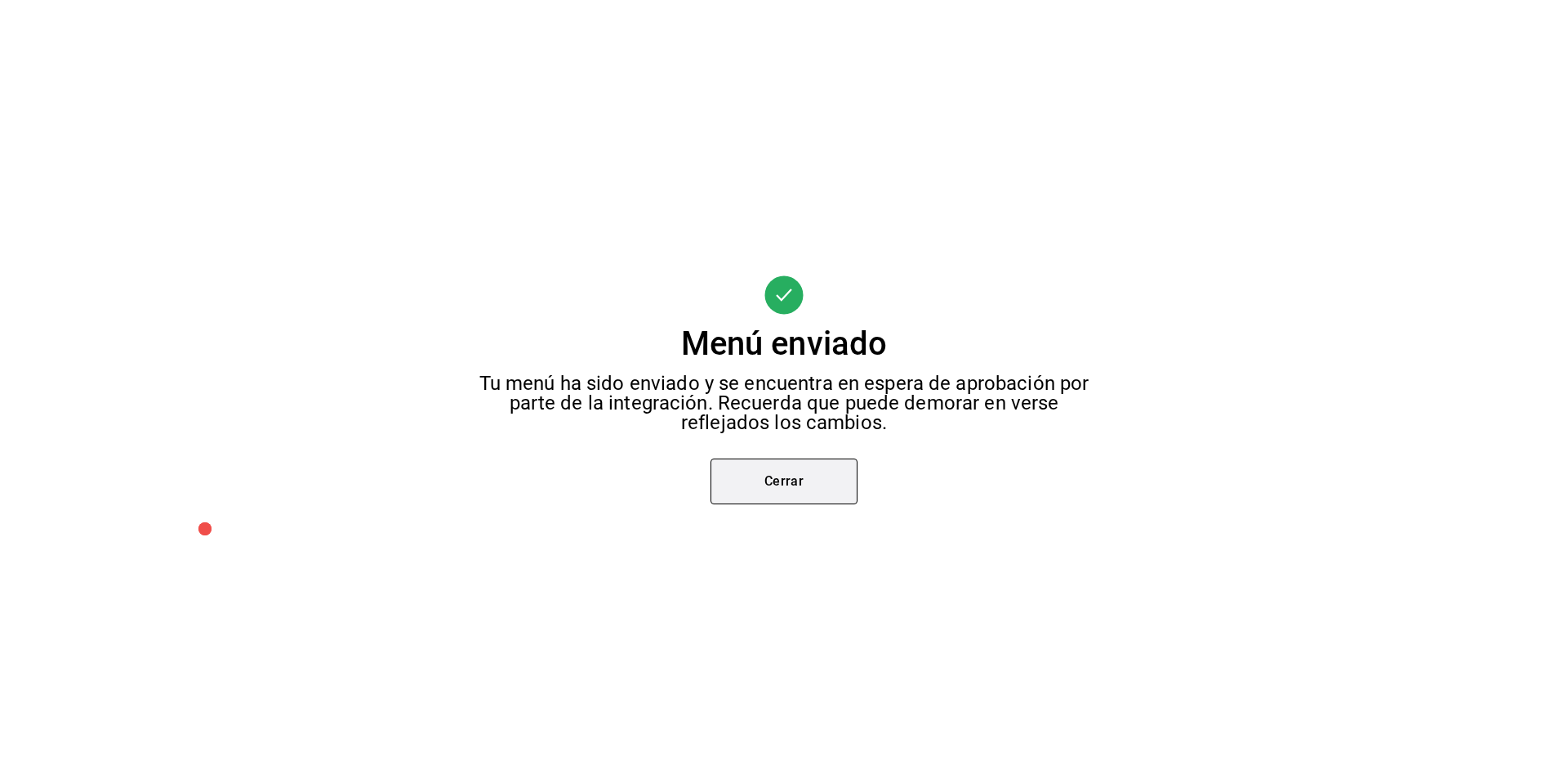
click at [757, 495] on button "Cerrar" at bounding box center [784, 481] width 147 height 46
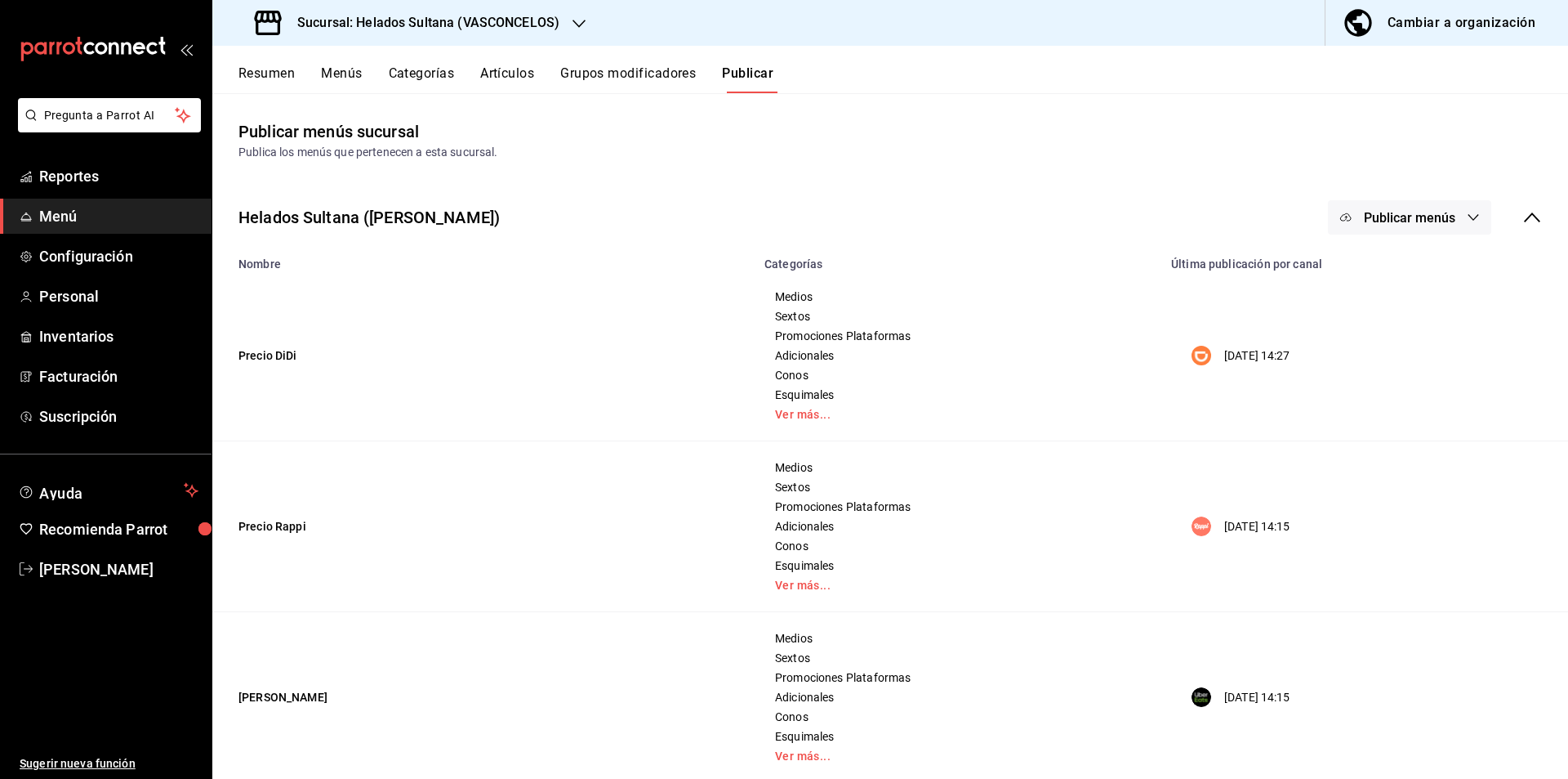
click at [1437, 195] on div "Helados Sultana (Vasconcelos) Publicar menús" at bounding box center [890, 217] width 1356 height 60
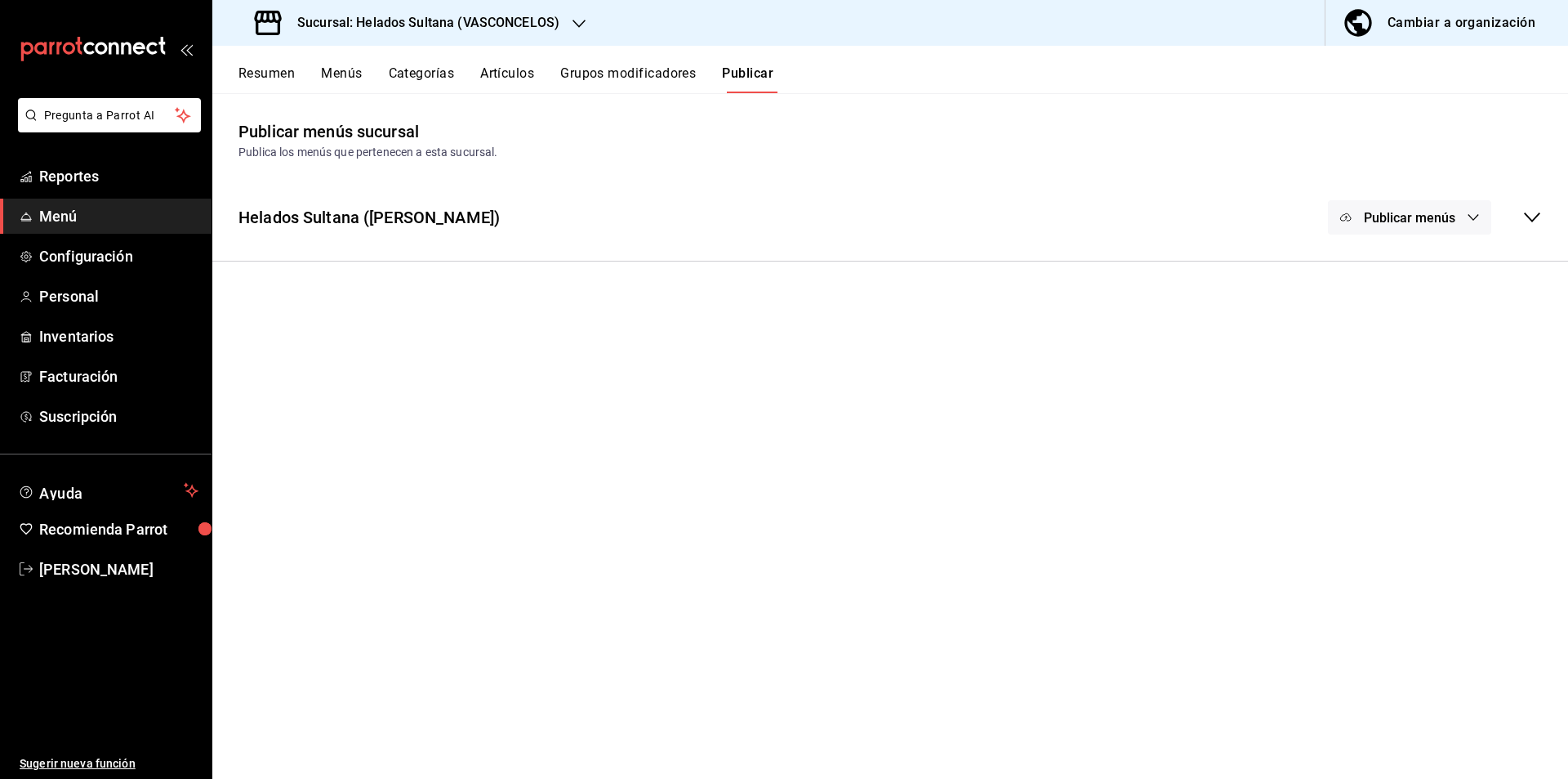
click at [1531, 224] on icon at bounding box center [1532, 217] width 20 height 20
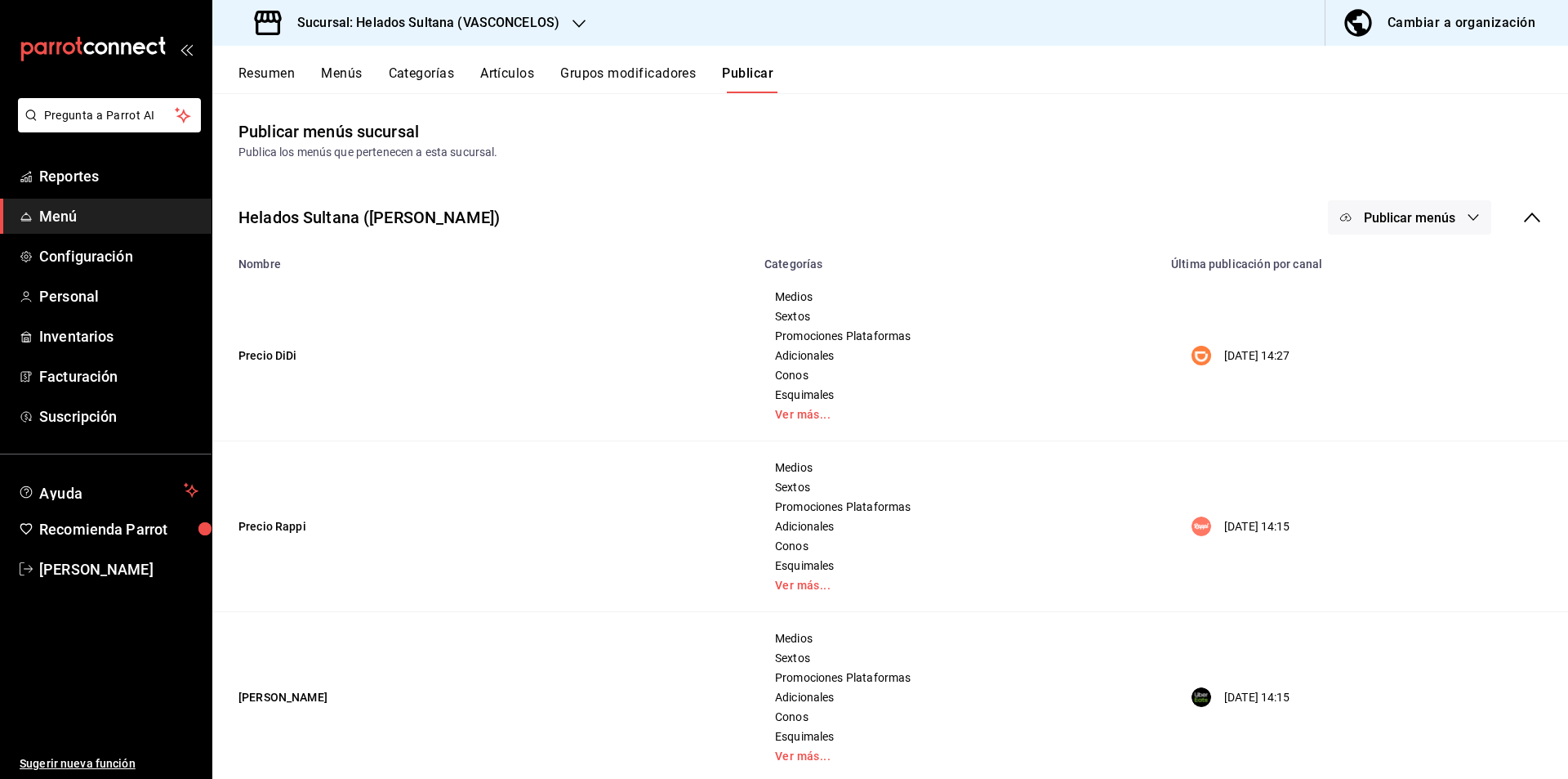
click at [1433, 219] on span "Publicar menús" at bounding box center [1410, 218] width 92 height 15
click at [1389, 327] on li "Rappi" at bounding box center [1397, 316] width 150 height 46
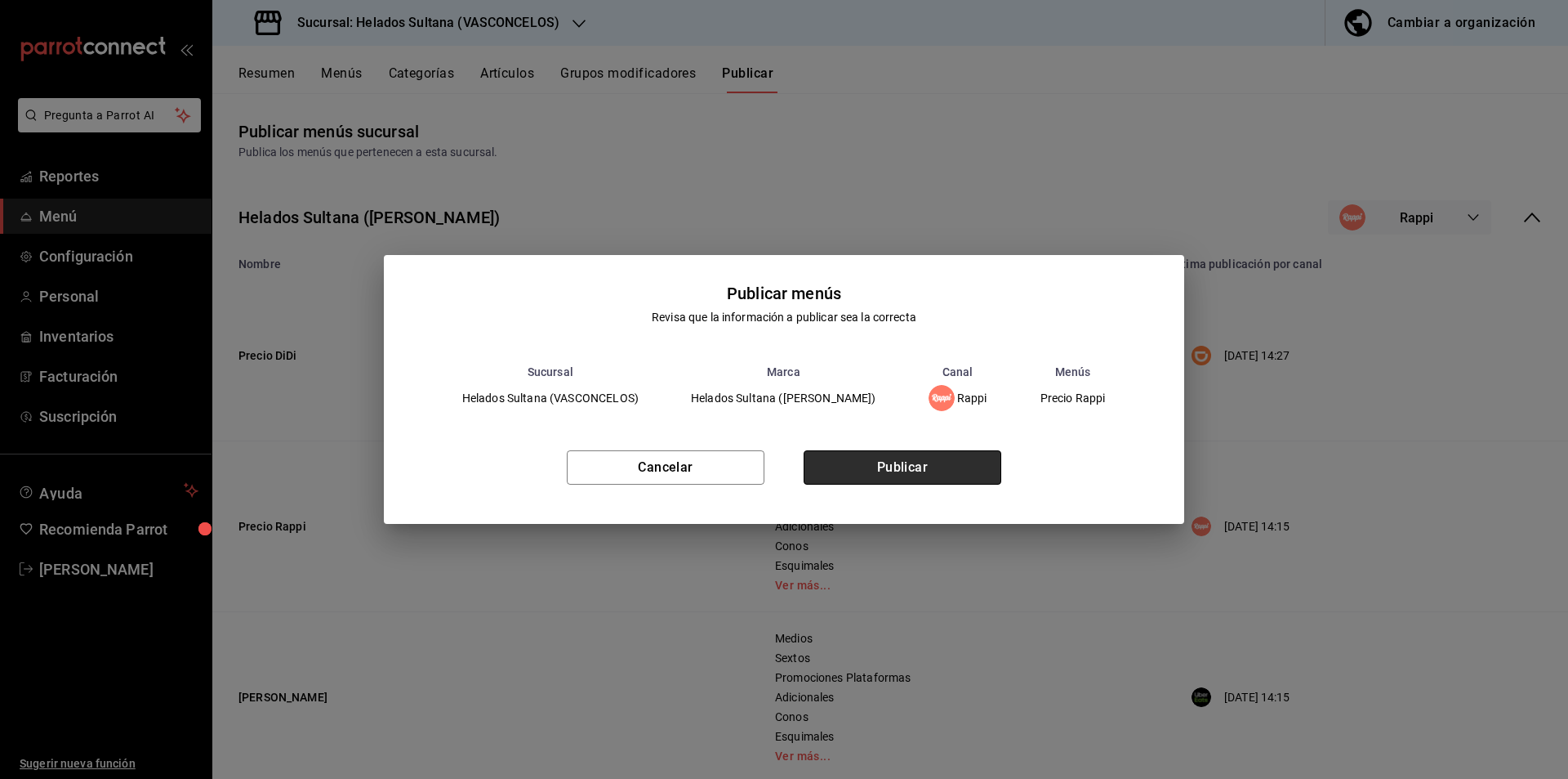
click at [882, 474] on button "Publicar" at bounding box center [902, 468] width 198 height 34
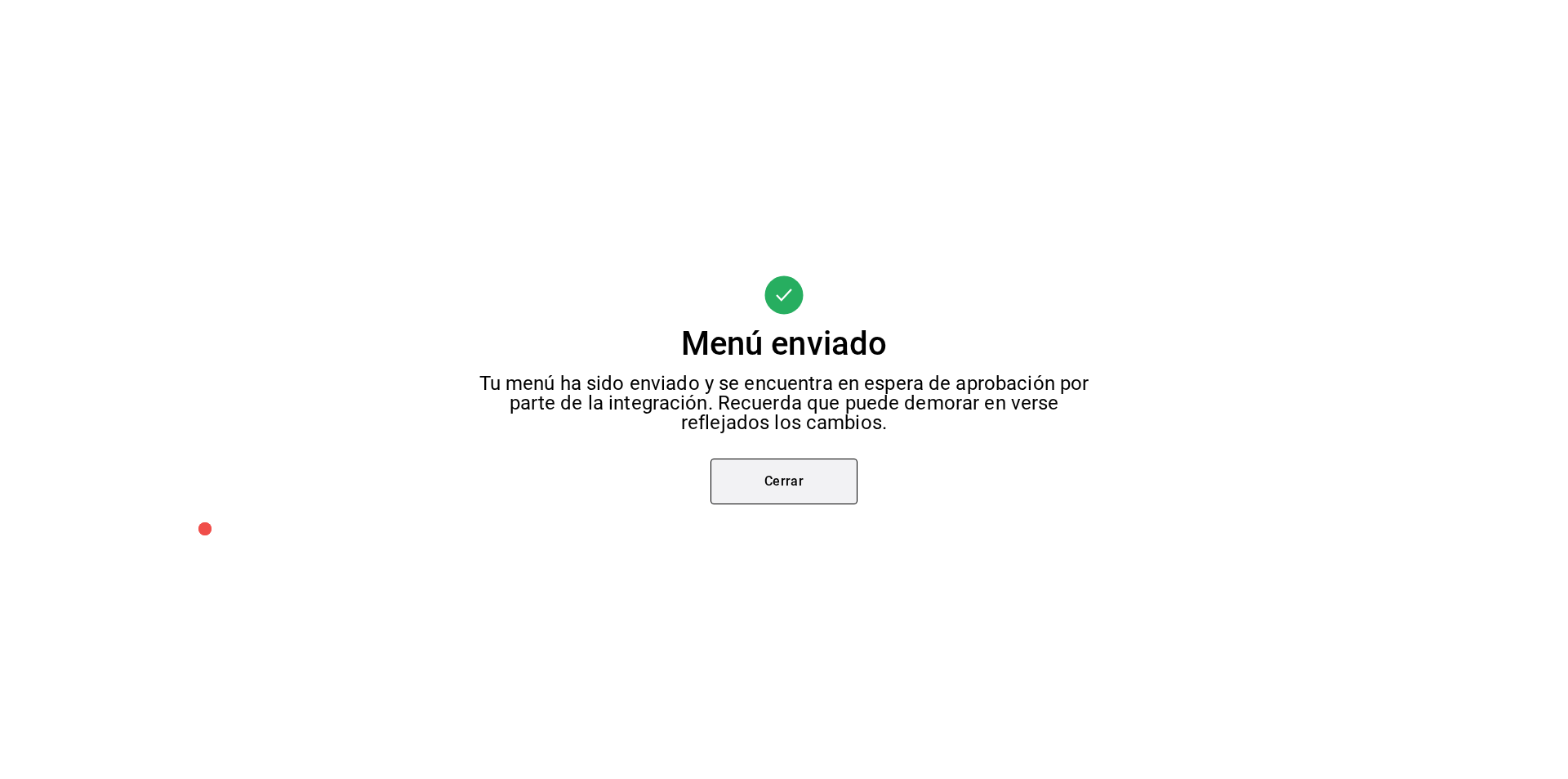
click at [773, 472] on button "Cerrar" at bounding box center [784, 481] width 147 height 46
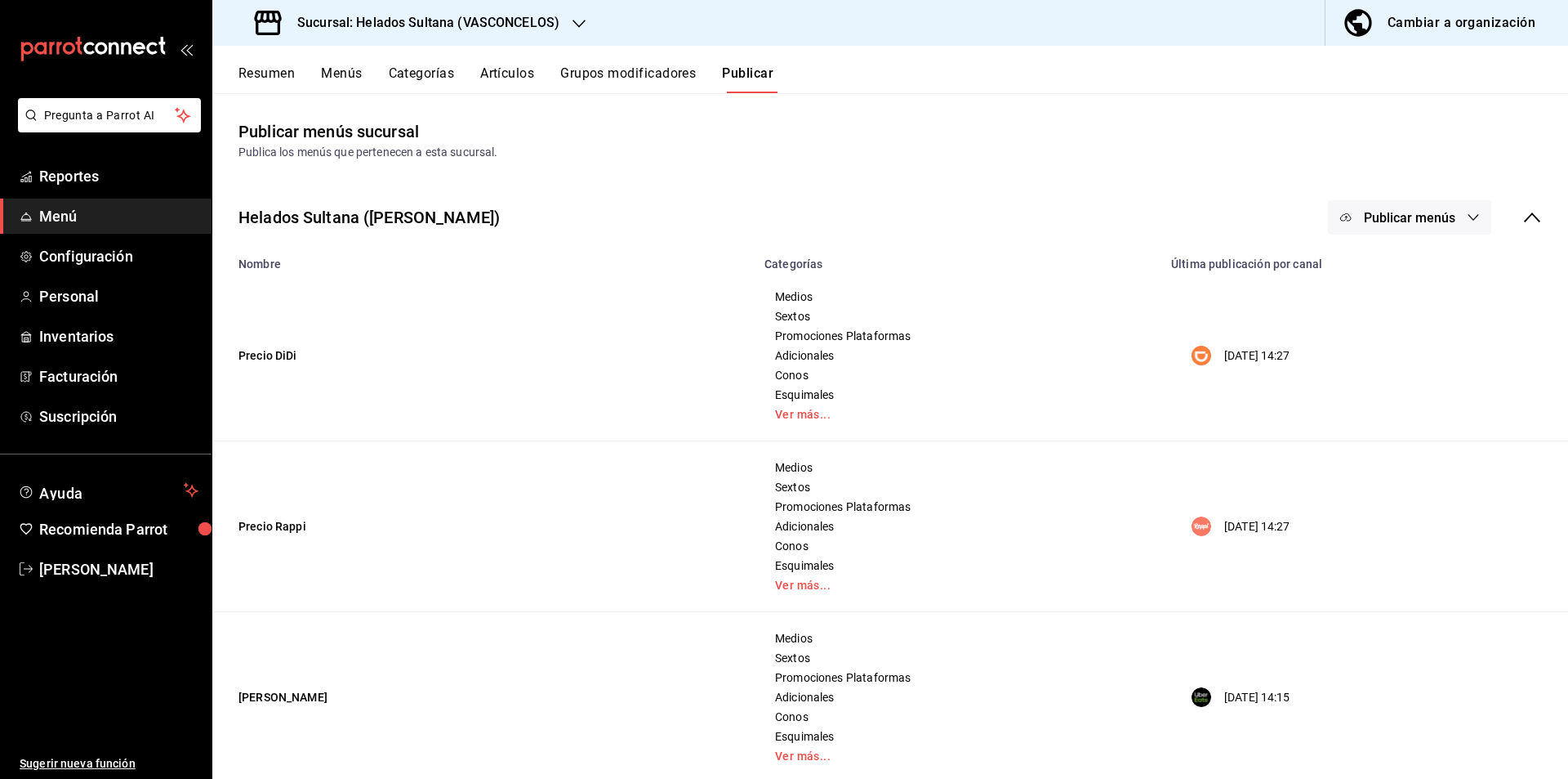
click at [1371, 221] on span "Publicar menús" at bounding box center [1410, 218] width 92 height 15
click at [1380, 373] on div at bounding box center [1359, 361] width 46 height 26
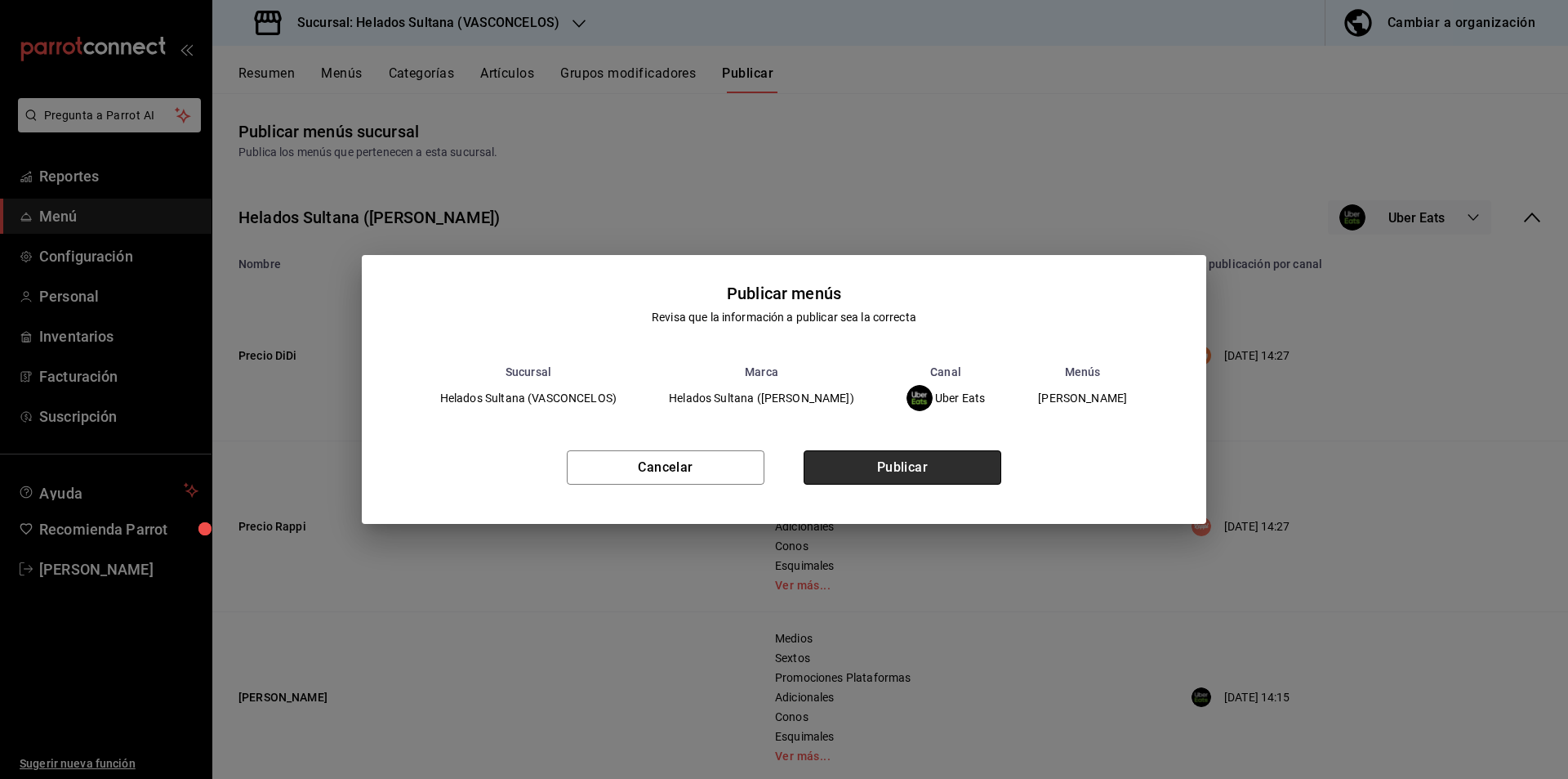
click at [942, 467] on button "Publicar" at bounding box center [902, 468] width 198 height 34
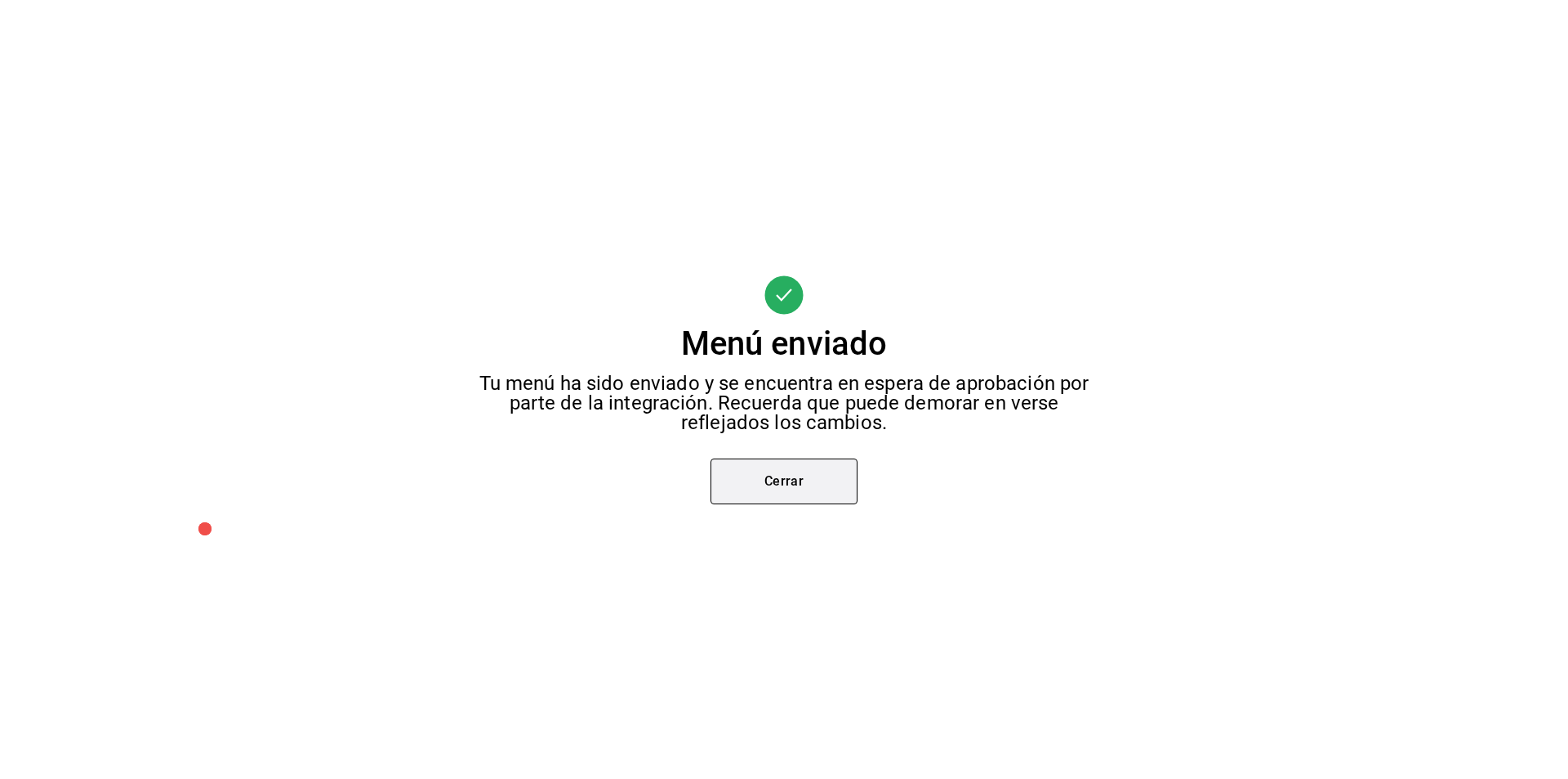
click at [779, 473] on button "Cerrar" at bounding box center [784, 481] width 147 height 46
